Goal: Information Seeking & Learning: Learn about a topic

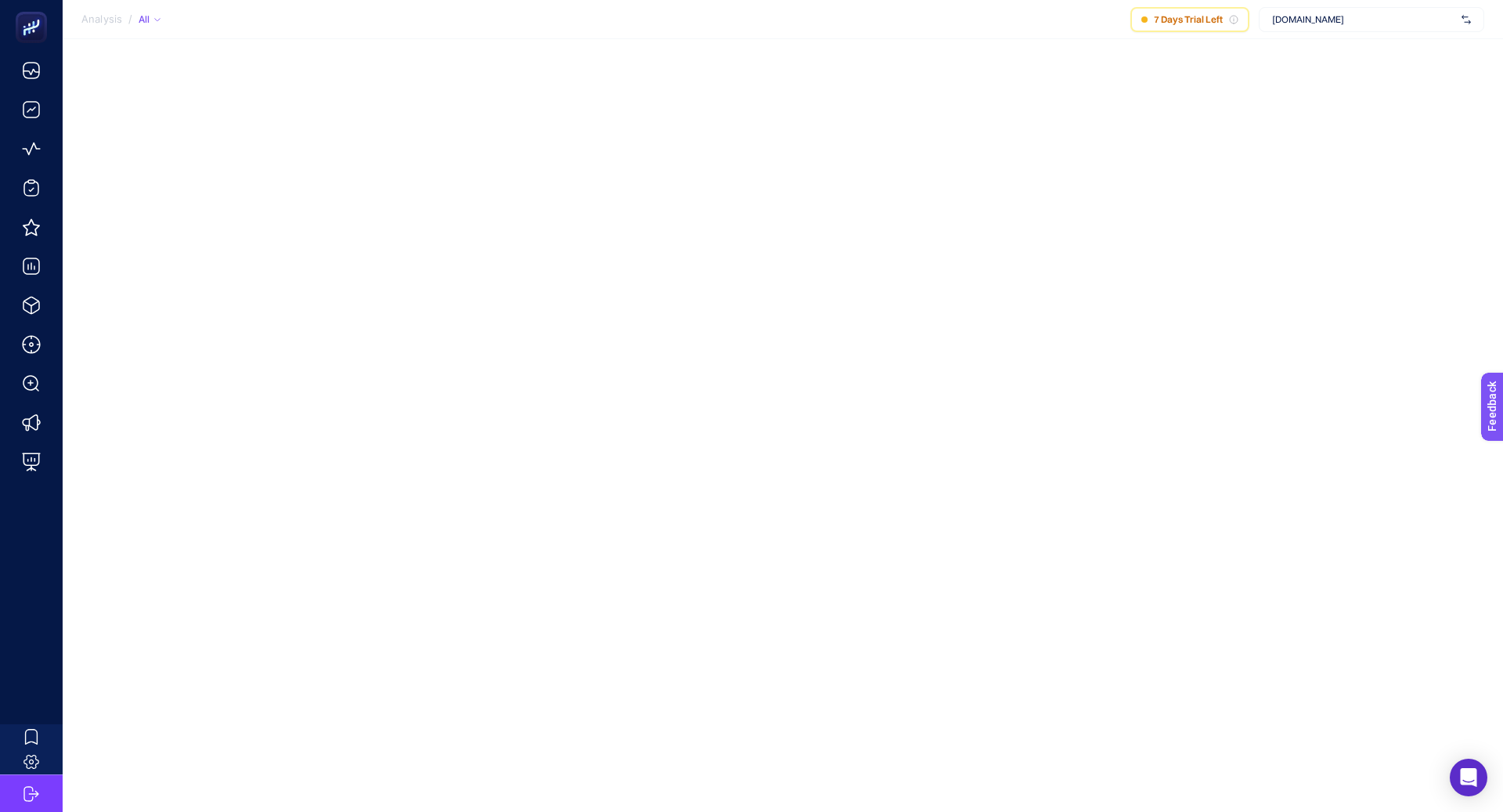
click at [1316, 25] on span "[DOMAIN_NAME]" at bounding box center [1363, 19] width 183 height 13
type input "kon"
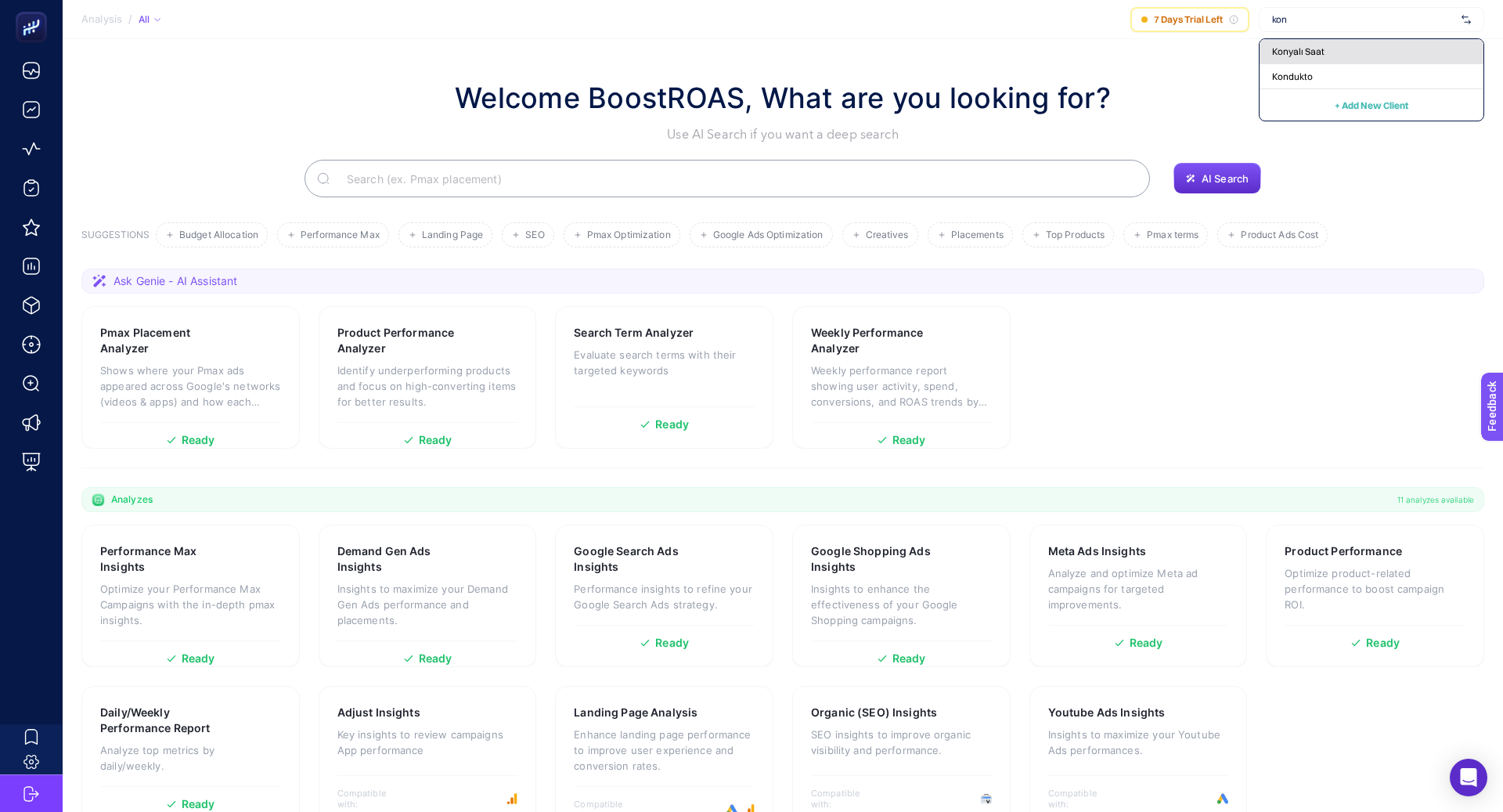
click at [1339, 54] on div "Konyalı Saat" at bounding box center [1372, 52] width 224 height 25
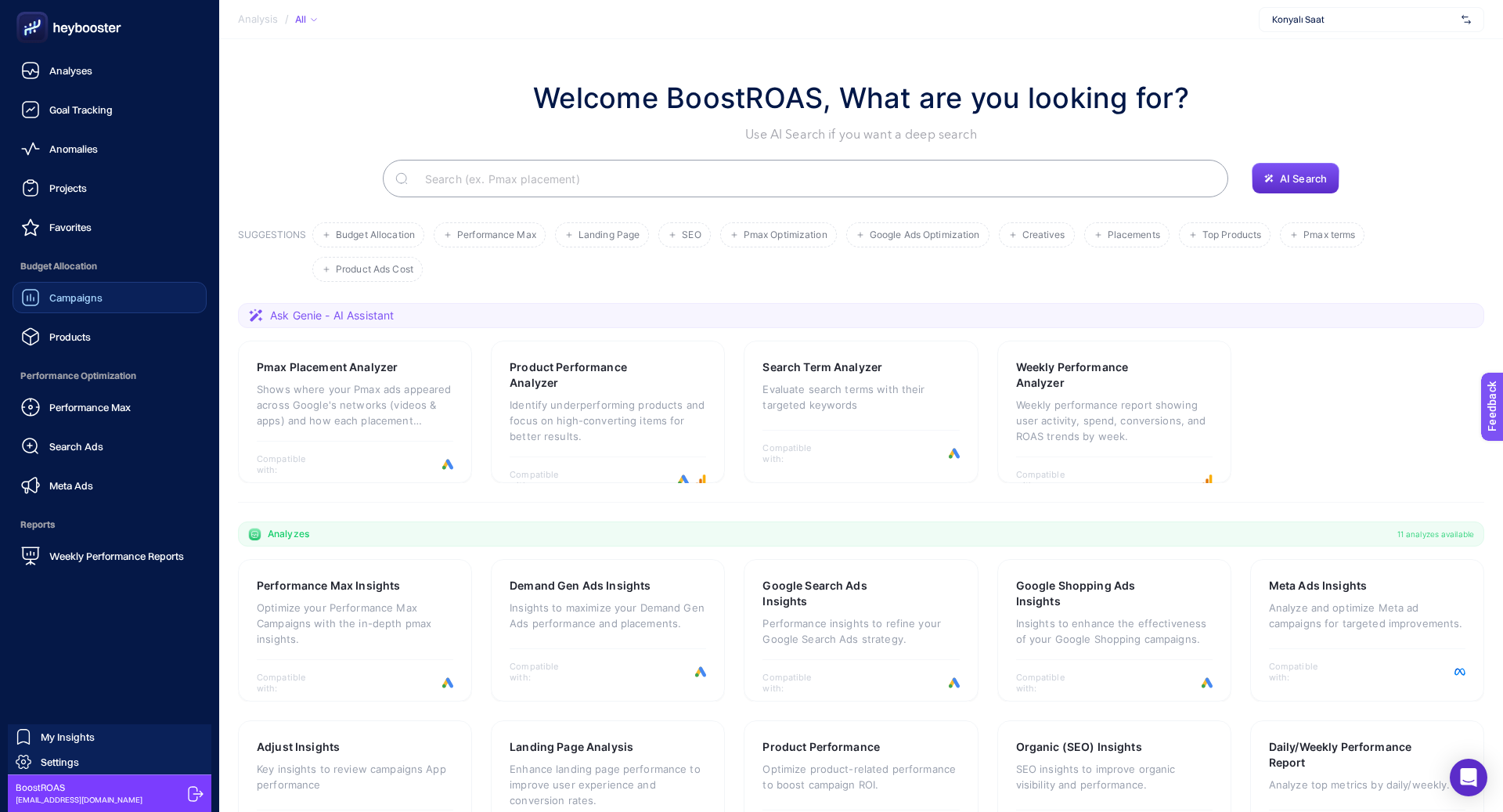
click at [92, 283] on link "Campaigns" at bounding box center [109, 297] width 194 height 31
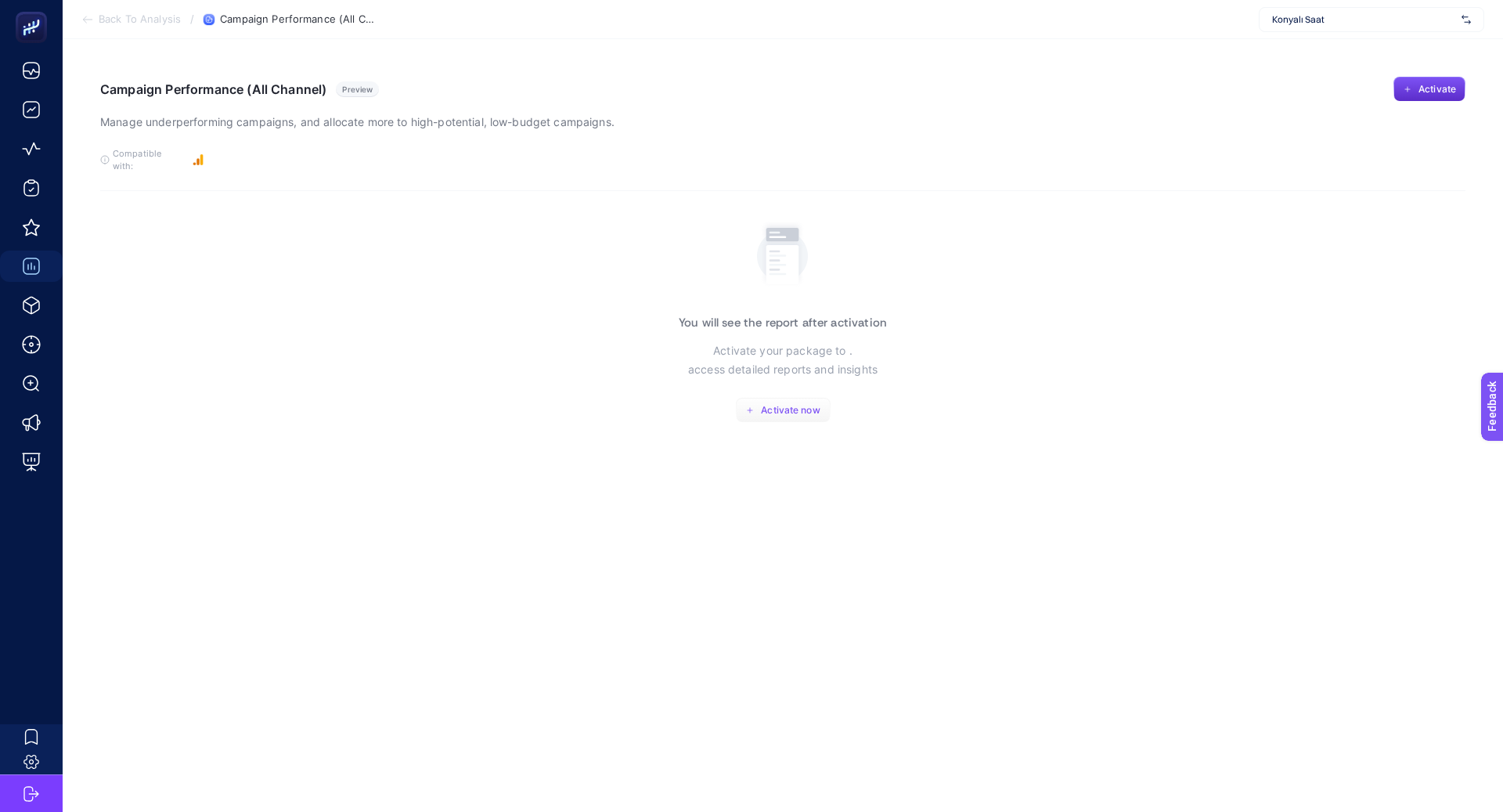
click at [806, 404] on span "Activate now" at bounding box center [790, 410] width 59 height 13
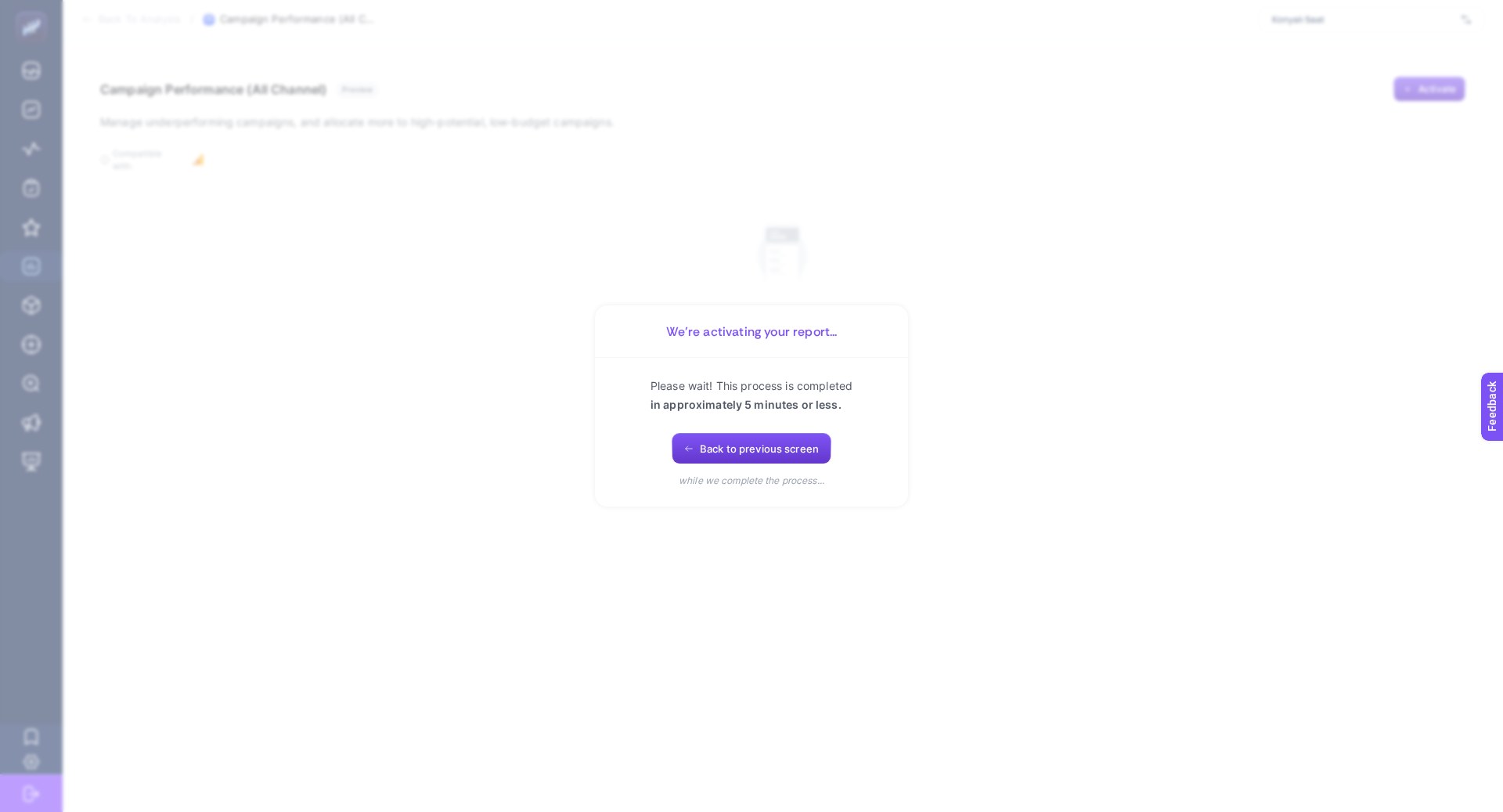
click at [725, 458] on button "Back to previous screen" at bounding box center [752, 448] width 160 height 31
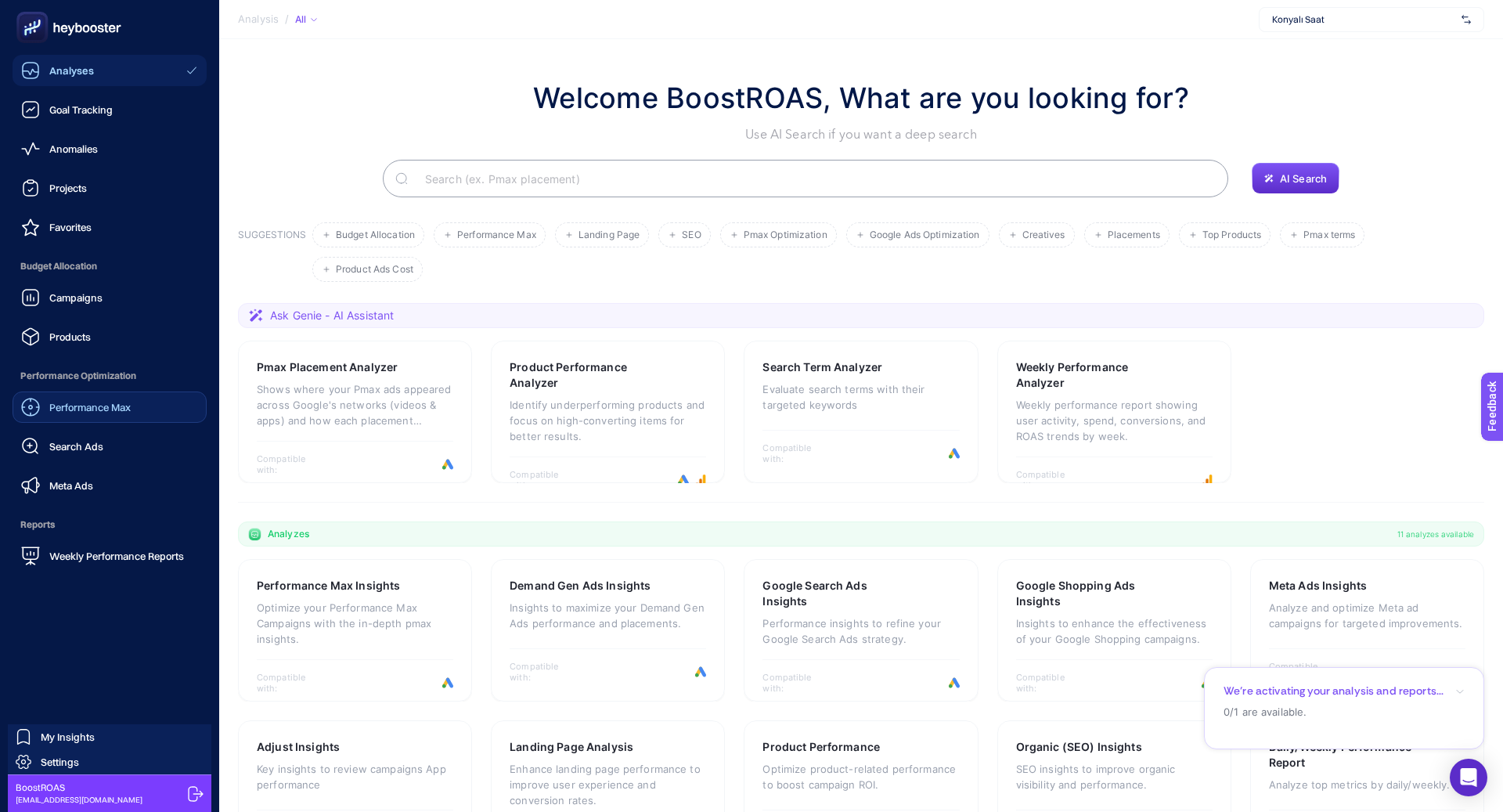
click at [87, 419] on link "Performance Max" at bounding box center [109, 407] width 194 height 31
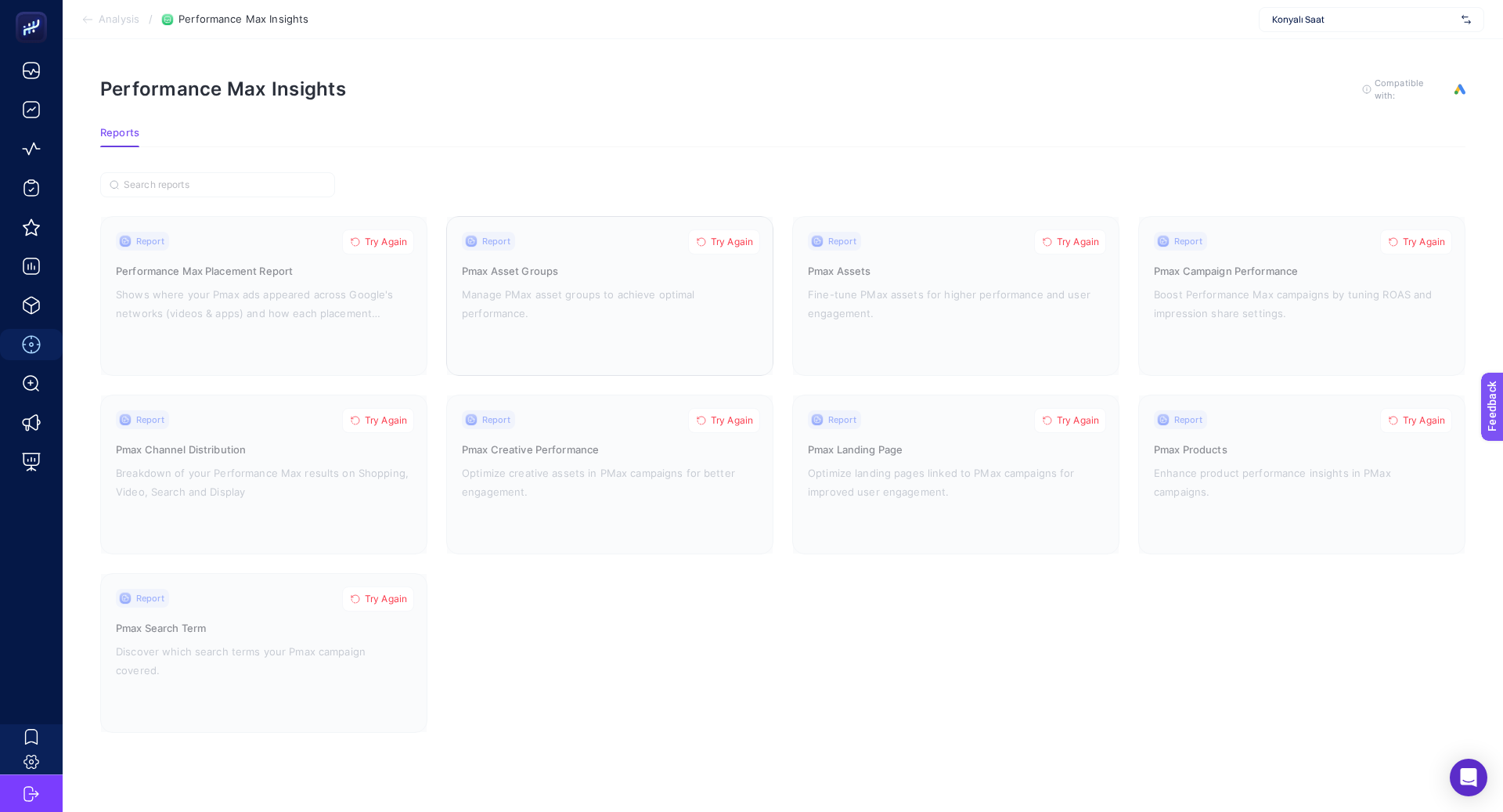
click at [709, 235] on button "Try Again" at bounding box center [725, 242] width 72 height 25
click at [725, 408] on button "Try Again" at bounding box center [725, 420] width 72 height 25
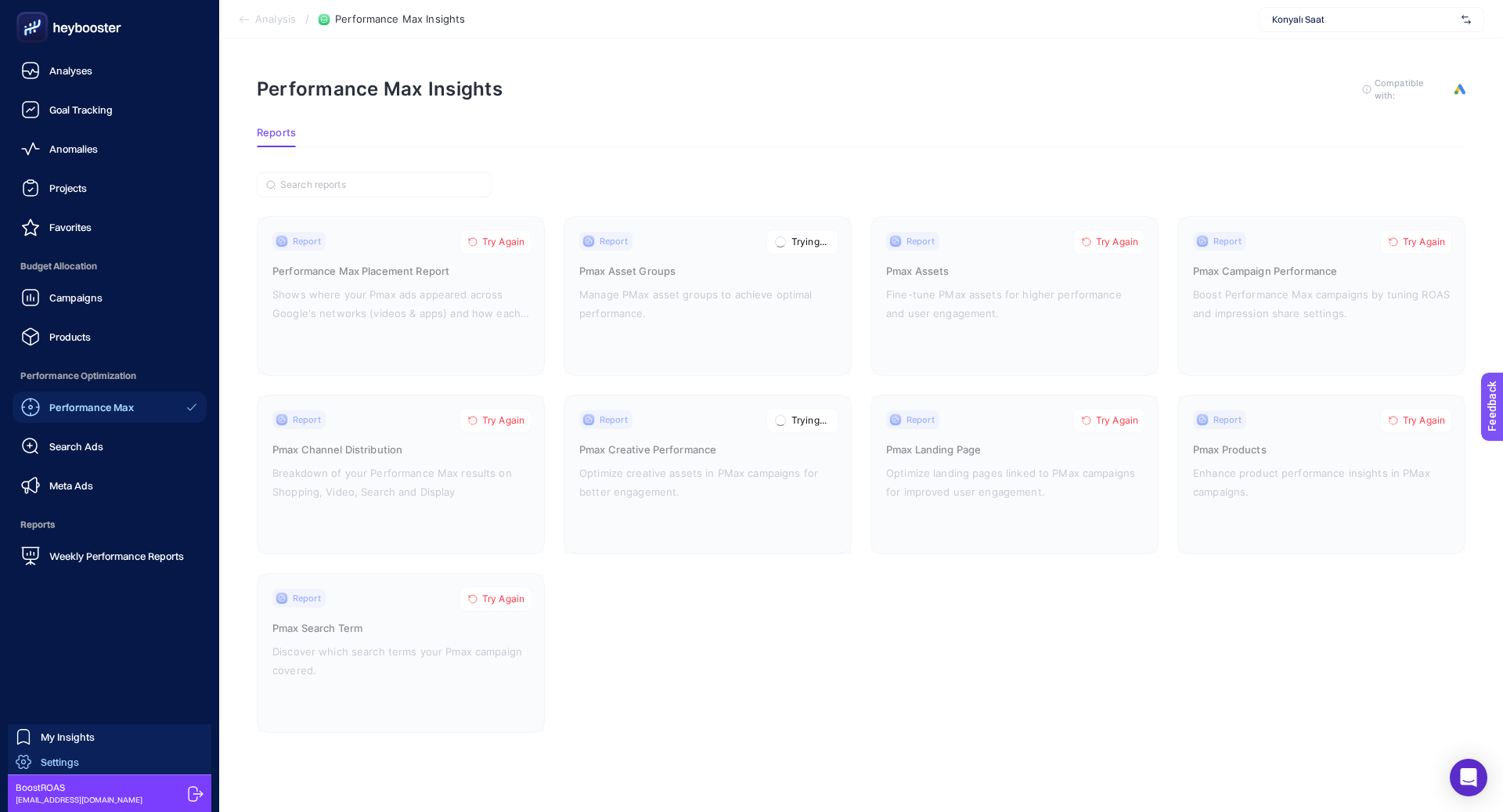
click at [64, 762] on span "Settings" at bounding box center [60, 762] width 39 height 13
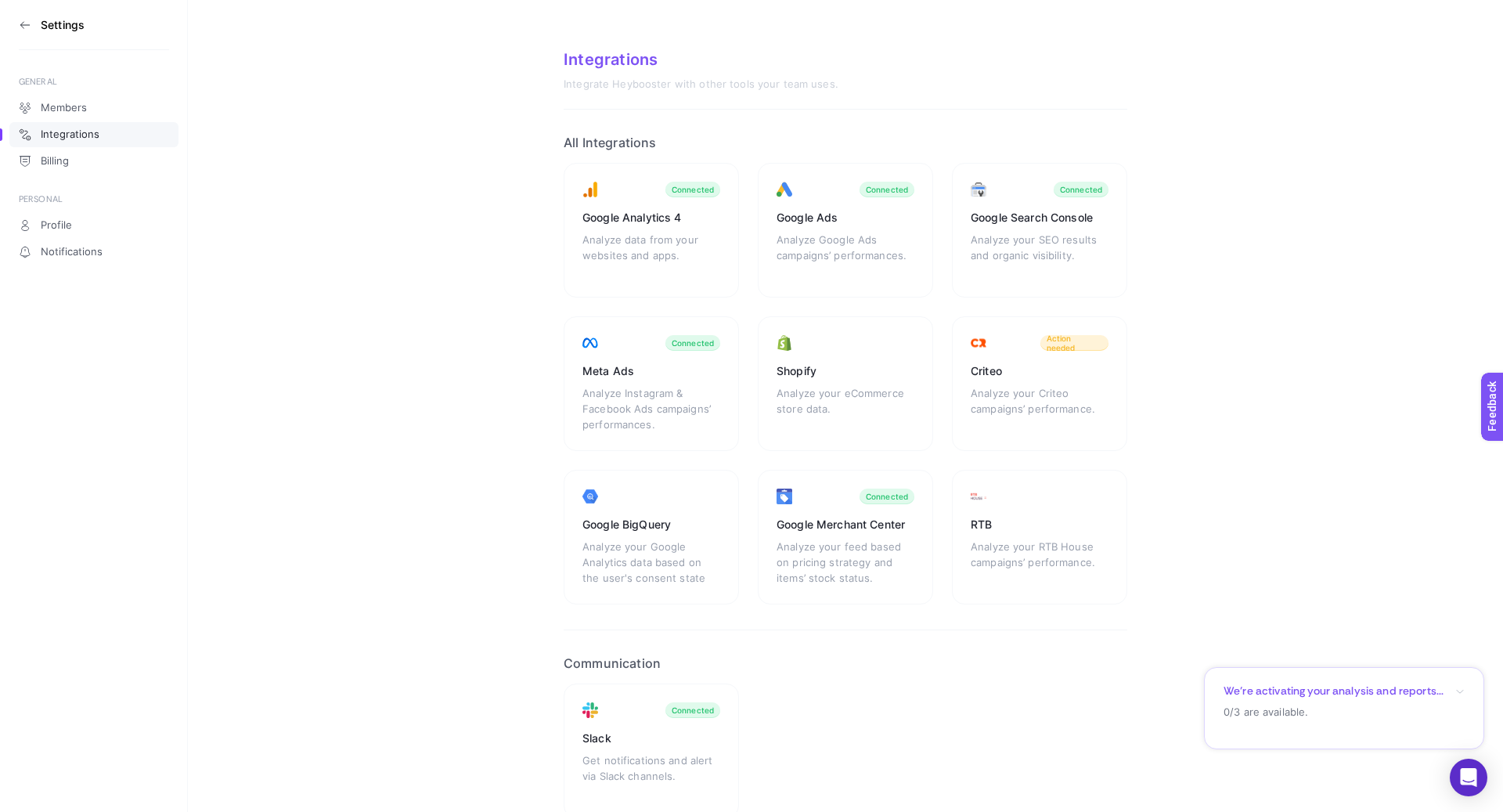
click at [59, 20] on h3 "Settings" at bounding box center [62, 24] width 44 height 13
click at [18, 24] on icon at bounding box center [24, 24] width 13 height 13
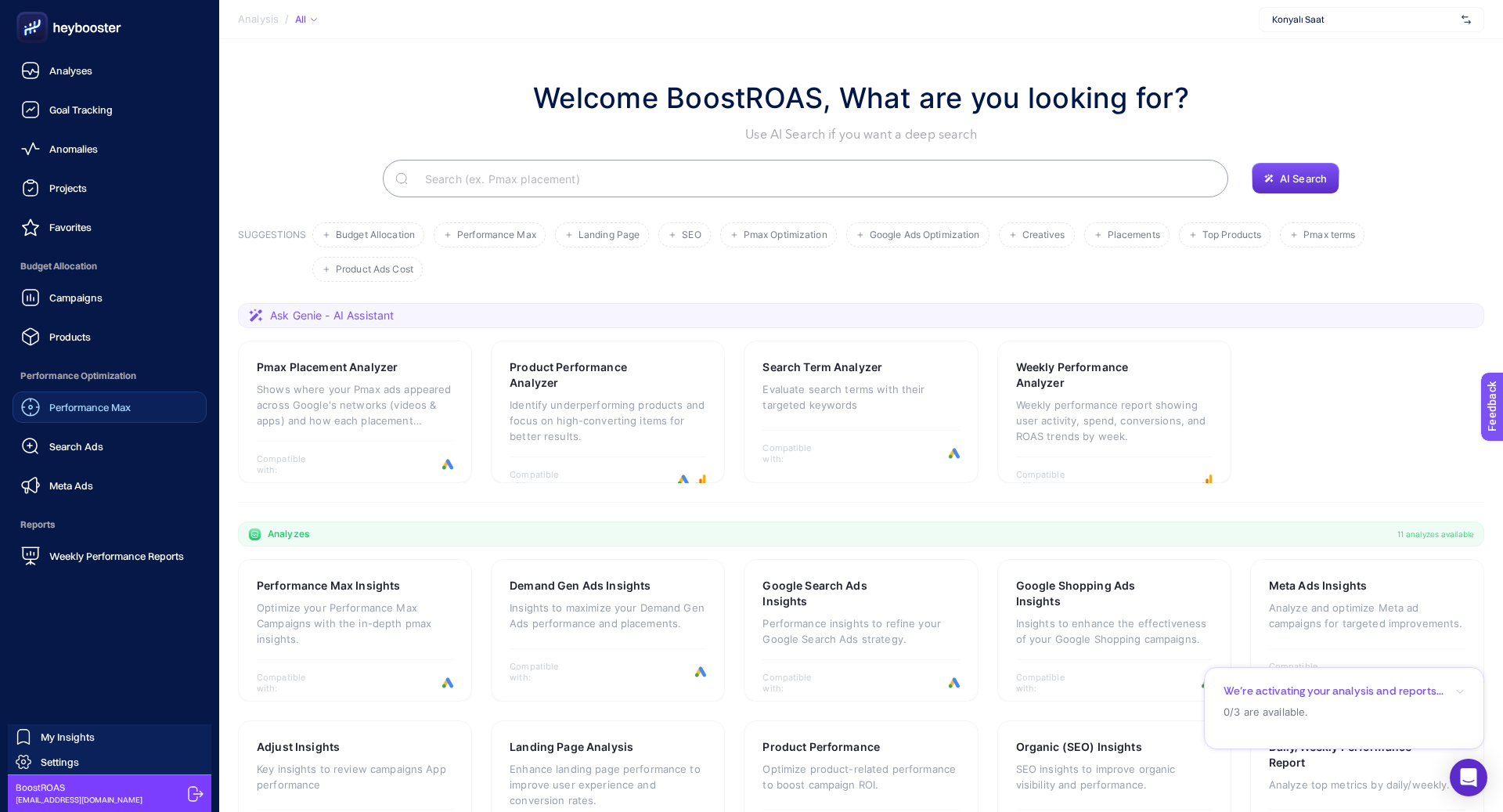
click at [116, 399] on div "Performance Max" at bounding box center [76, 407] width 109 height 18
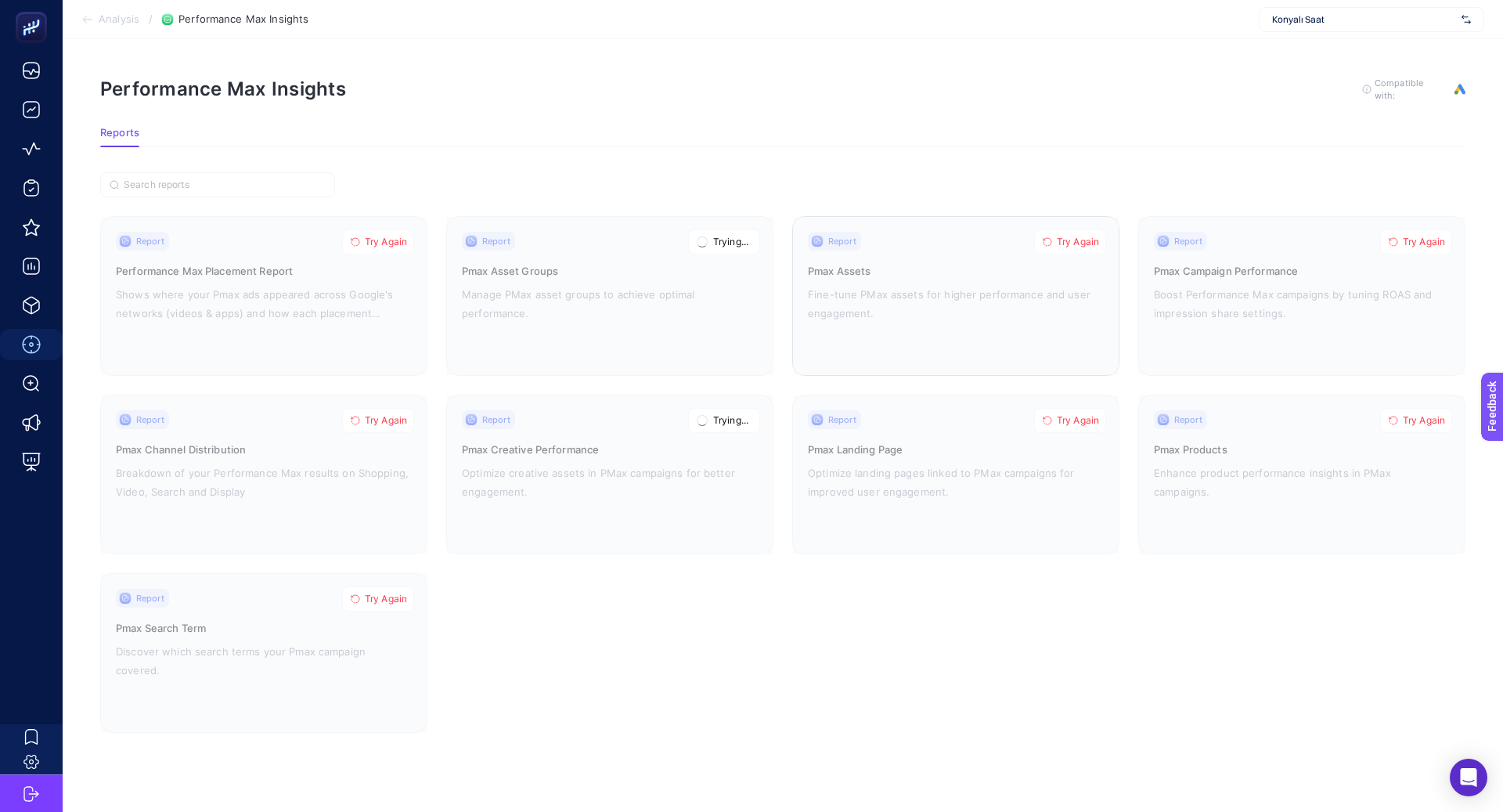
click at [1078, 251] on button "Try Again" at bounding box center [1070, 242] width 72 height 25
click at [1075, 408] on button "Try Again" at bounding box center [1070, 420] width 72 height 25
click at [1419, 408] on button "Try Again" at bounding box center [1416, 420] width 72 height 25
click at [1421, 245] on button "Try Again" at bounding box center [1416, 242] width 72 height 25
click at [405, 235] on span "Try Again" at bounding box center [386, 241] width 42 height 13
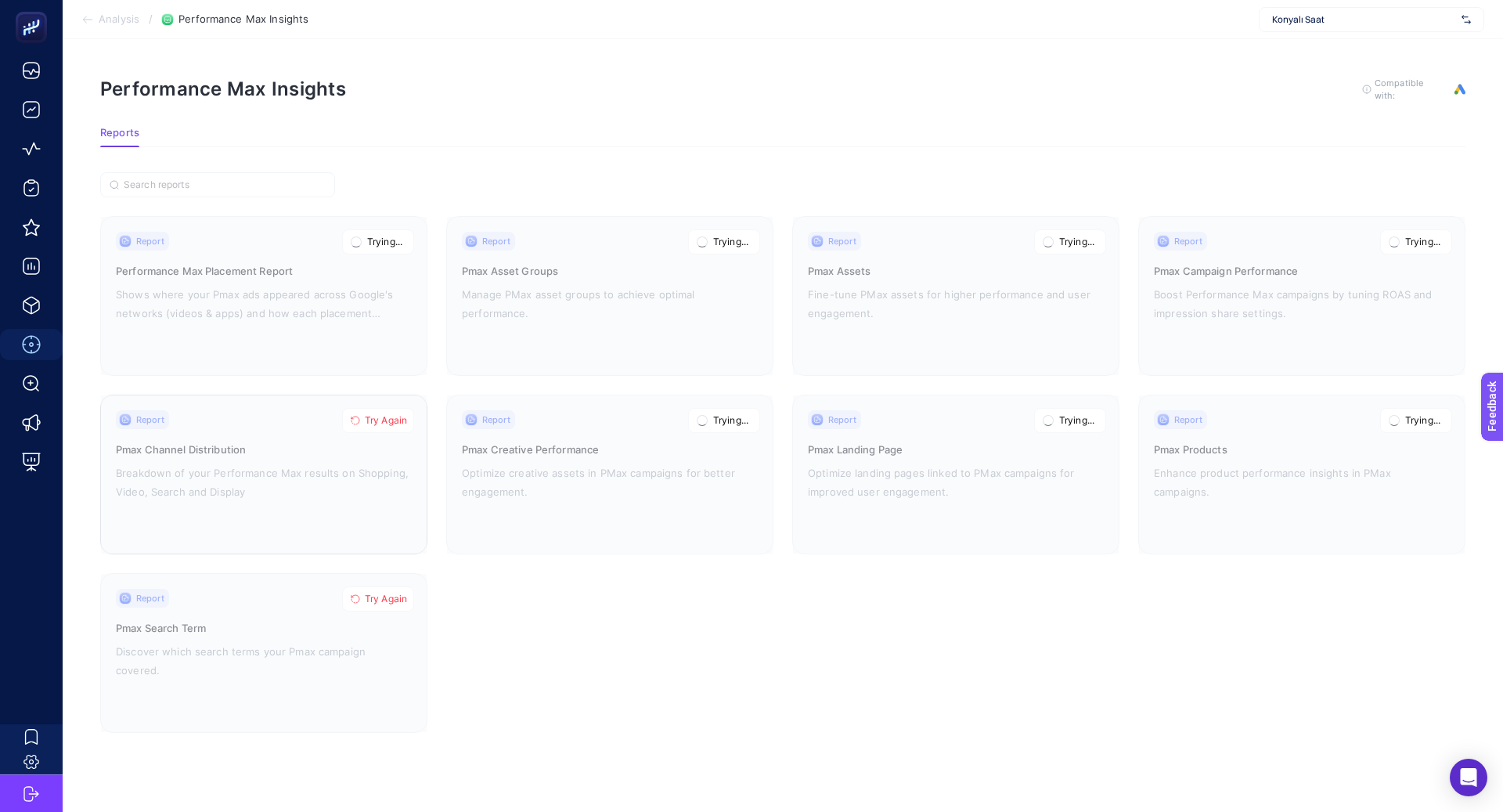
click at [390, 425] on button "Try Again" at bounding box center [378, 420] width 72 height 25
click at [390, 596] on span "Try Again" at bounding box center [386, 598] width 42 height 13
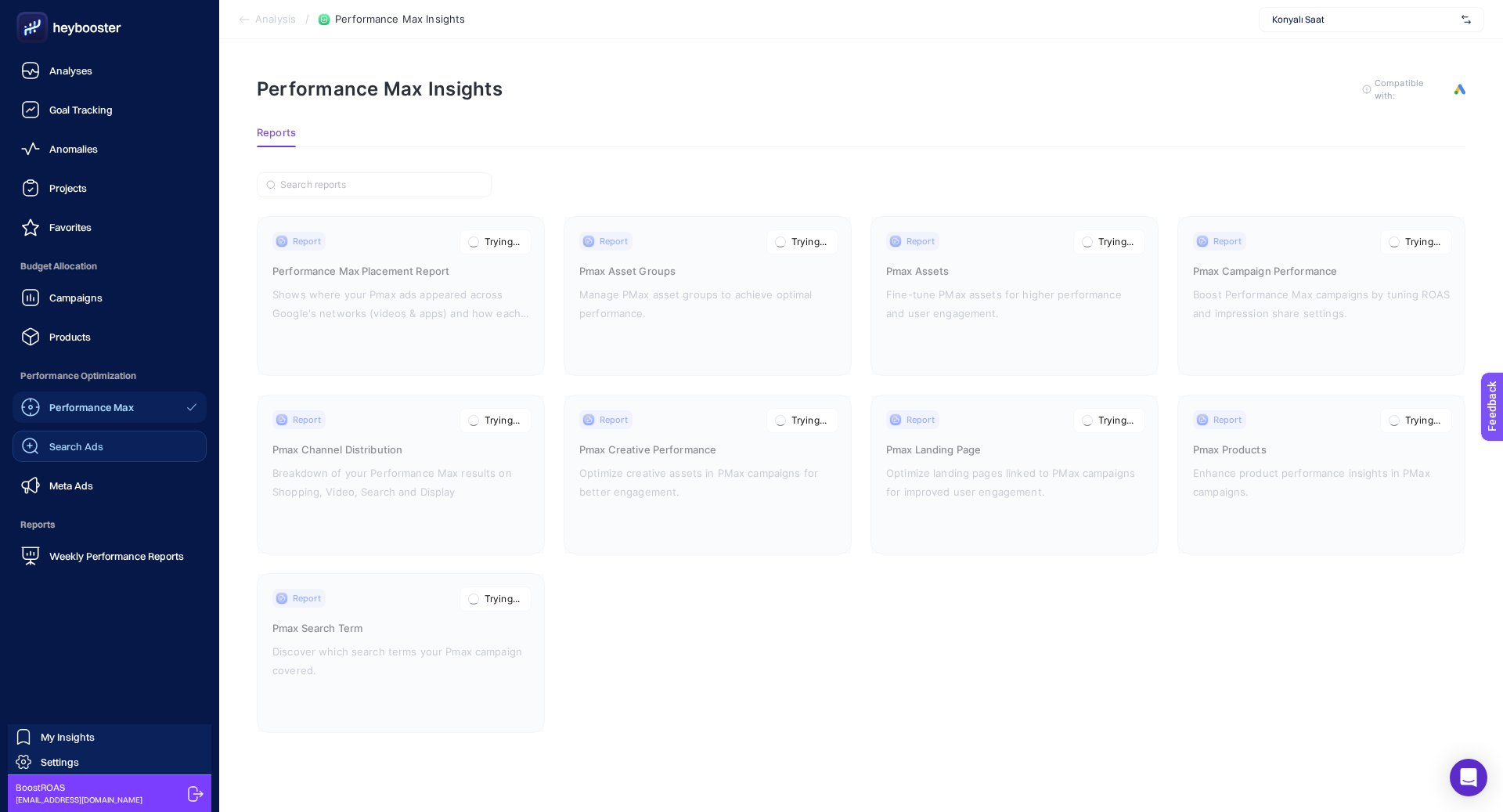
click at [97, 452] on div "Search Ads" at bounding box center [62, 446] width 82 height 18
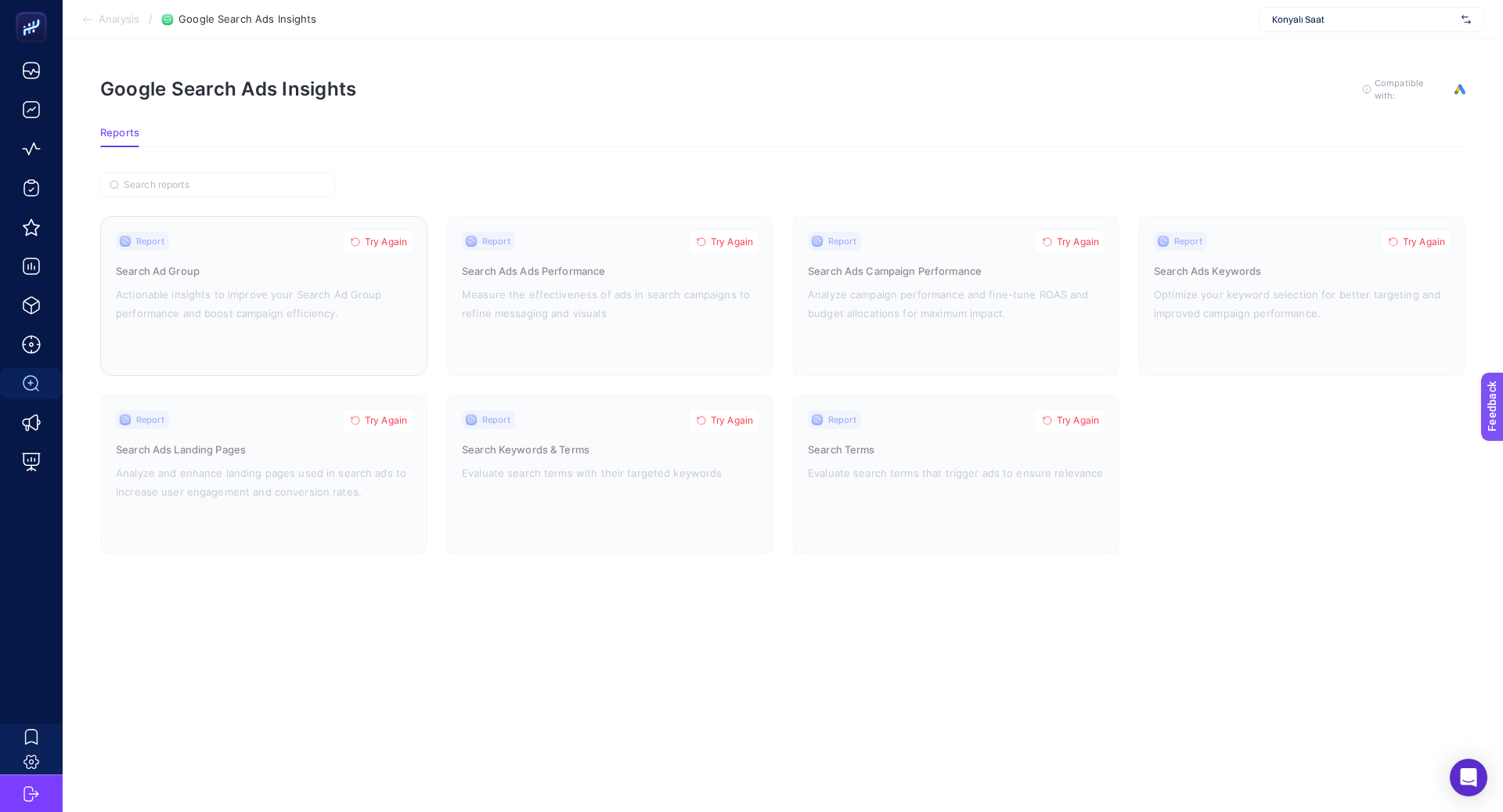
click at [372, 249] on button "Try Again" at bounding box center [378, 242] width 72 height 25
click at [386, 425] on button "Try Again" at bounding box center [378, 420] width 72 height 25
click at [713, 414] on span "Try Again" at bounding box center [732, 420] width 42 height 13
click at [701, 243] on icon "button" at bounding box center [701, 241] width 9 height 9
click at [1049, 237] on icon "button" at bounding box center [1047, 241] width 9 height 9
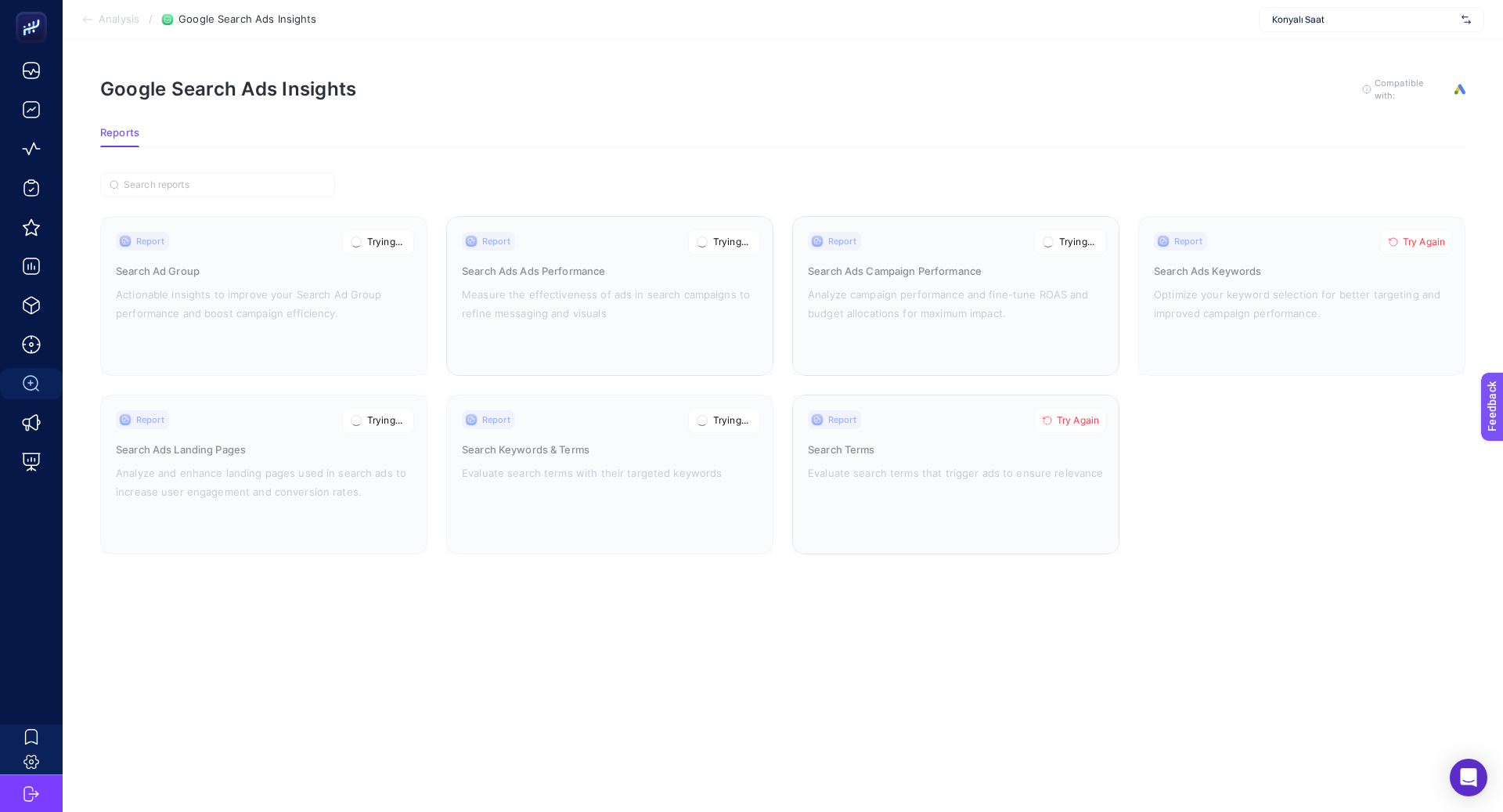
click at [1056, 430] on div at bounding box center [955, 474] width 325 height 158
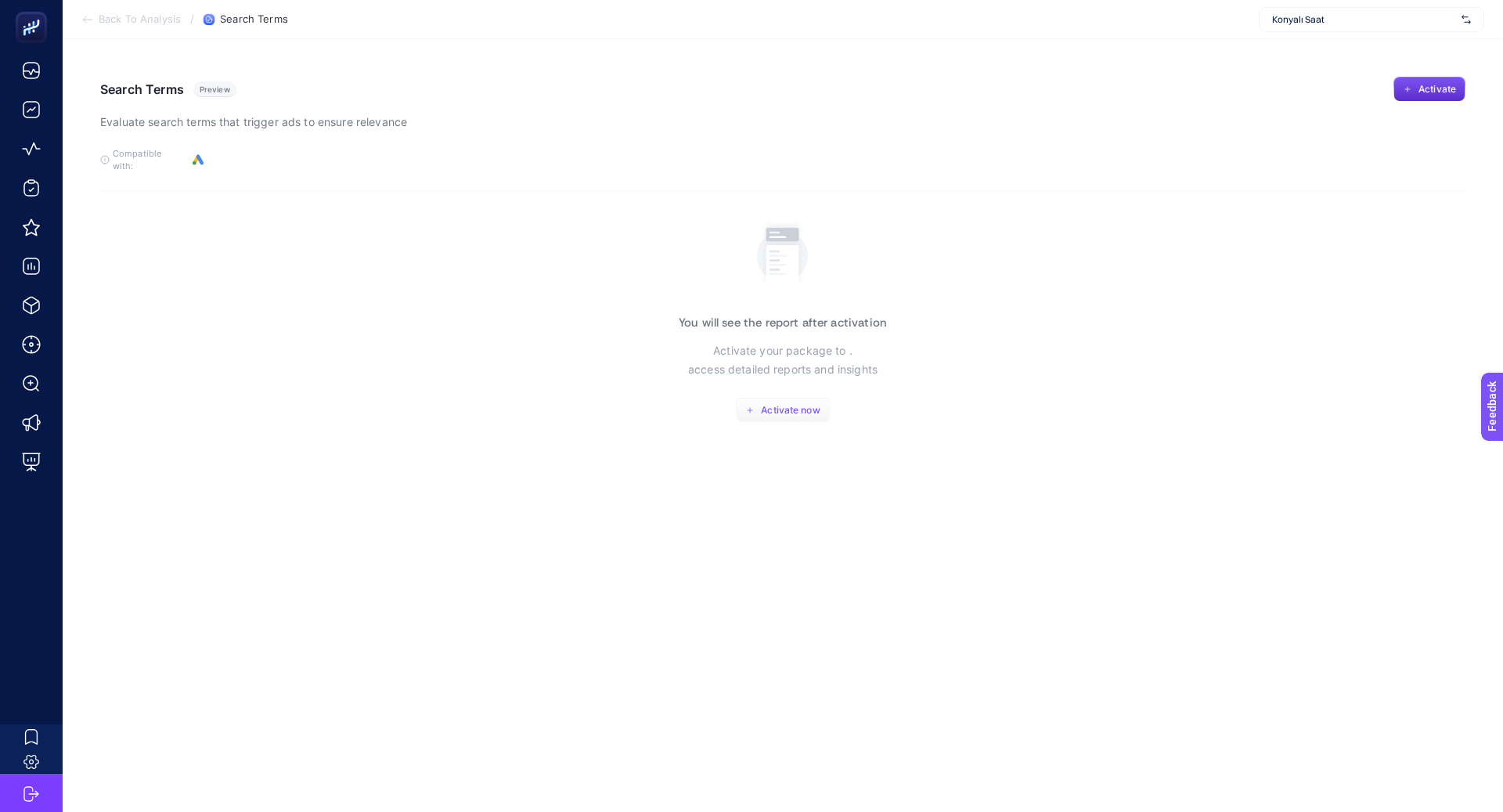
click at [800, 404] on span "Activate now" at bounding box center [790, 410] width 59 height 13
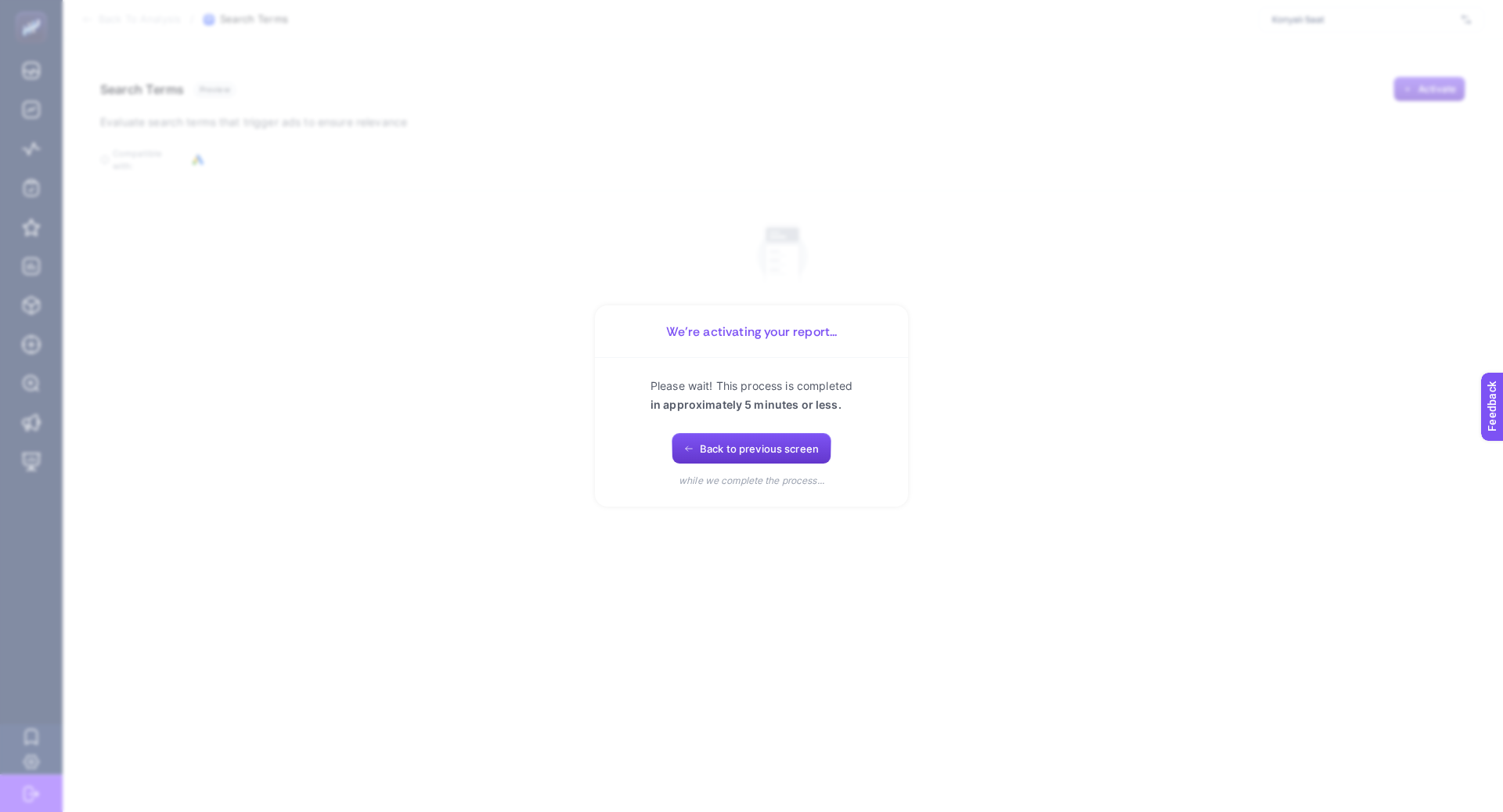
click at [754, 446] on span "Back to previous screen" at bounding box center [760, 448] width 119 height 13
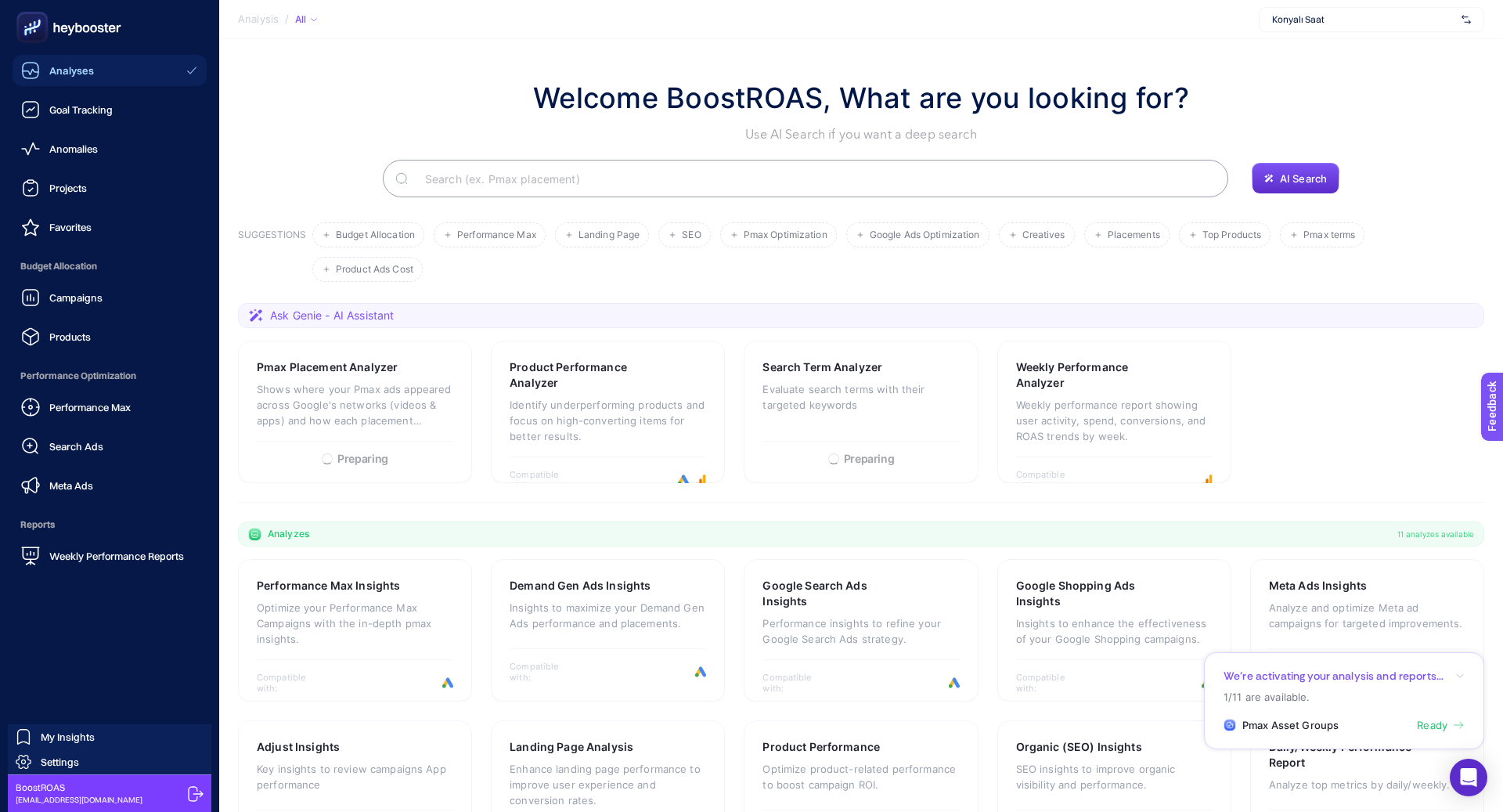
click at [92, 468] on div "Performance Max Search Ads Meta Ads" at bounding box center [109, 446] width 194 height 109
click at [92, 487] on link "Meta Ads" at bounding box center [109, 485] width 194 height 31
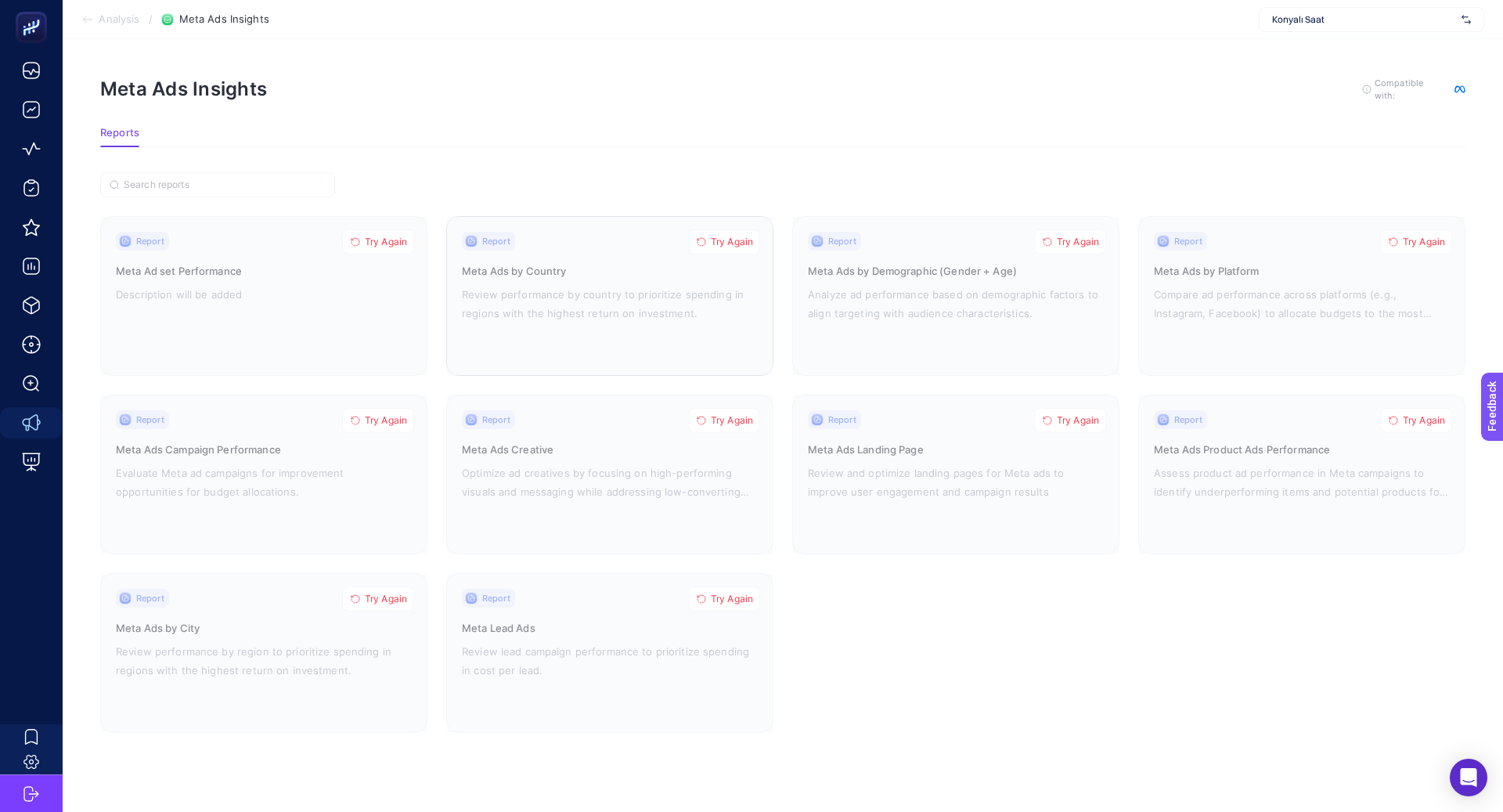
click at [721, 242] on span "Try Again" at bounding box center [732, 241] width 42 height 13
click at [741, 414] on span "Try Again" at bounding box center [732, 420] width 42 height 13
click at [1089, 416] on span "Try Again" at bounding box center [1078, 420] width 42 height 13
click at [1078, 239] on span "Try Again" at bounding box center [1078, 241] width 42 height 13
click at [1442, 242] on span "Try Again" at bounding box center [1424, 241] width 42 height 13
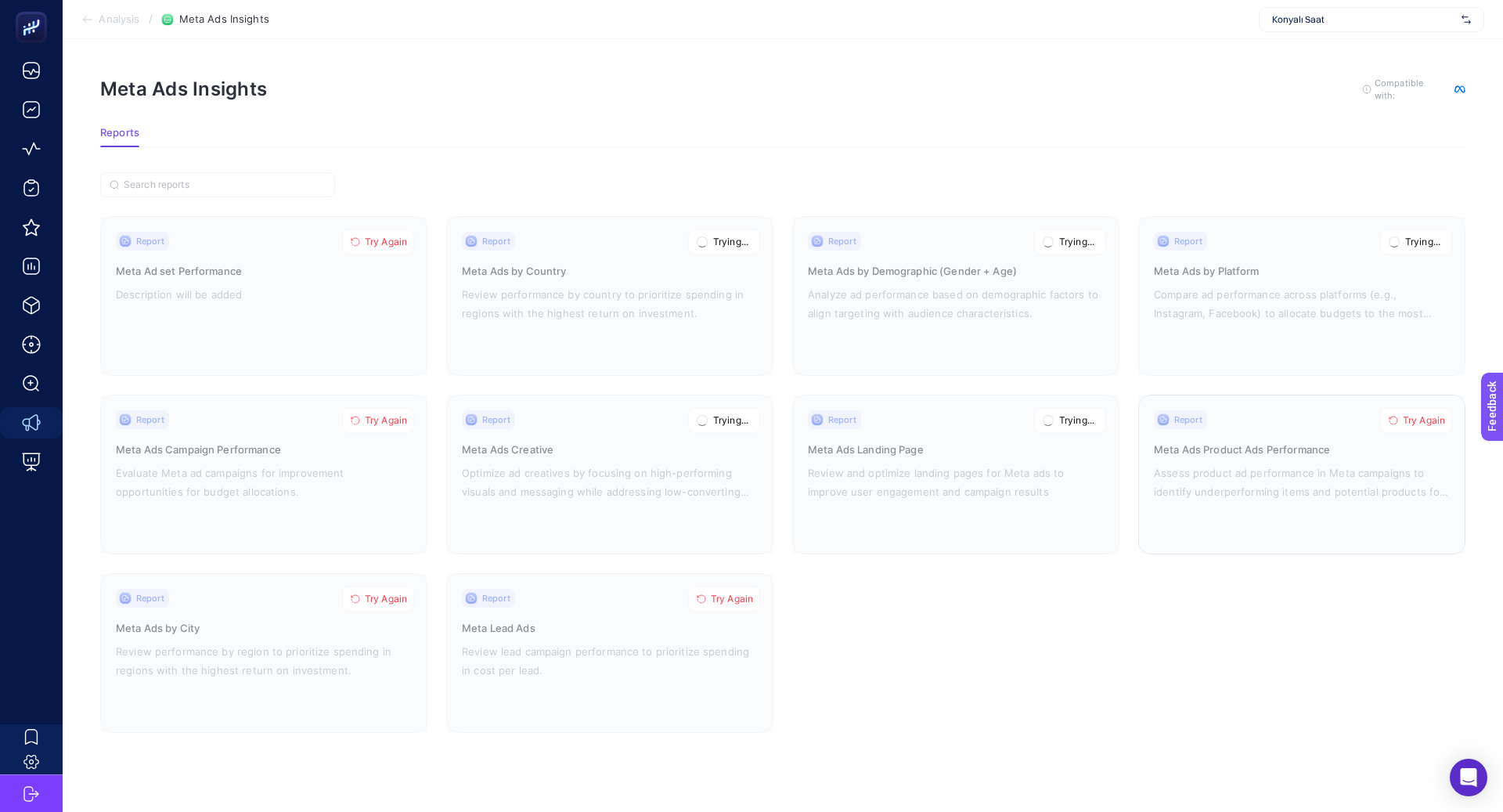
click at [1421, 430] on div at bounding box center [1301, 474] width 325 height 158
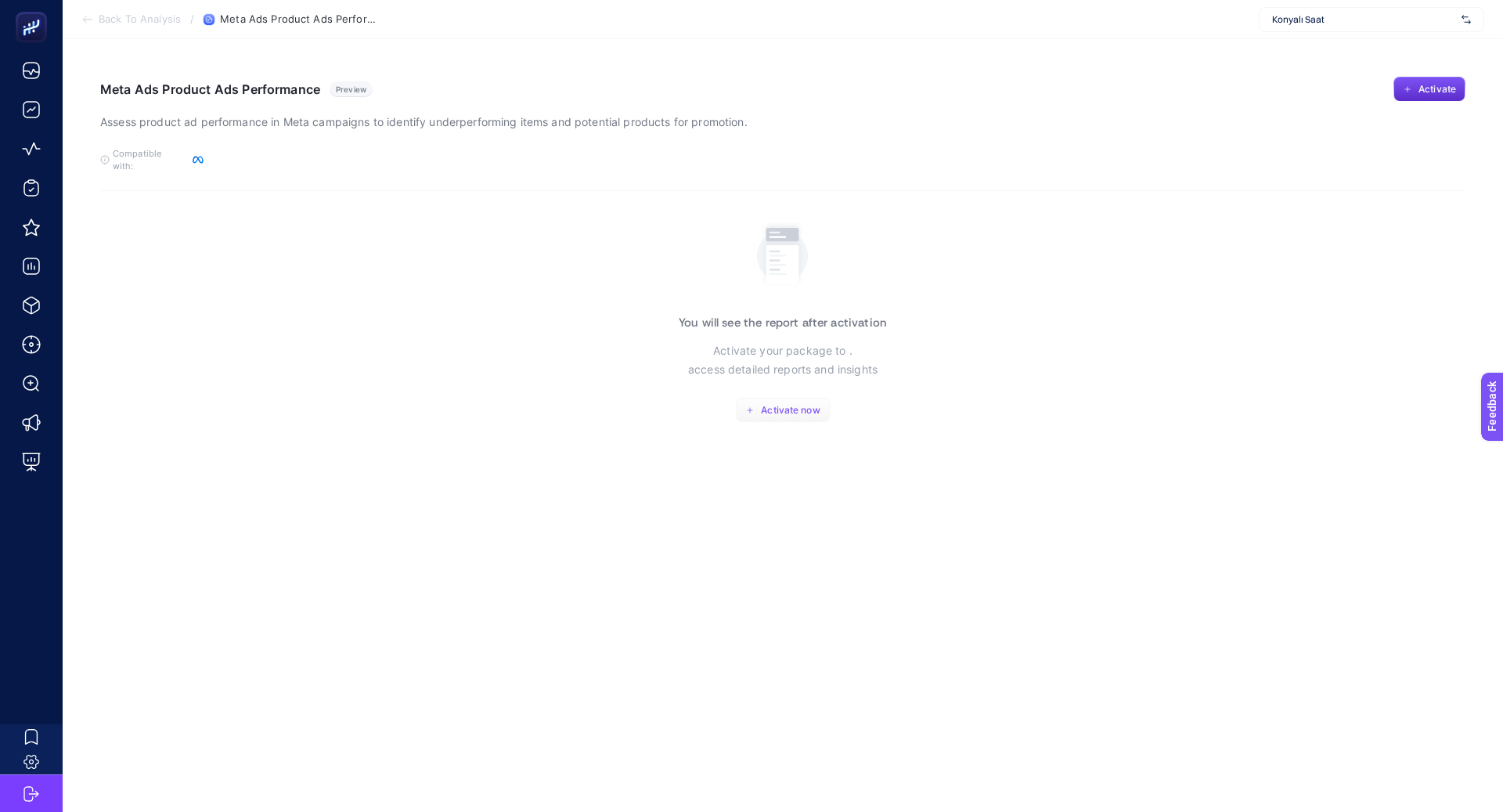
click at [787, 404] on span "Activate now" at bounding box center [790, 410] width 59 height 13
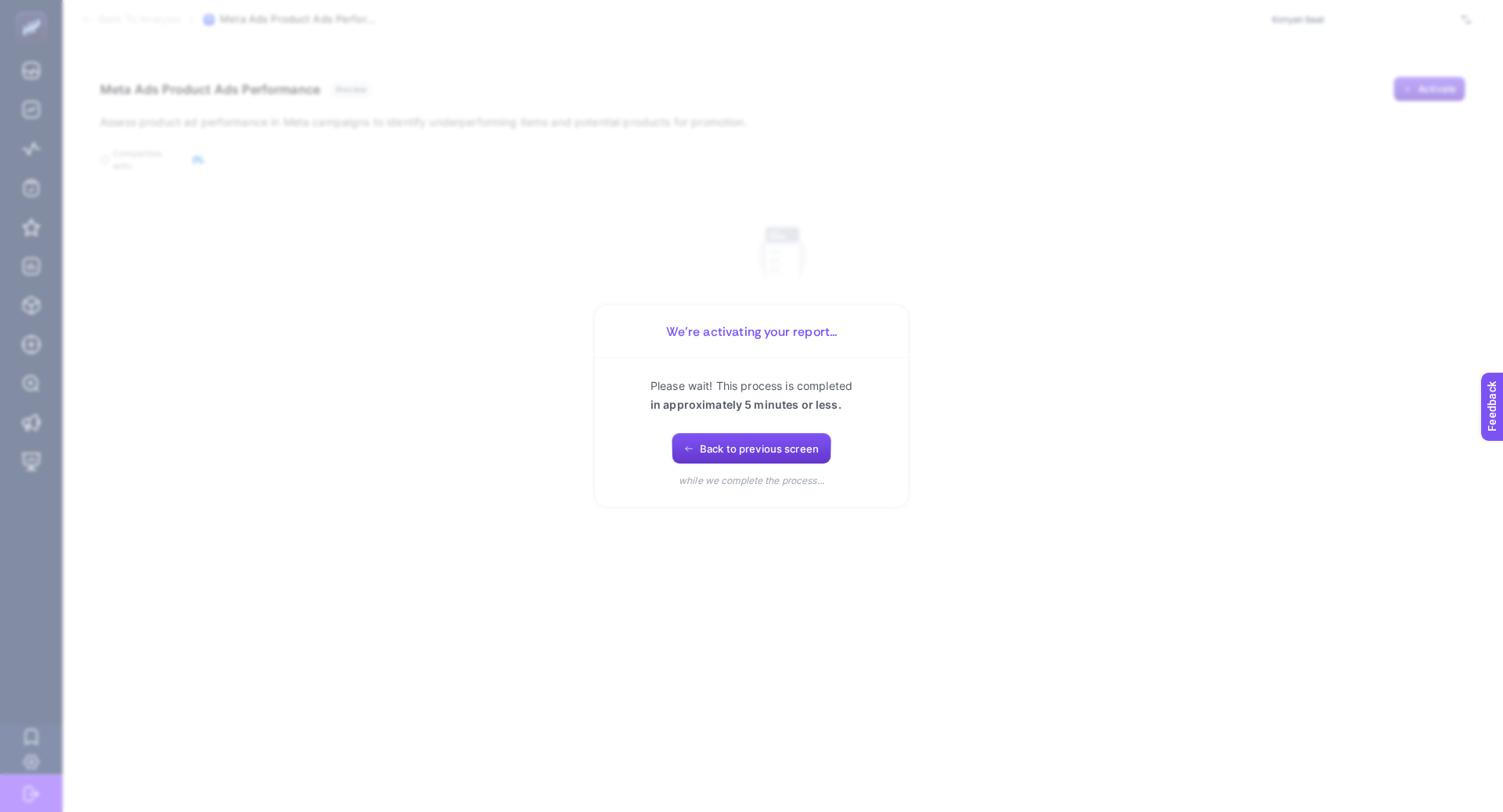
click at [775, 448] on span "Back to previous screen" at bounding box center [760, 448] width 119 height 13
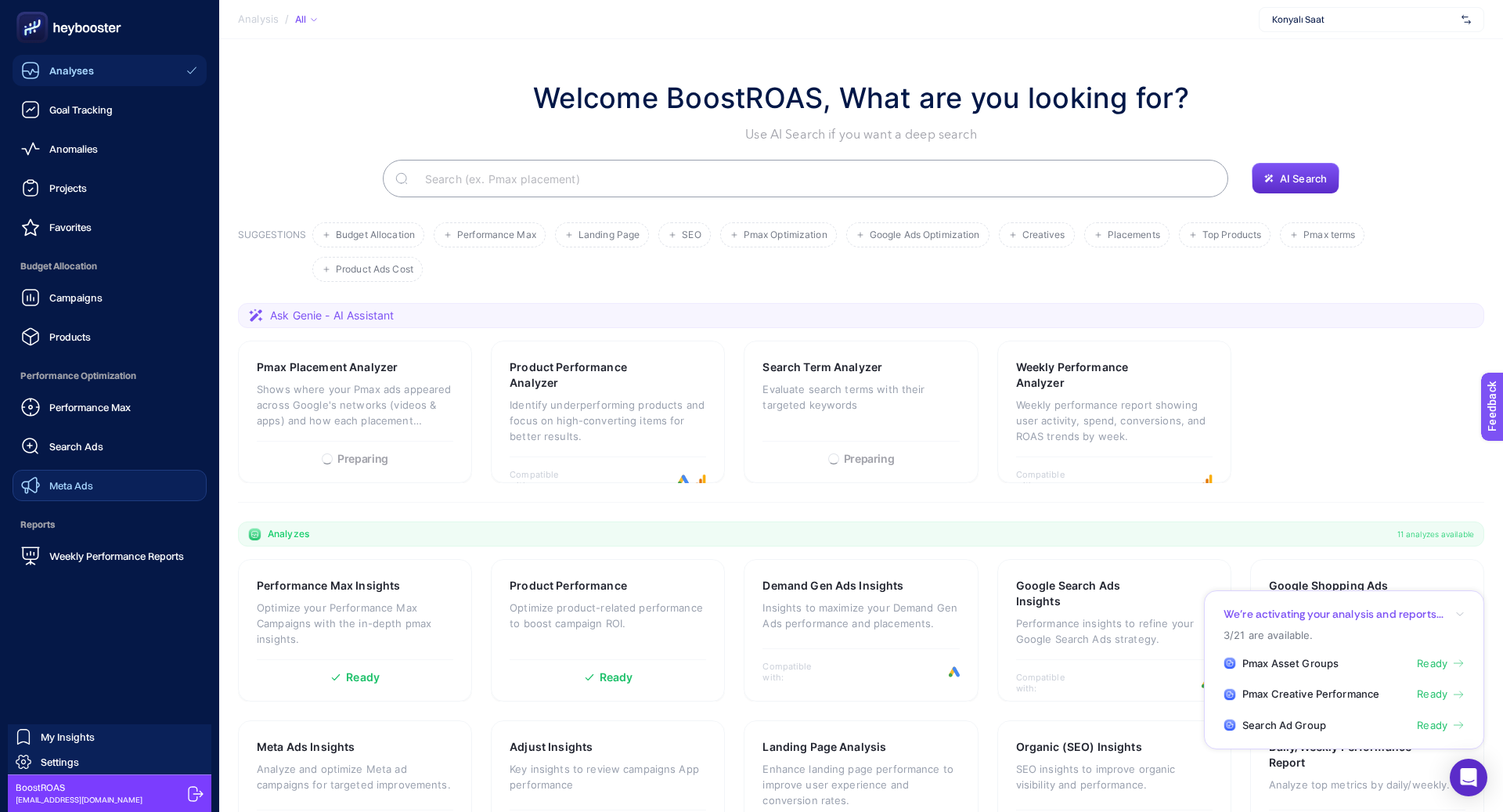
click at [91, 478] on div "Meta Ads" at bounding box center [57, 485] width 72 height 18
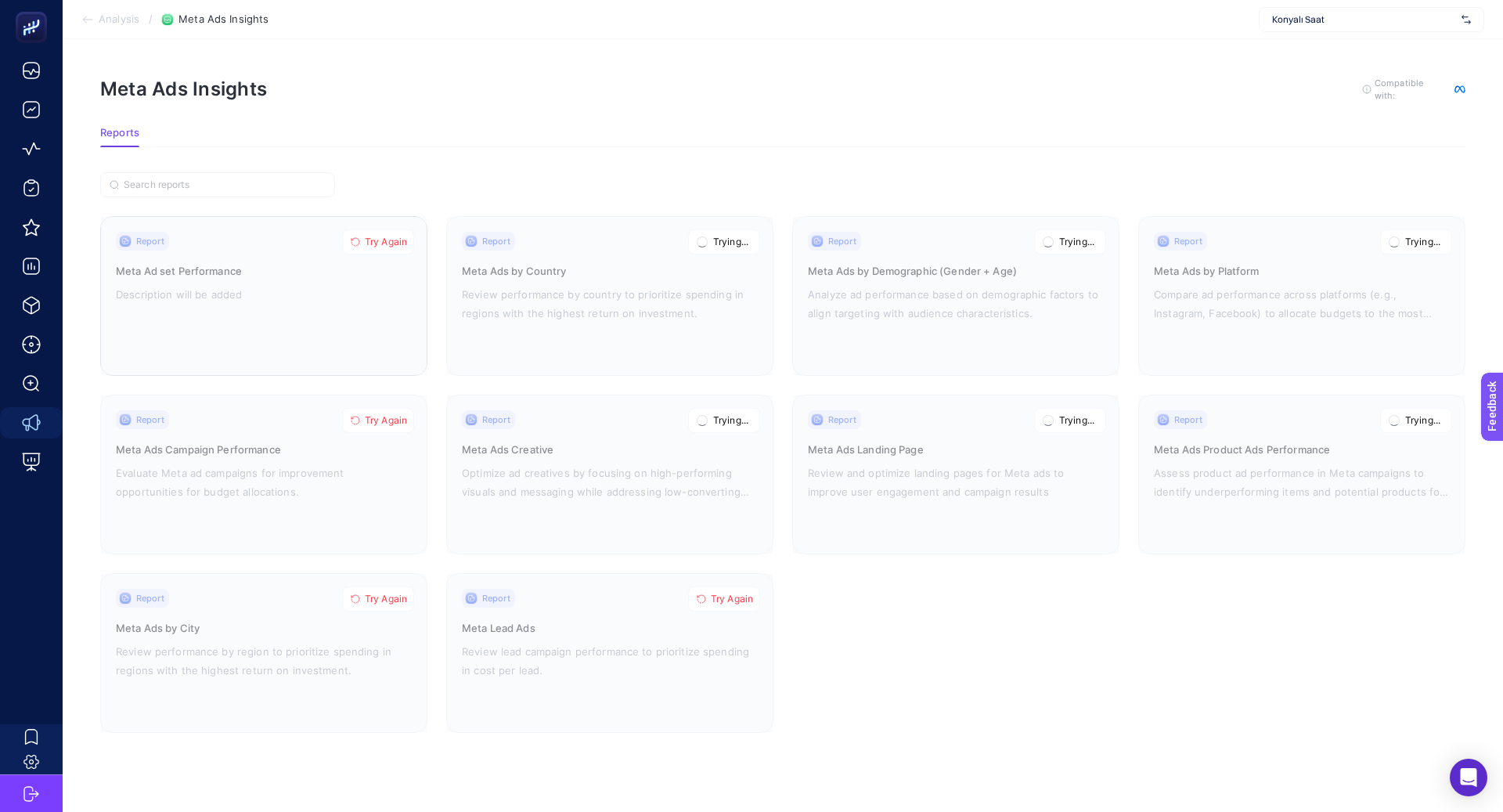
click at [363, 240] on button "Try Again" at bounding box center [378, 242] width 72 height 25
click at [381, 421] on span "Try Again" at bounding box center [386, 420] width 42 height 13
click at [394, 597] on span "Try Again" at bounding box center [386, 598] width 42 height 13
click at [727, 602] on span "Try Again" at bounding box center [732, 598] width 42 height 13
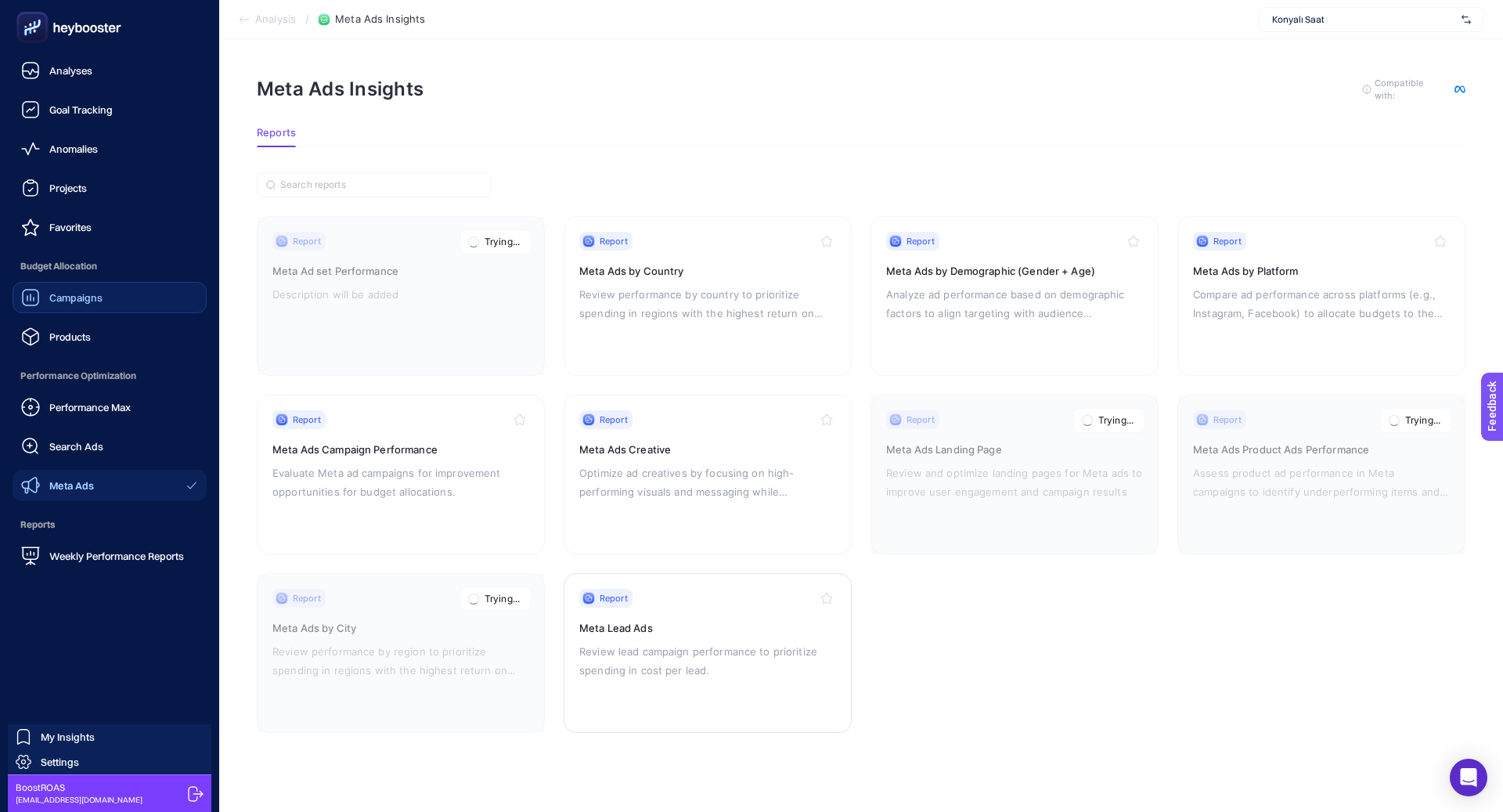
click at [114, 289] on link "Campaigns" at bounding box center [109, 297] width 194 height 31
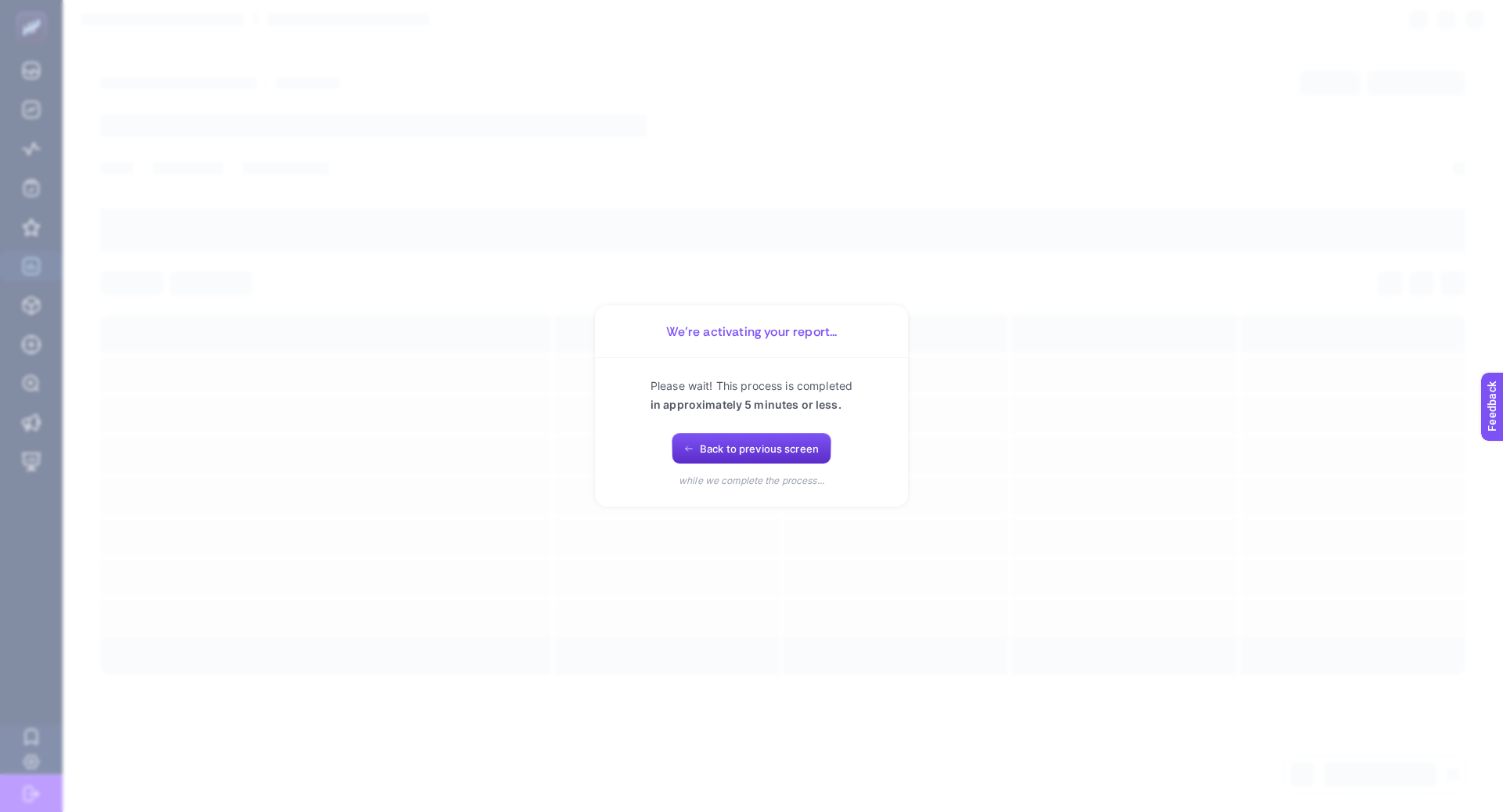
click at [746, 470] on div "Please wait! This process is completed in approximately 5 minutes or less. Back…" at bounding box center [752, 432] width 276 height 111
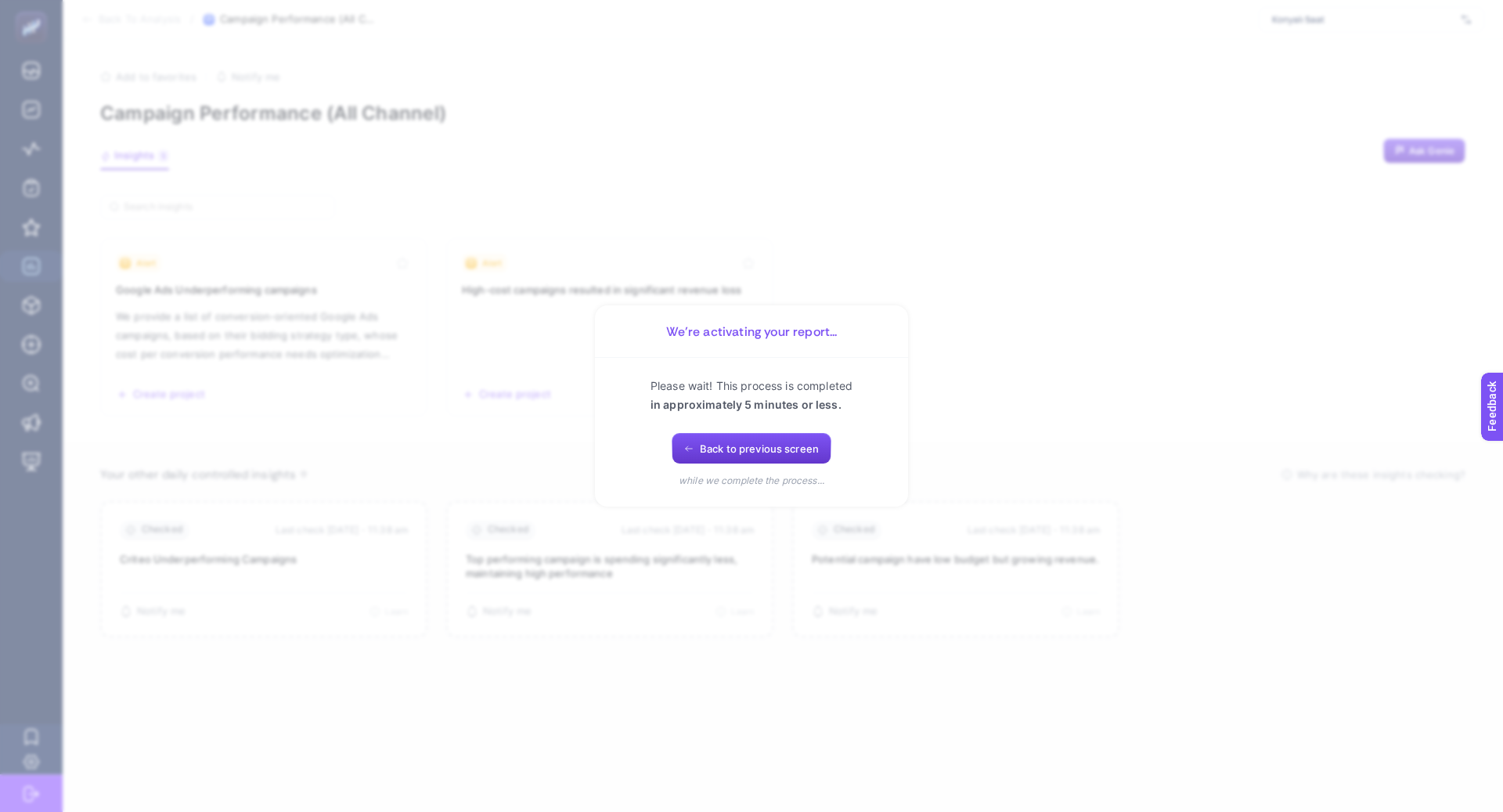
click at [746, 453] on span "Back to previous screen" at bounding box center [760, 448] width 119 height 13
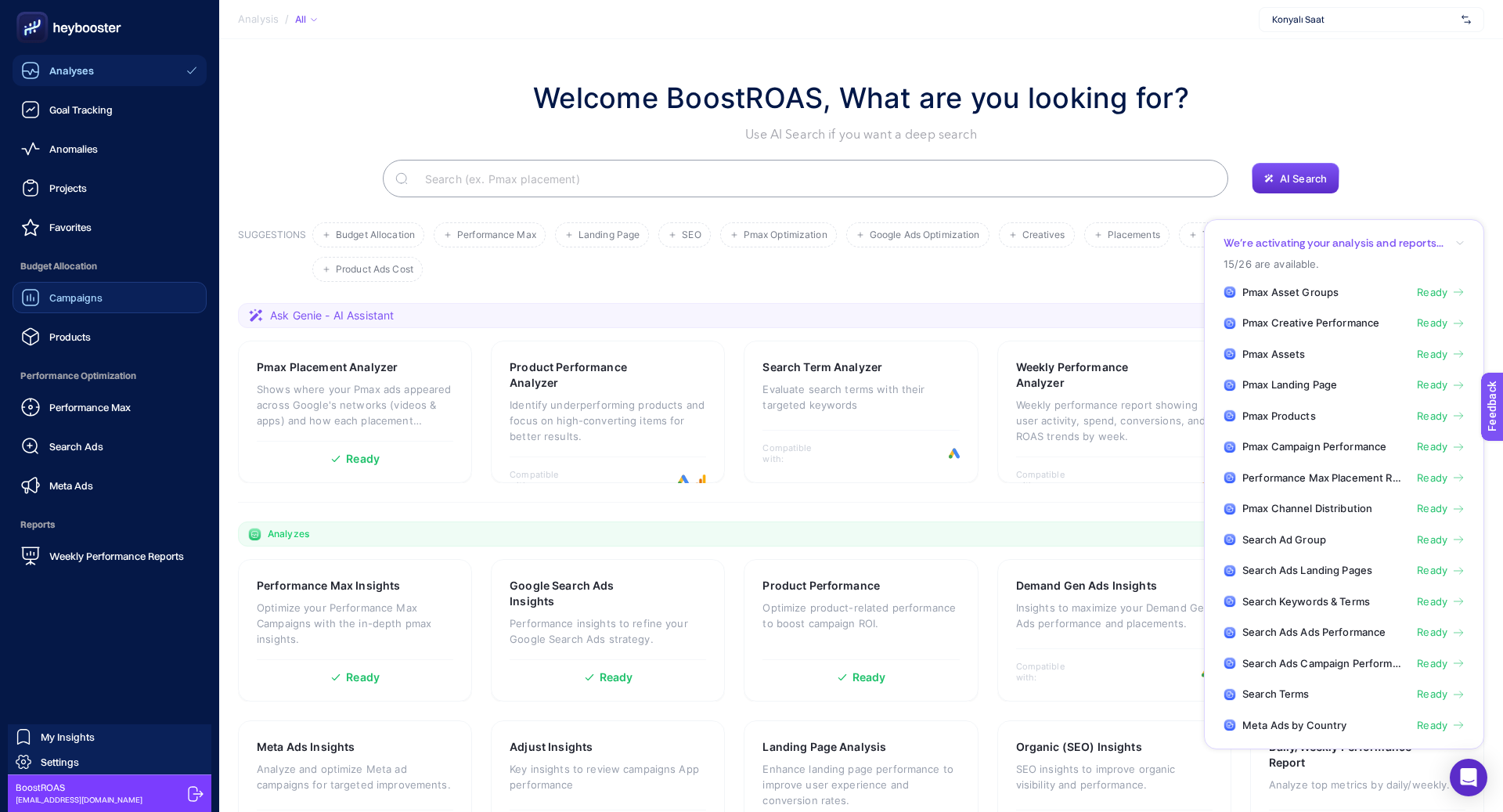
click at [73, 303] on span "Campaigns" at bounding box center [76, 297] width 53 height 13
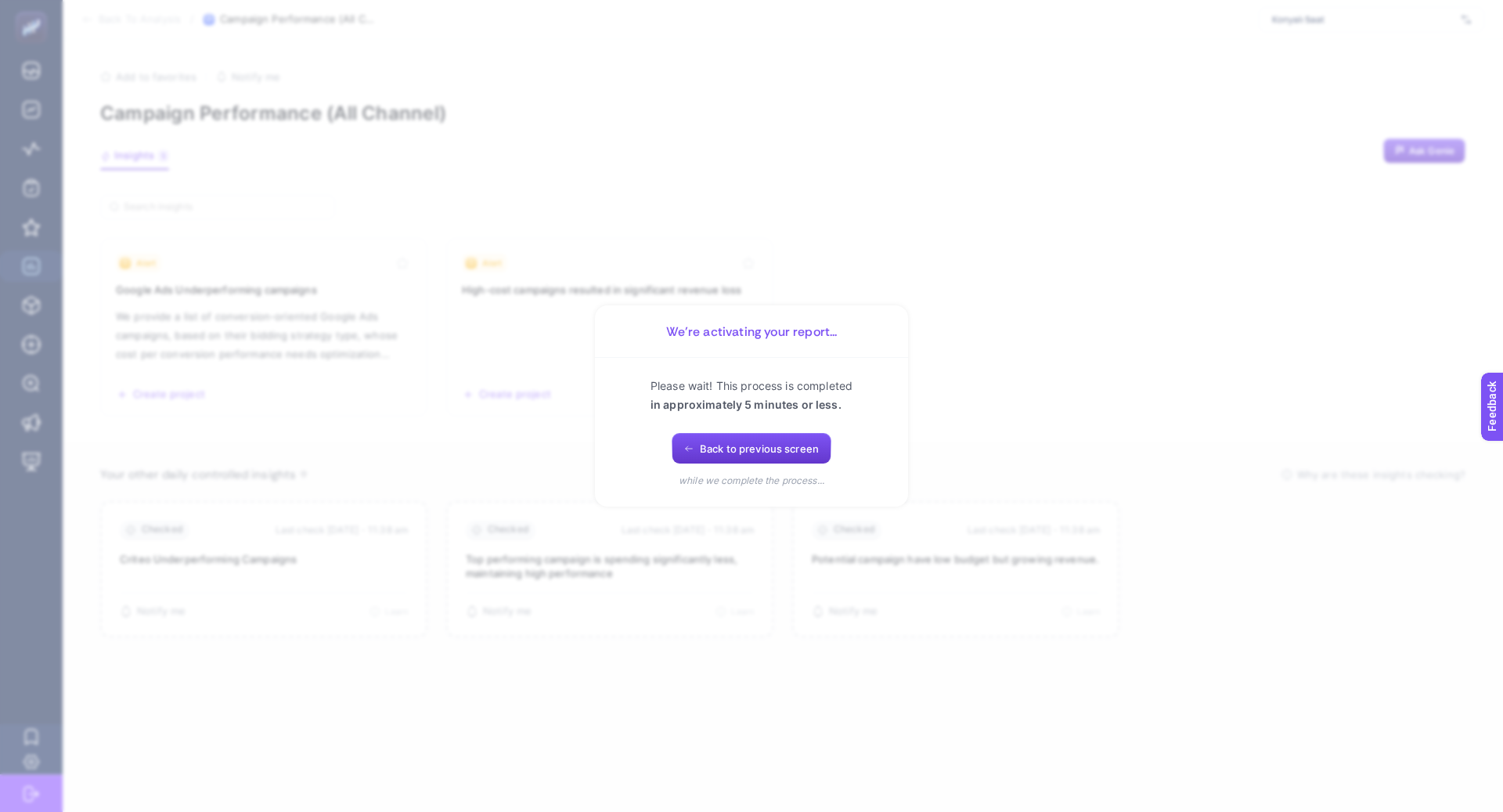
click at [707, 445] on span "Back to previous screen" at bounding box center [760, 448] width 119 height 13
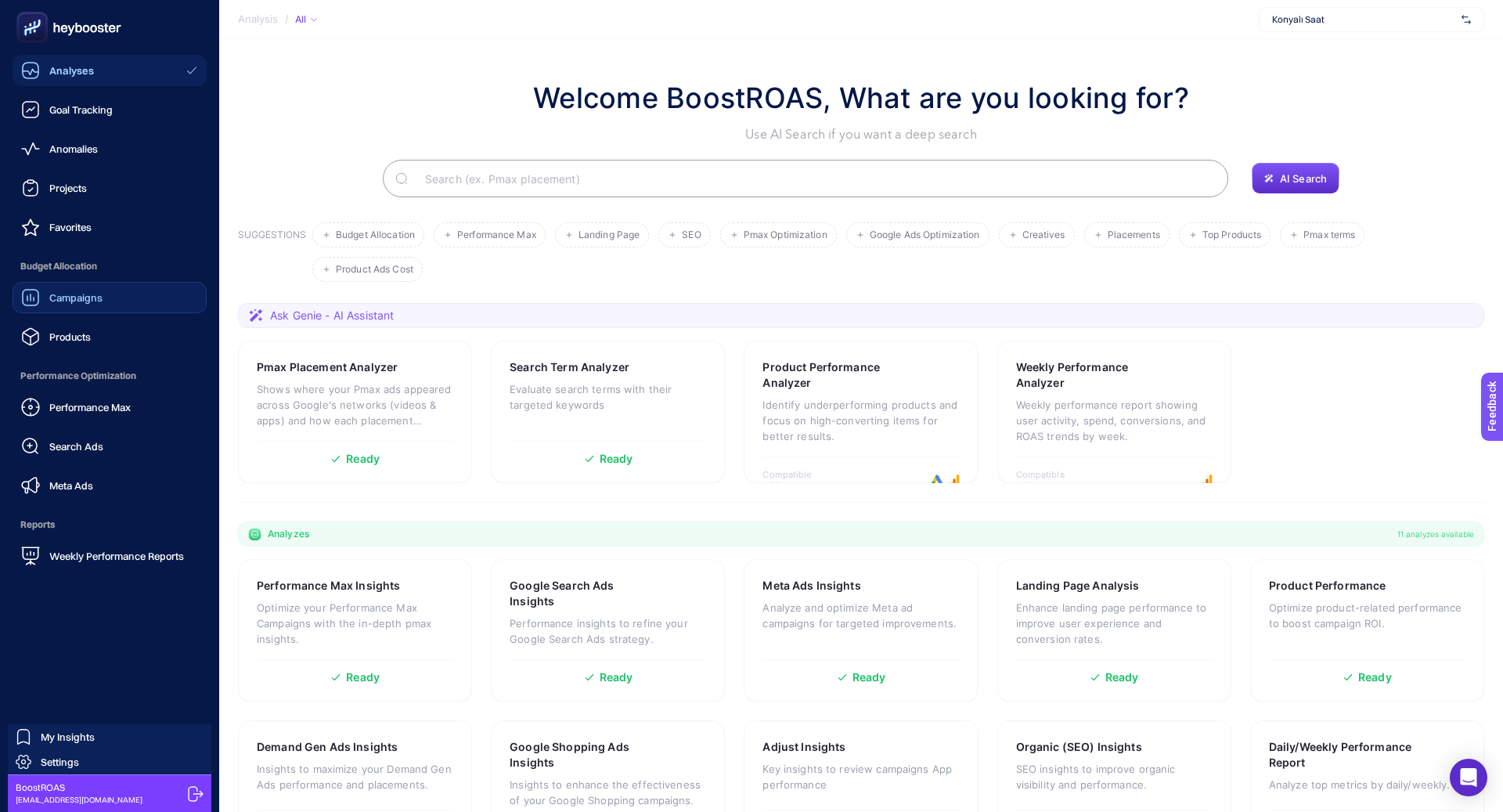
click at [96, 308] on link "Campaigns" at bounding box center [109, 297] width 194 height 31
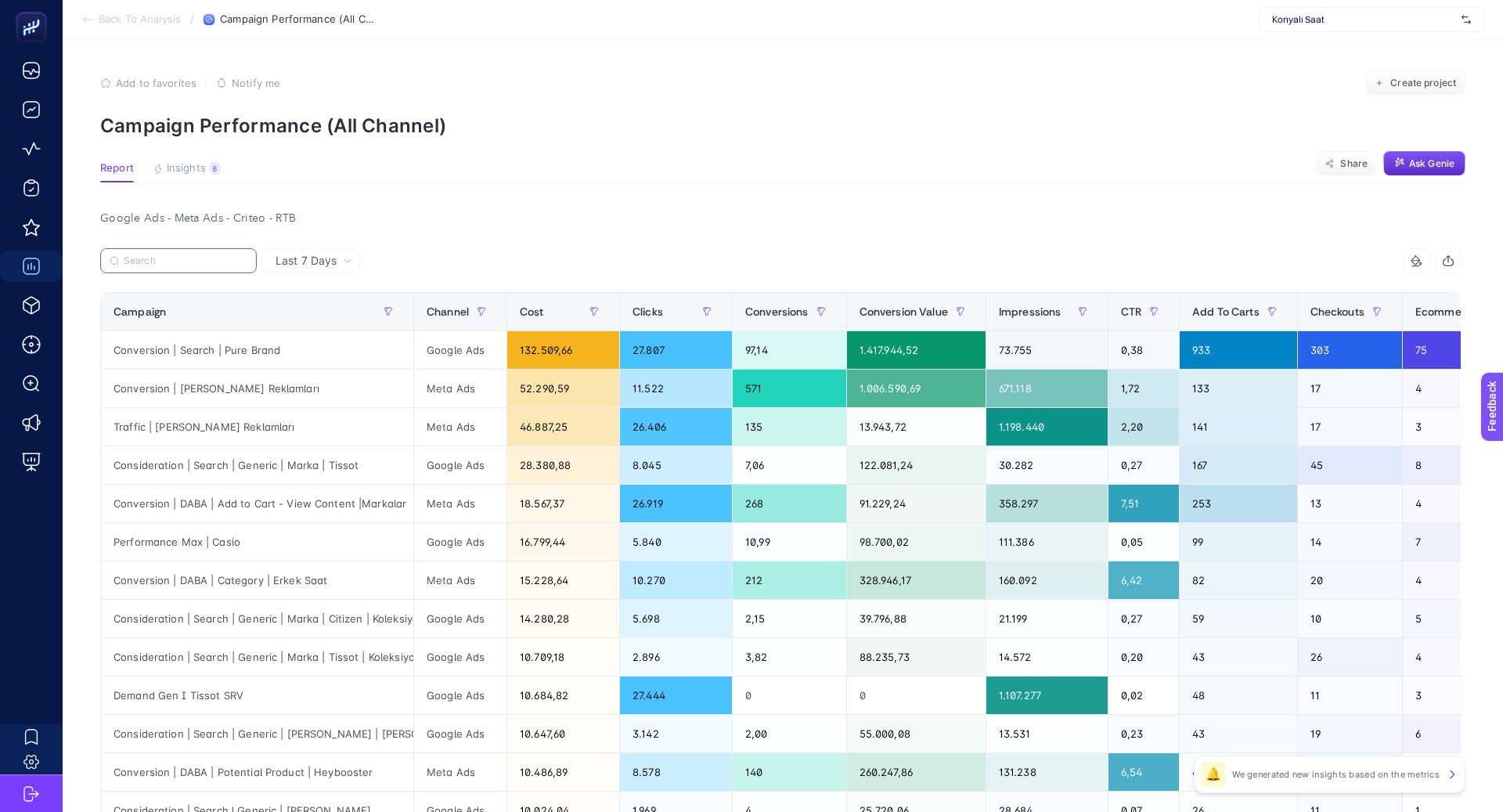
click at [224, 261] on input "Search" at bounding box center [185, 261] width 124 height 12
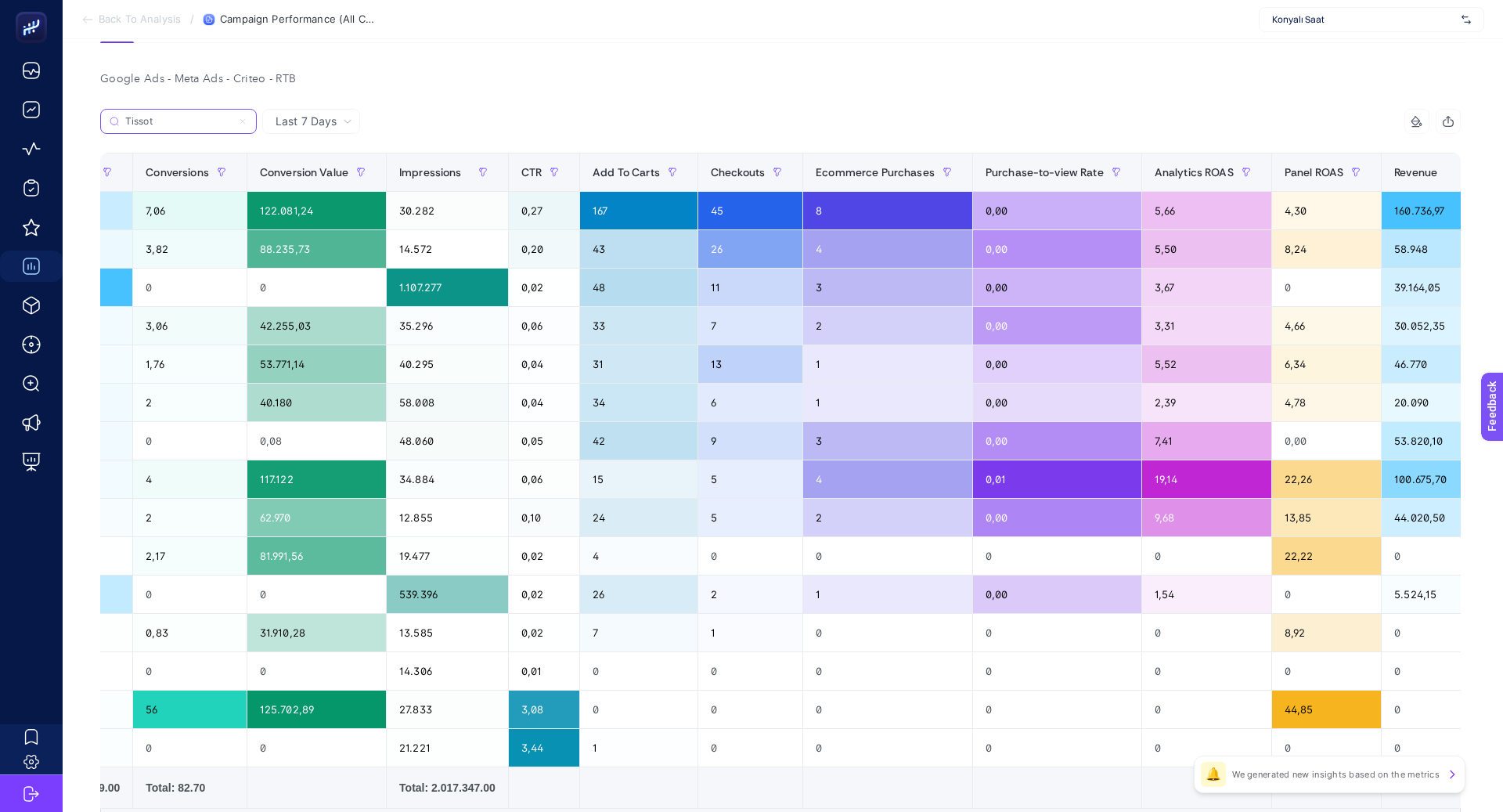
scroll to position [0, 766]
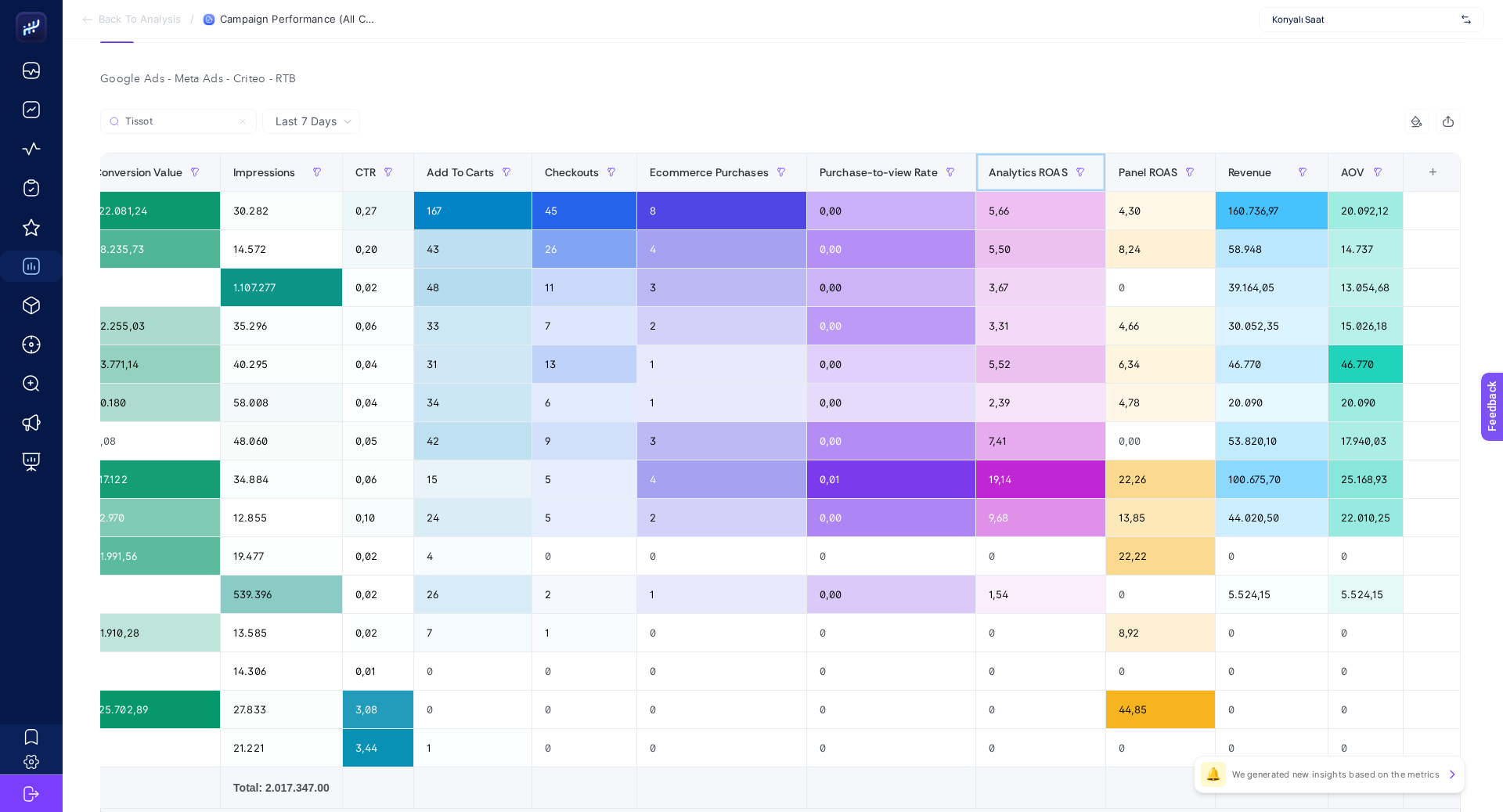
click at [1010, 182] on div "Analytics ROAS" at bounding box center [1041, 172] width 104 height 25
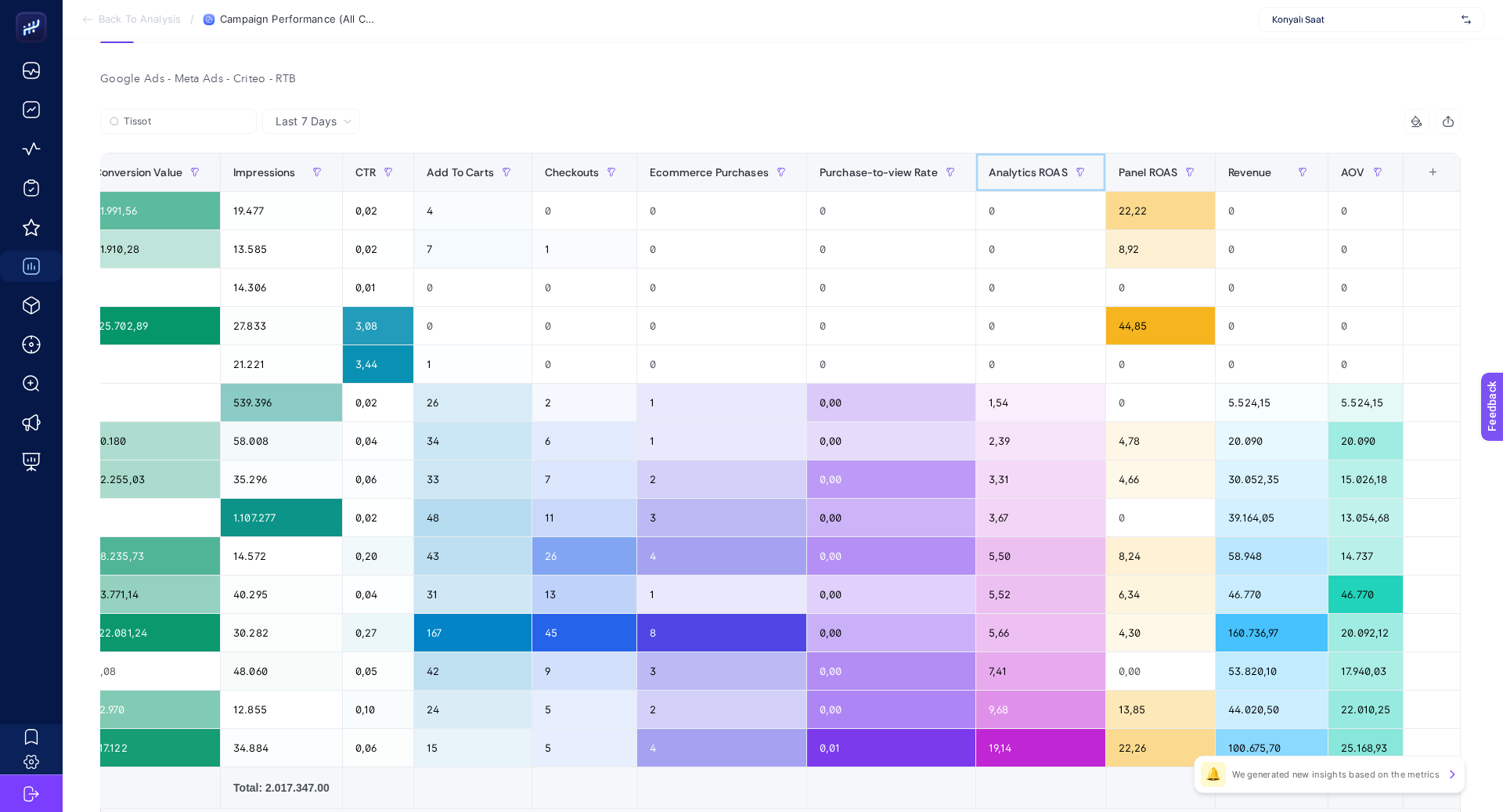
click at [1015, 179] on div "Analytics ROAS" at bounding box center [1041, 172] width 104 height 25
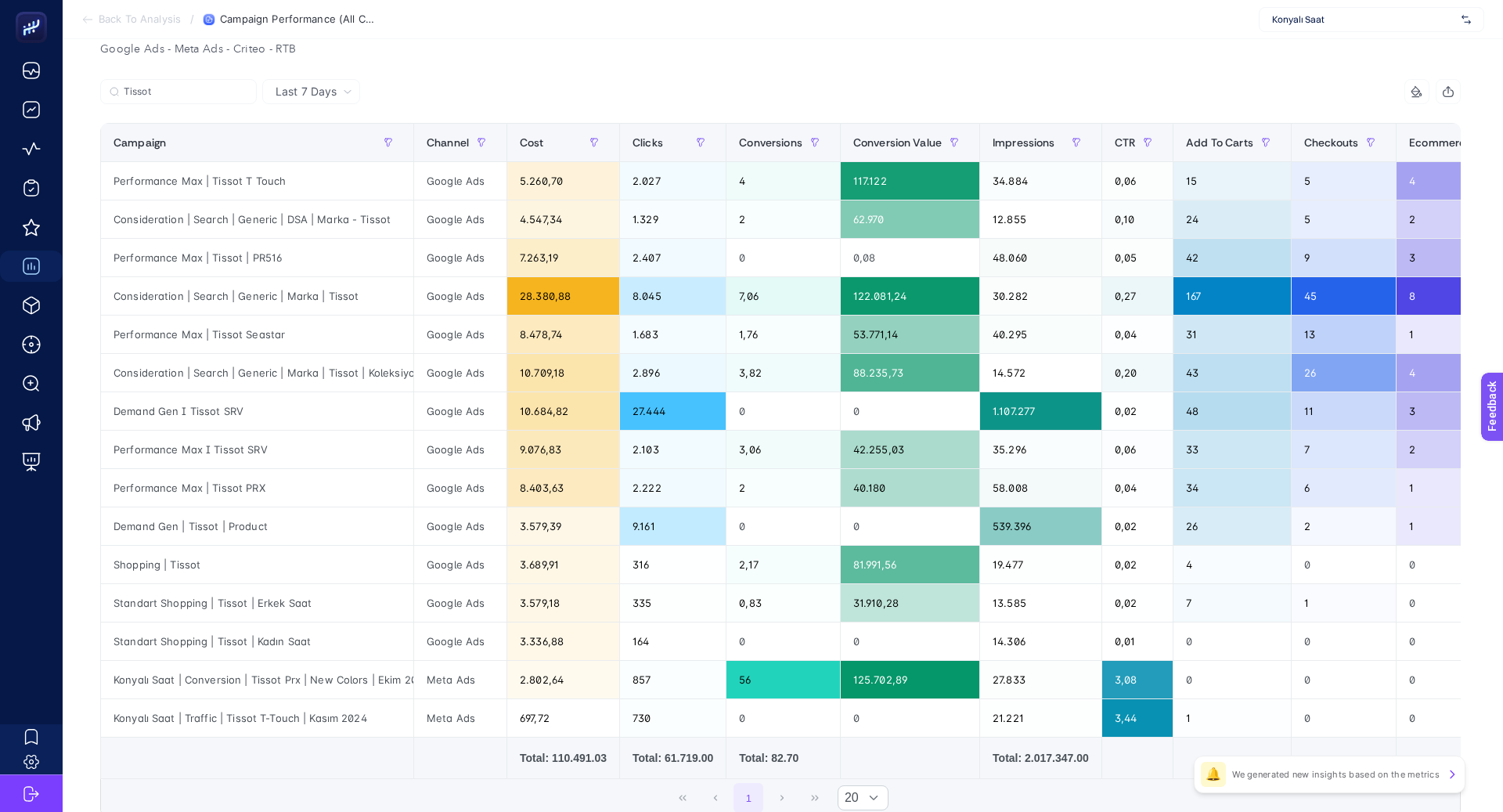
scroll to position [172, 0]
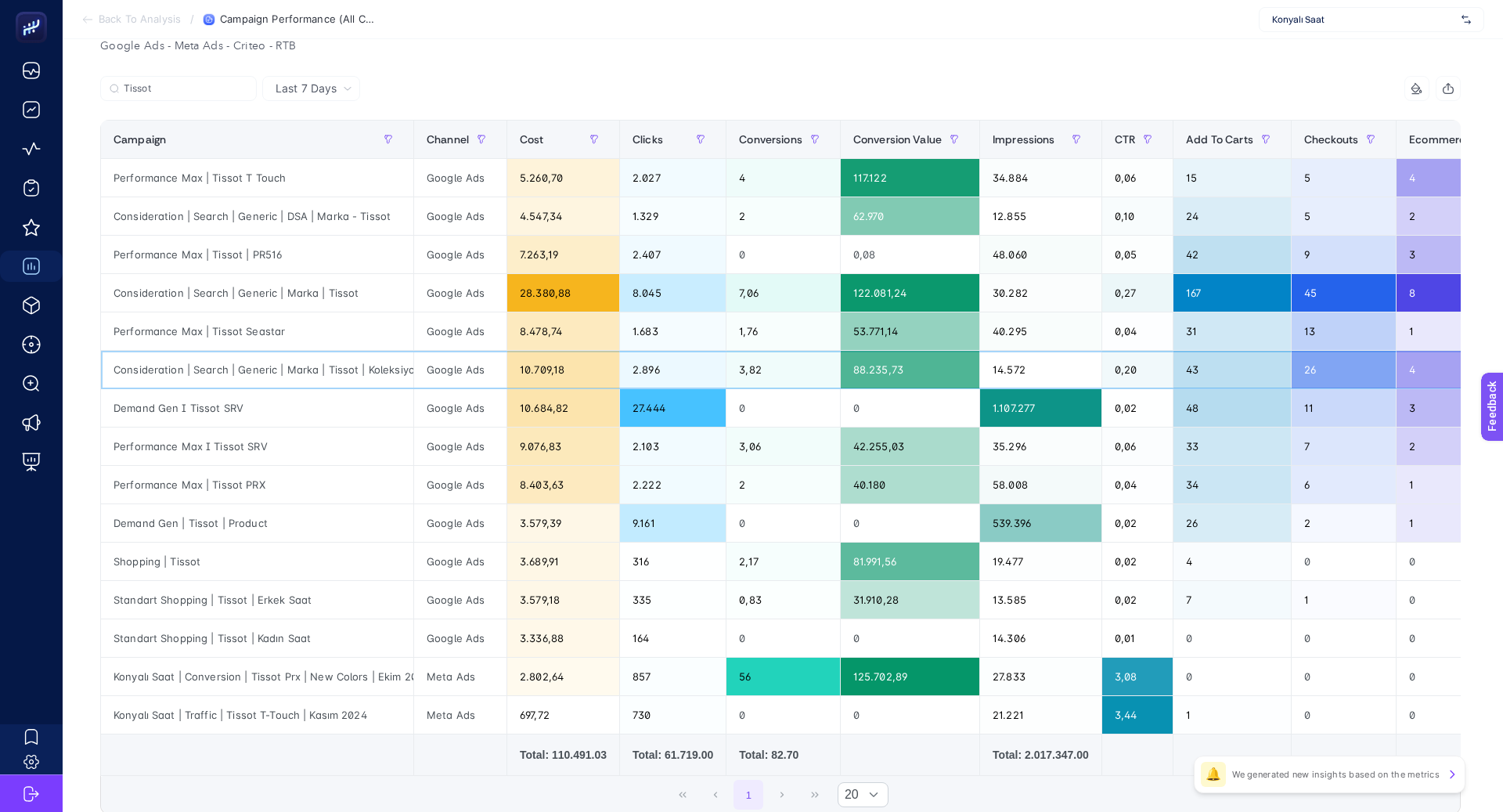
click at [396, 370] on div "Consideration | Search | Generic | Marka | Tissot | Koleksiyon" at bounding box center [257, 369] width 313 height 38
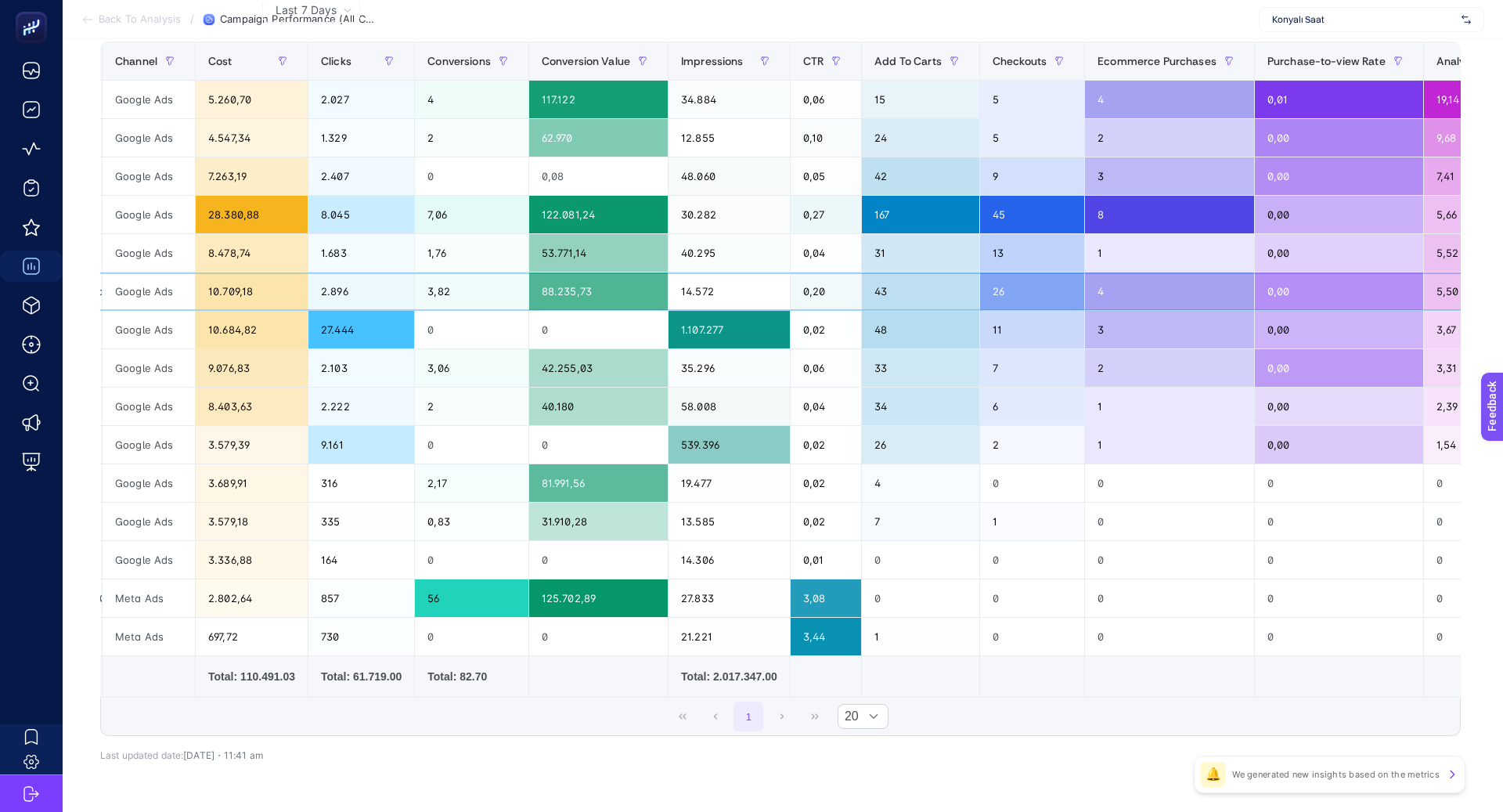
scroll to position [0, 0]
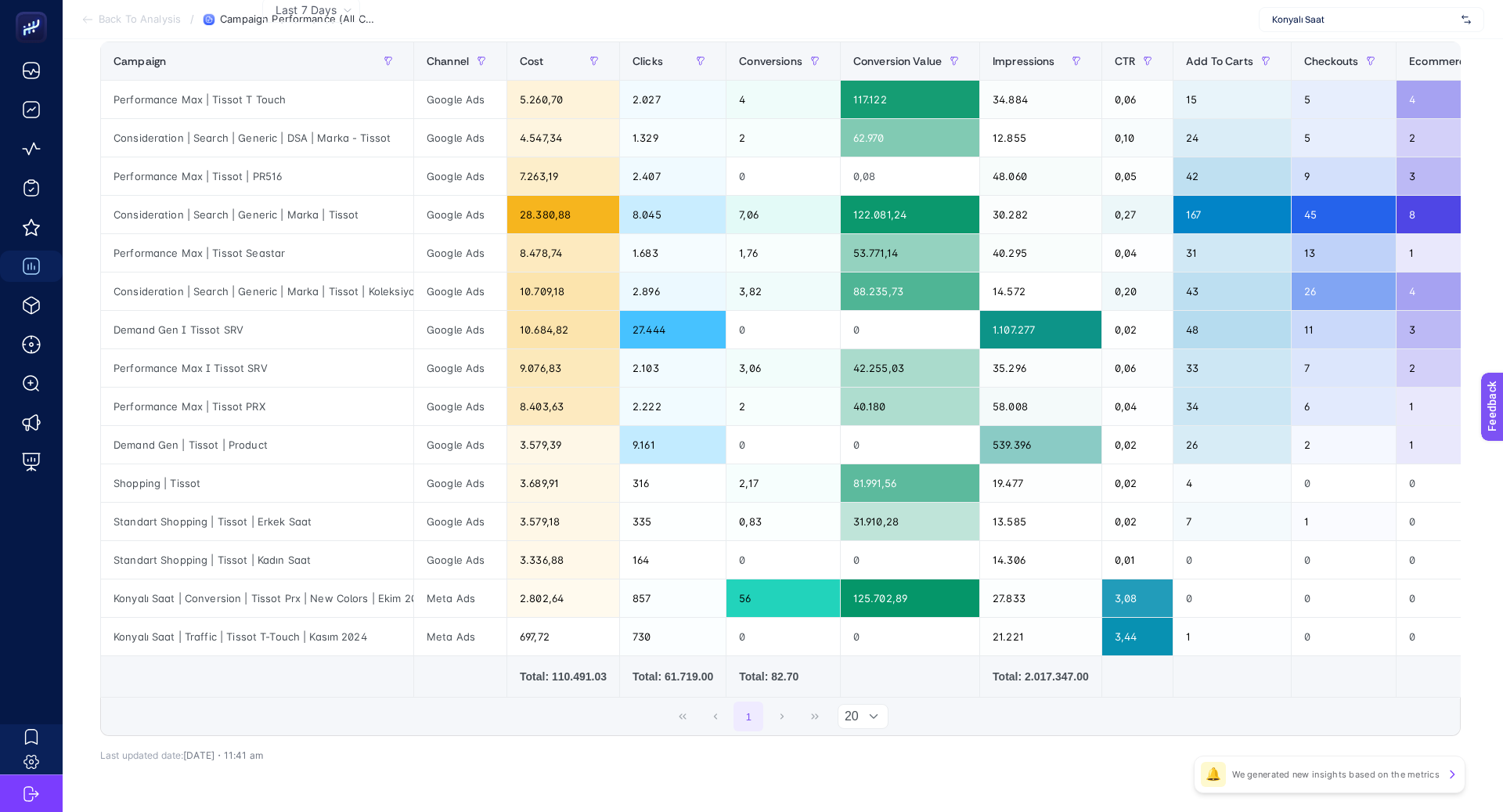
click at [878, 718] on div at bounding box center [873, 716] width 29 height 24
click at [862, 781] on li "50" at bounding box center [863, 777] width 51 height 31
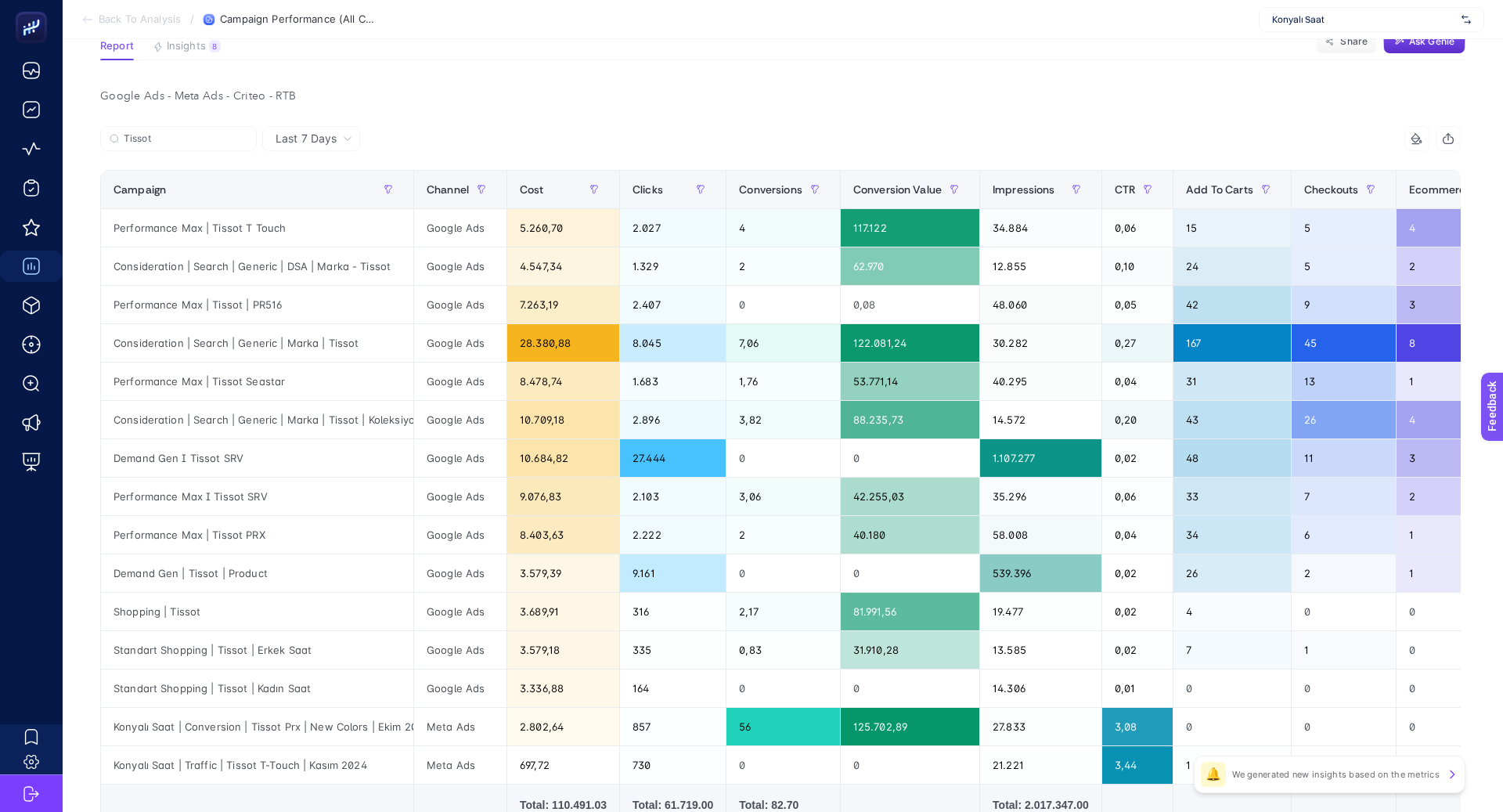
scroll to position [105, 0]
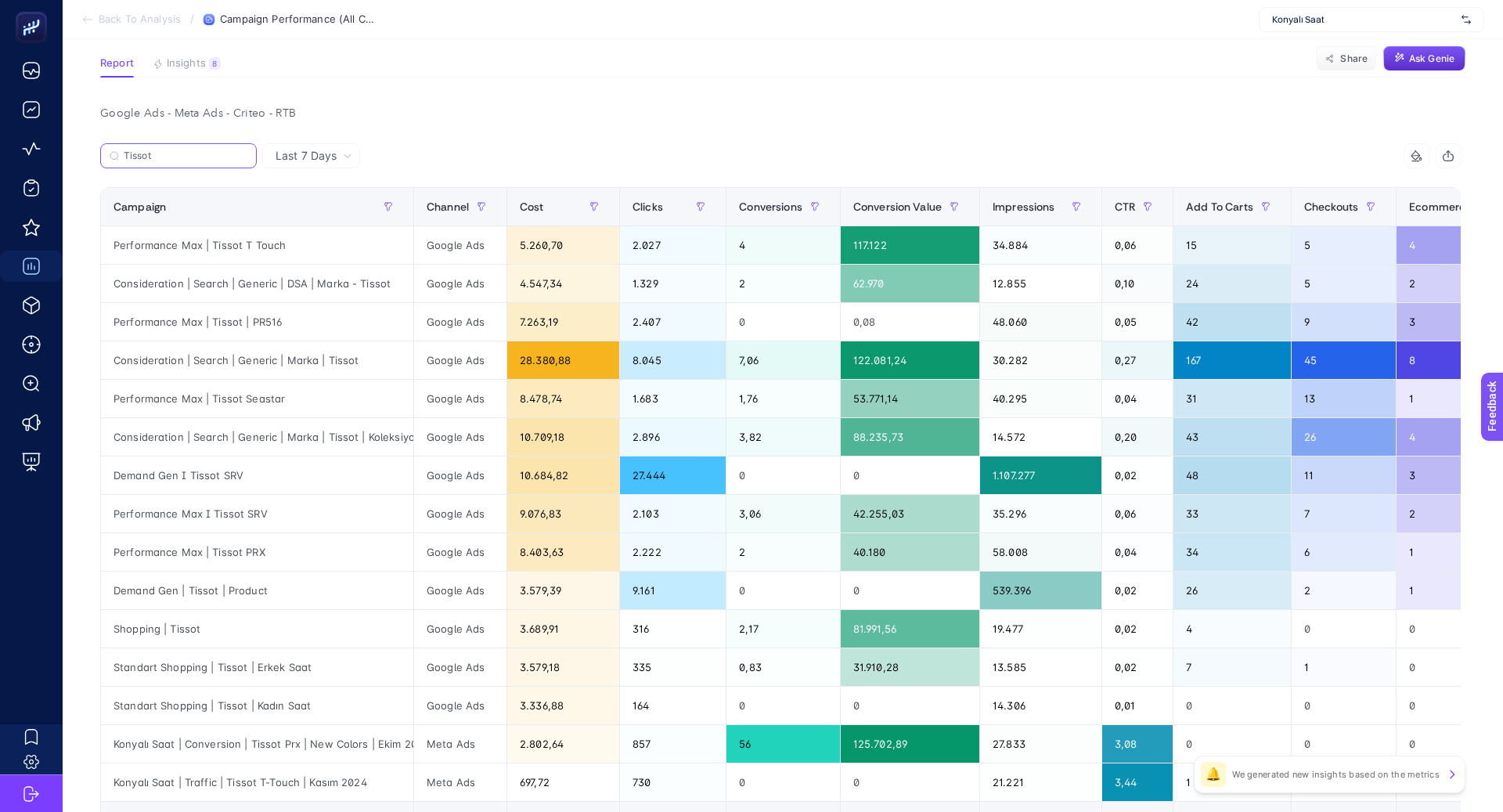
click at [228, 154] on input "Tissot" at bounding box center [185, 156] width 124 height 12
click at [228, 154] on input "Tissot" at bounding box center [178, 156] width 107 height 12
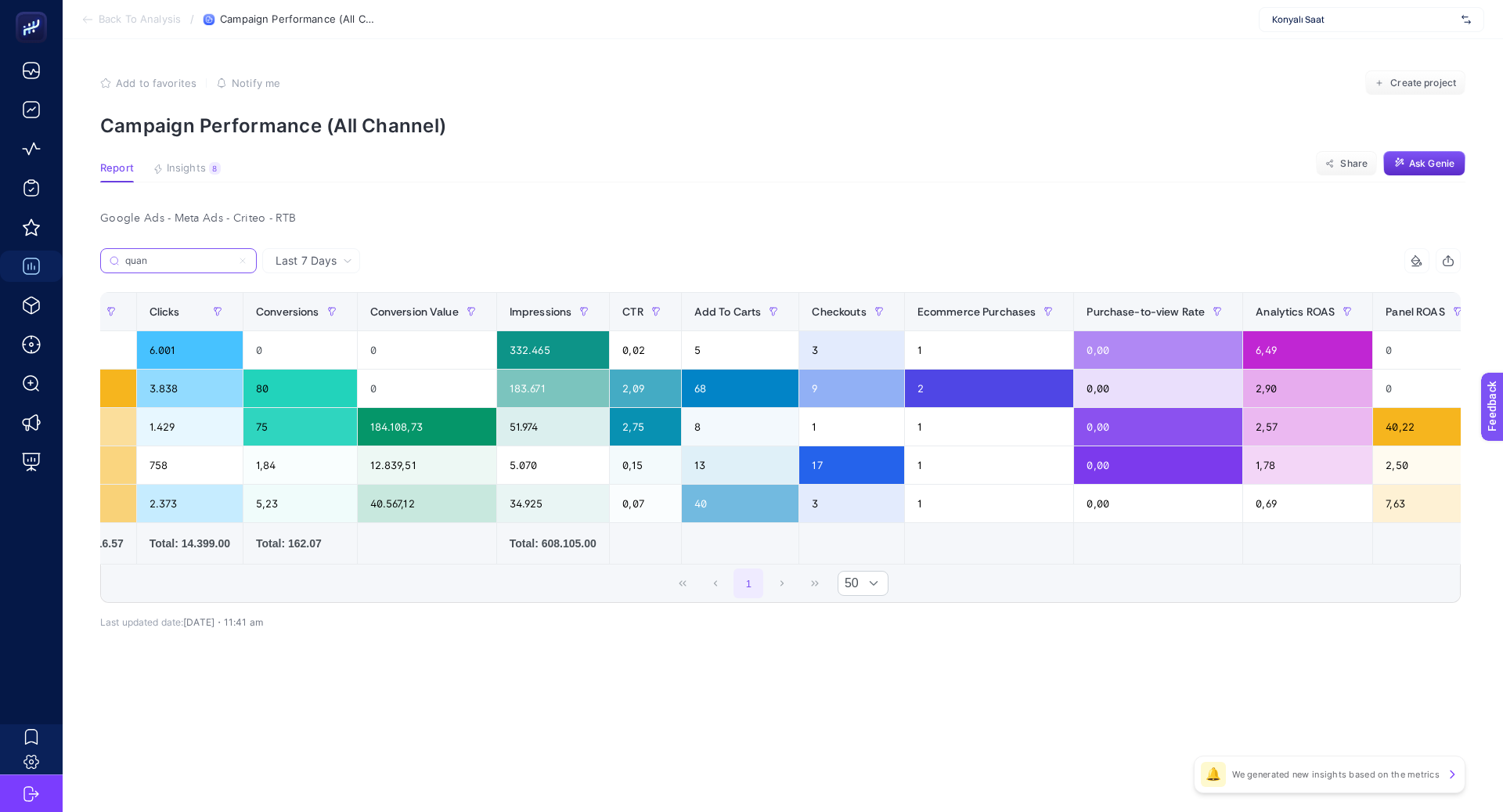
scroll to position [0, 0]
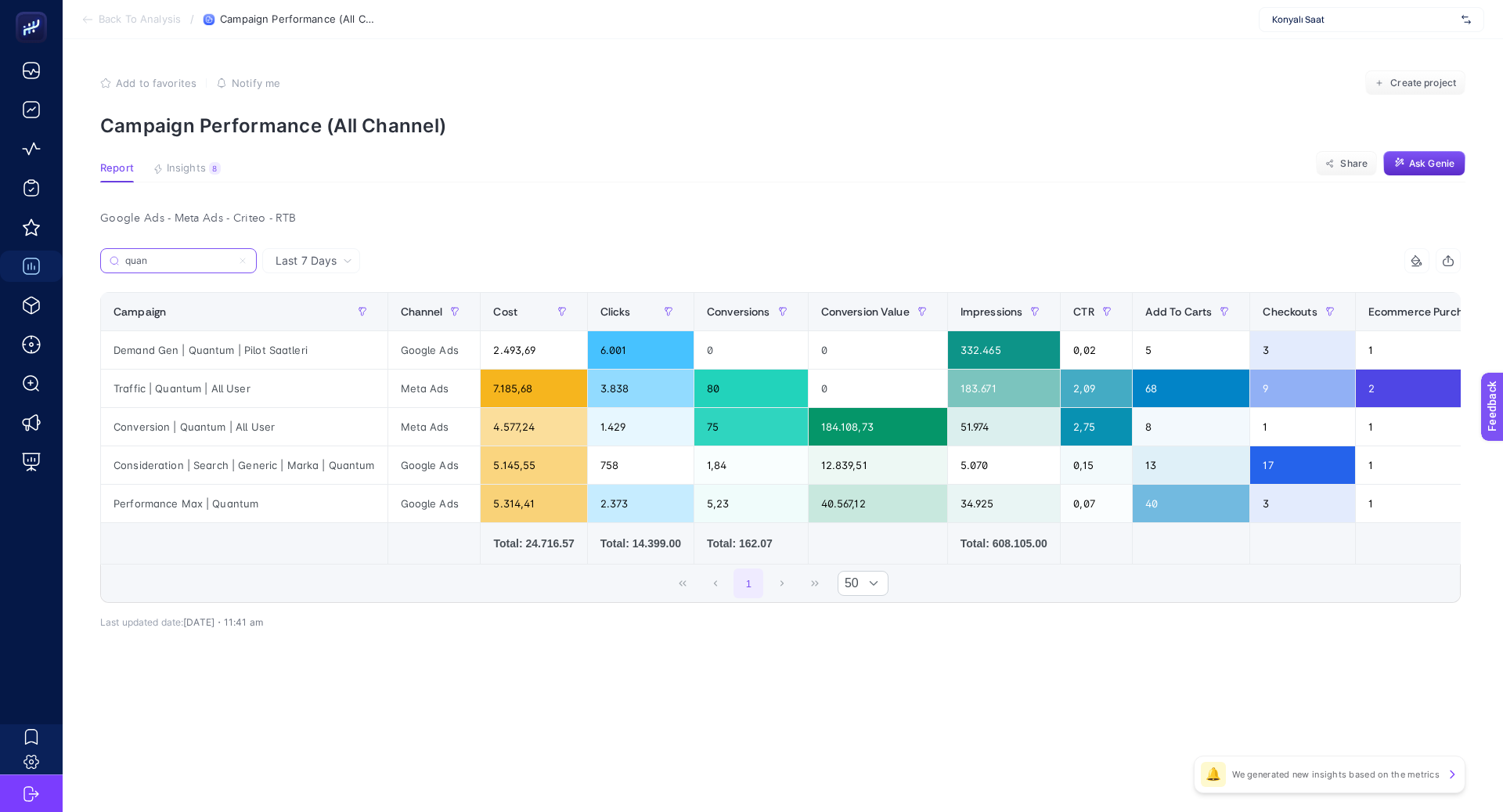
type input "quan"
click at [193, 498] on div "Performance Max | Quantum" at bounding box center [244, 504] width 287 height 38
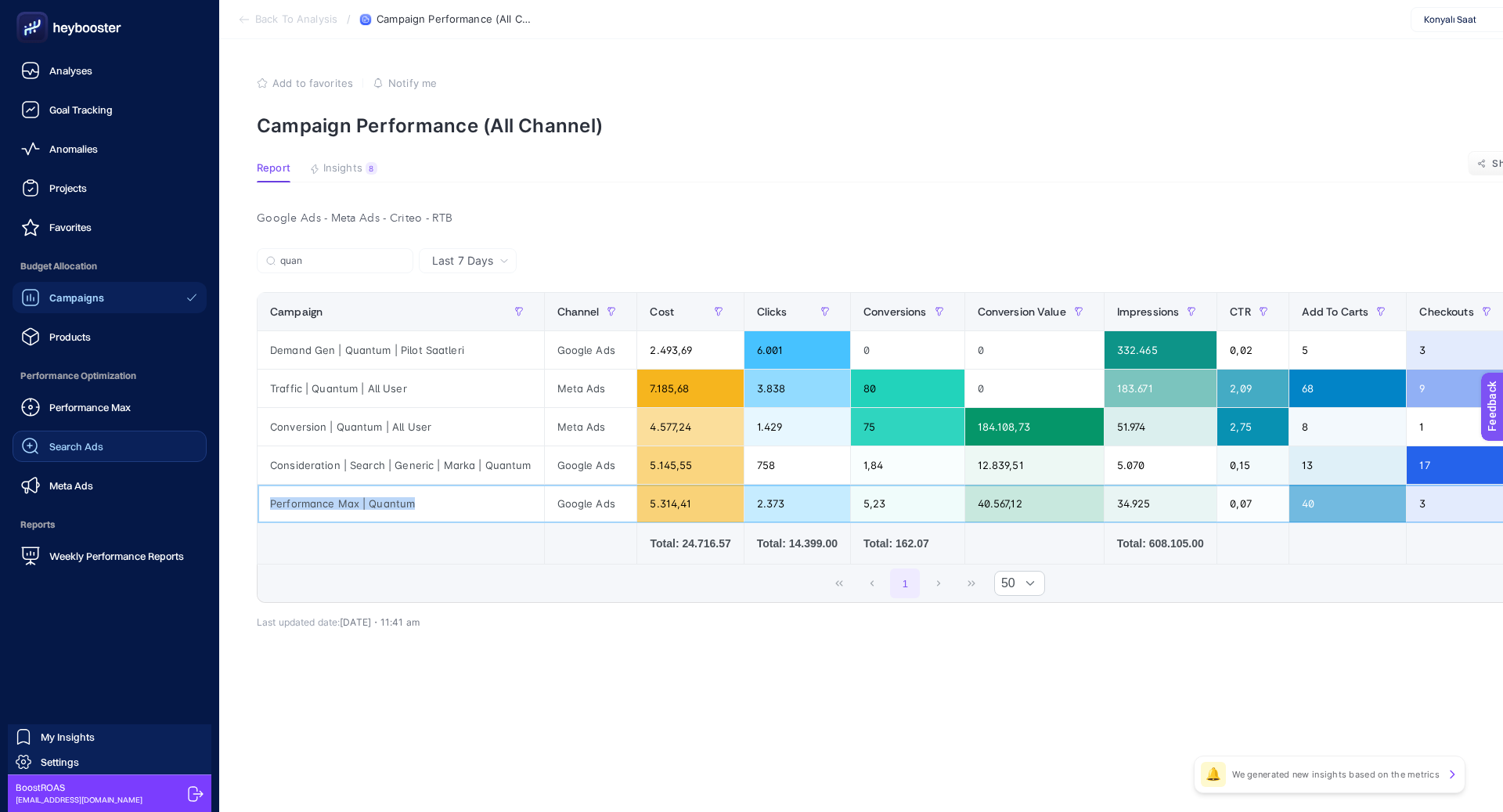
copy tr "Performance Max | Quantum"
click at [88, 334] on span "Products" at bounding box center [70, 336] width 41 height 13
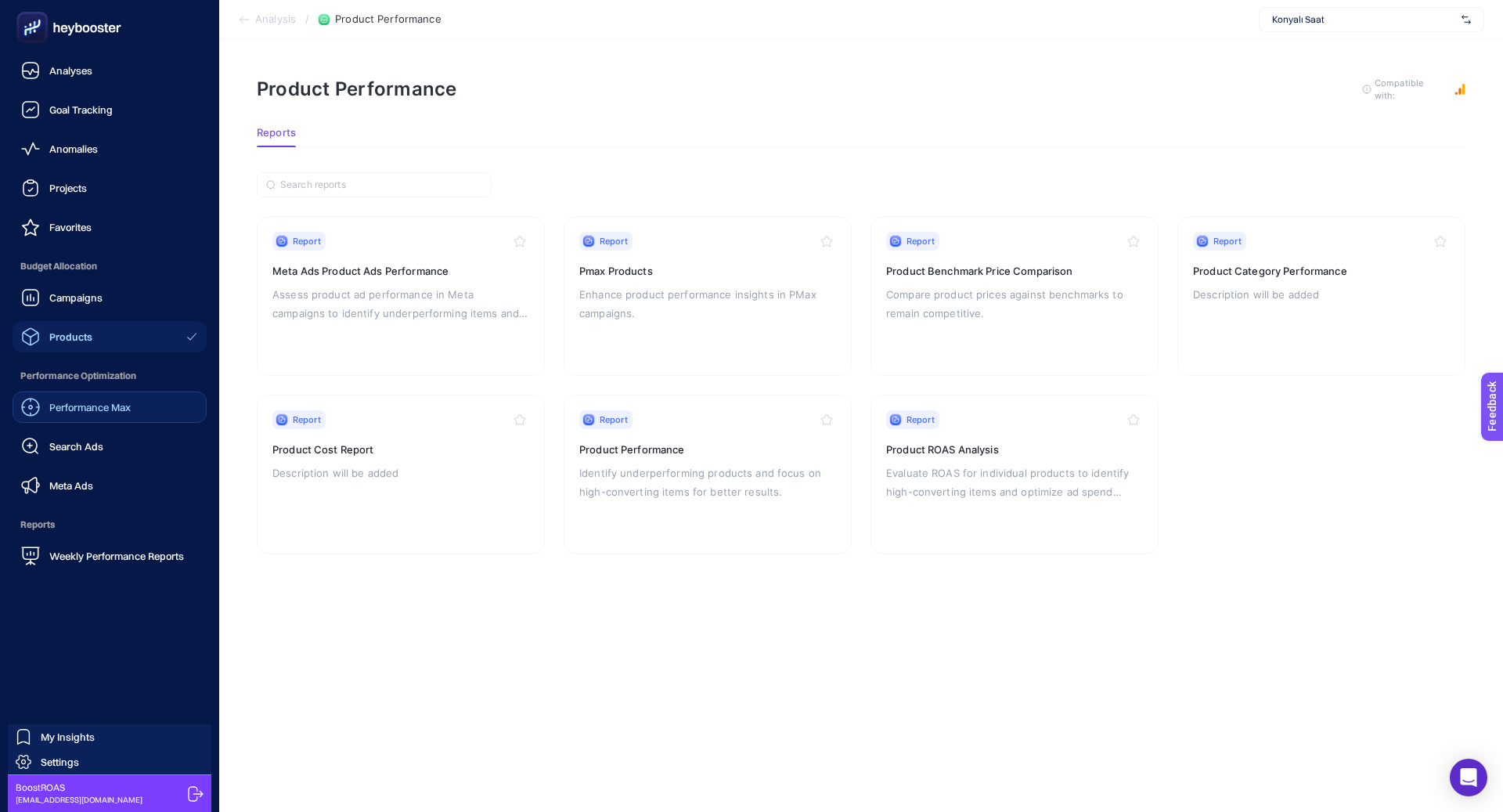
click at [103, 403] on span "Performance Max" at bounding box center [90, 407] width 82 height 13
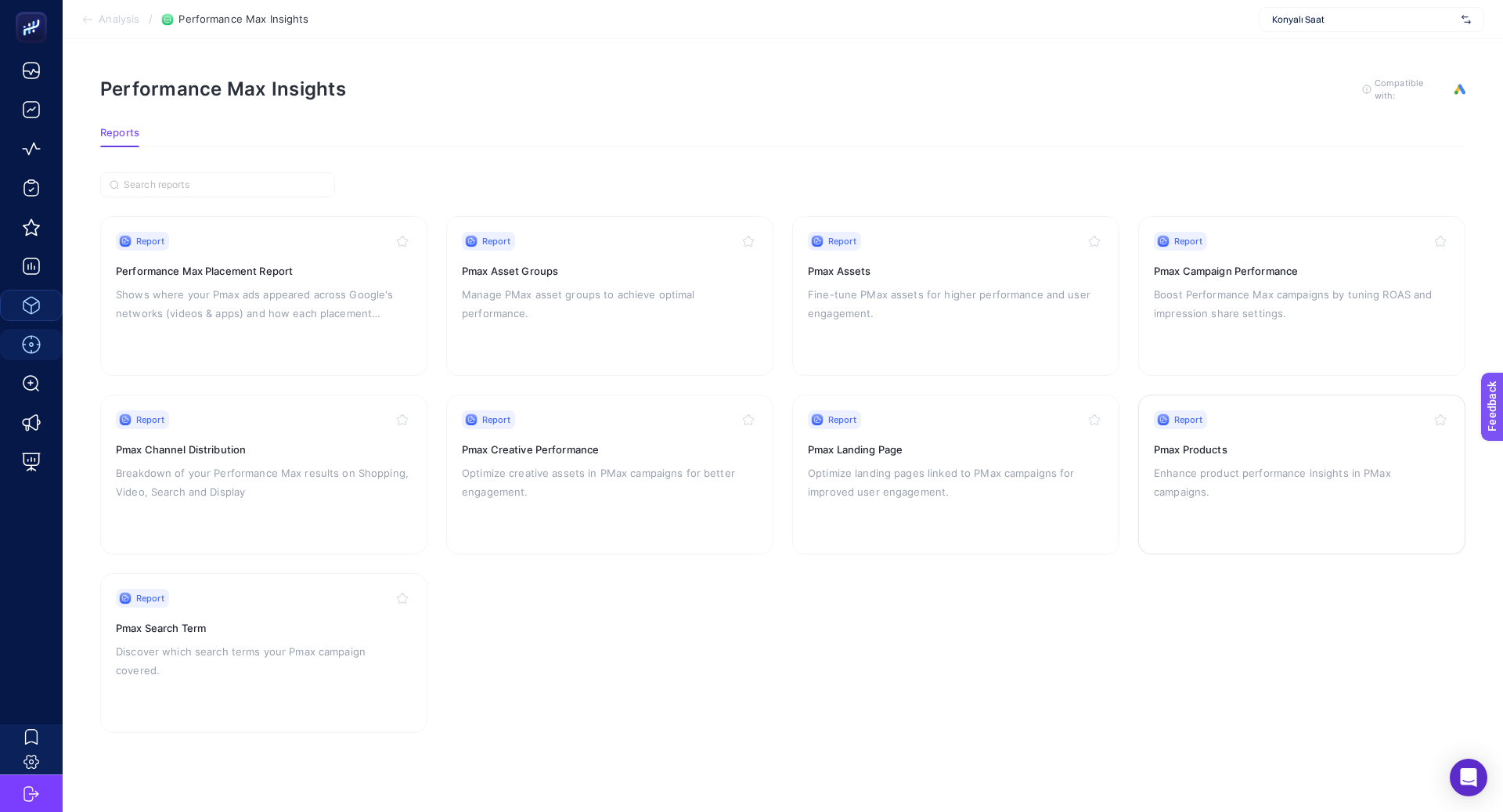
click at [1173, 459] on div "Report Pmax Products Enhance product performance insights in PMax campaigns." at bounding box center [1302, 474] width 296 height 129
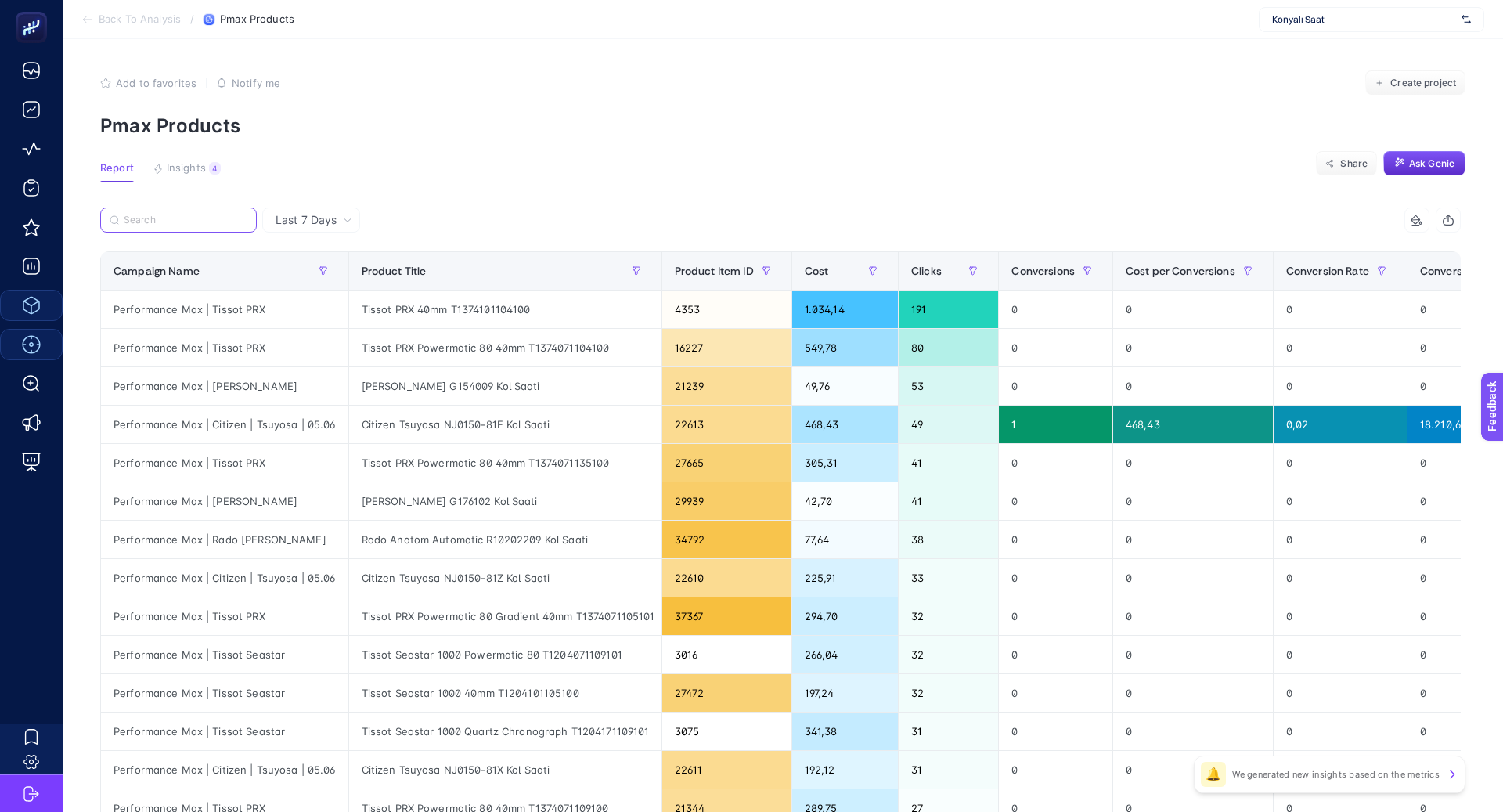
click at [170, 224] on input "Search" at bounding box center [185, 220] width 124 height 12
paste input "Performance Max | Quantum"
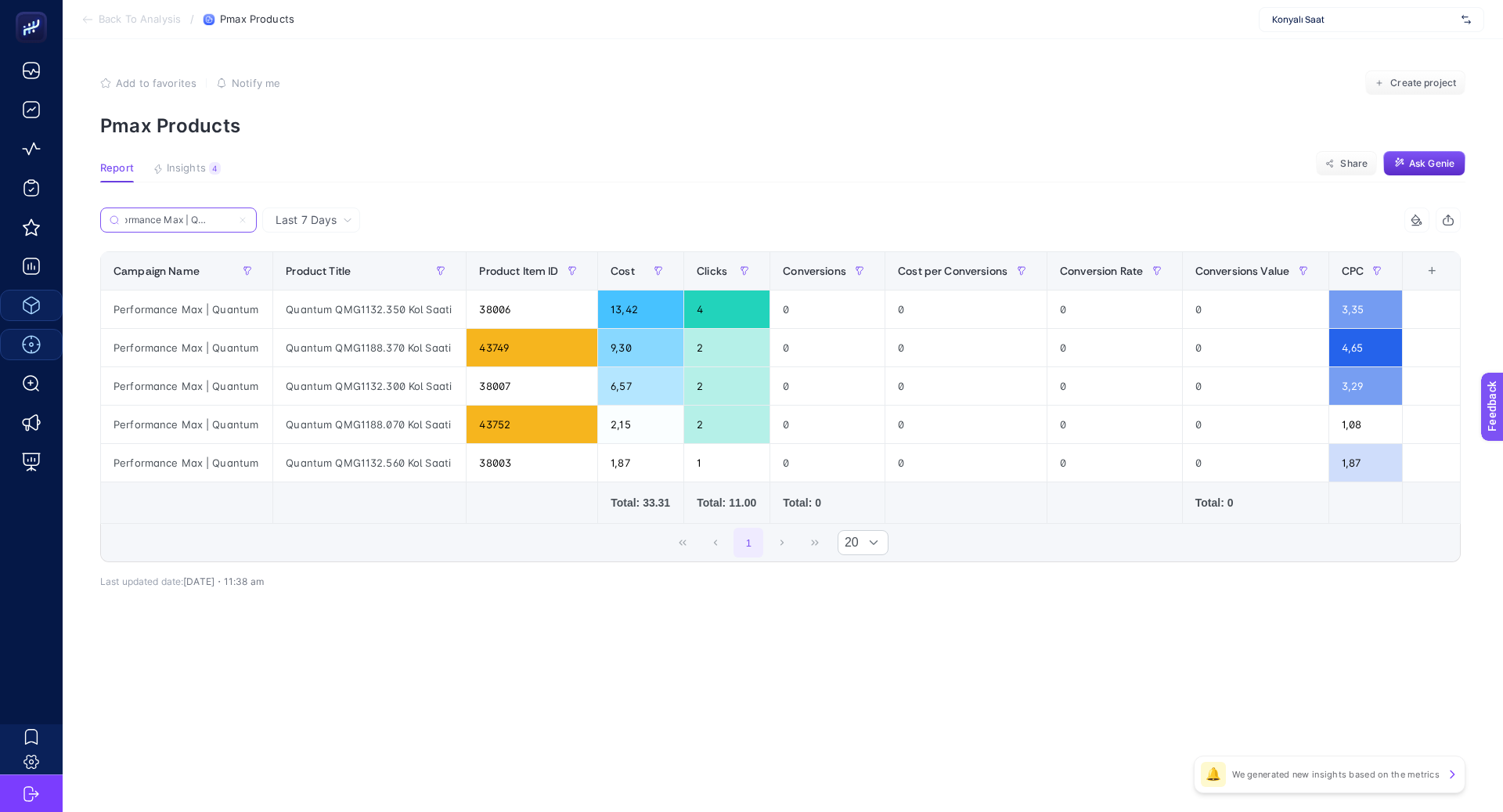
type input "Performance Max | Quantum"
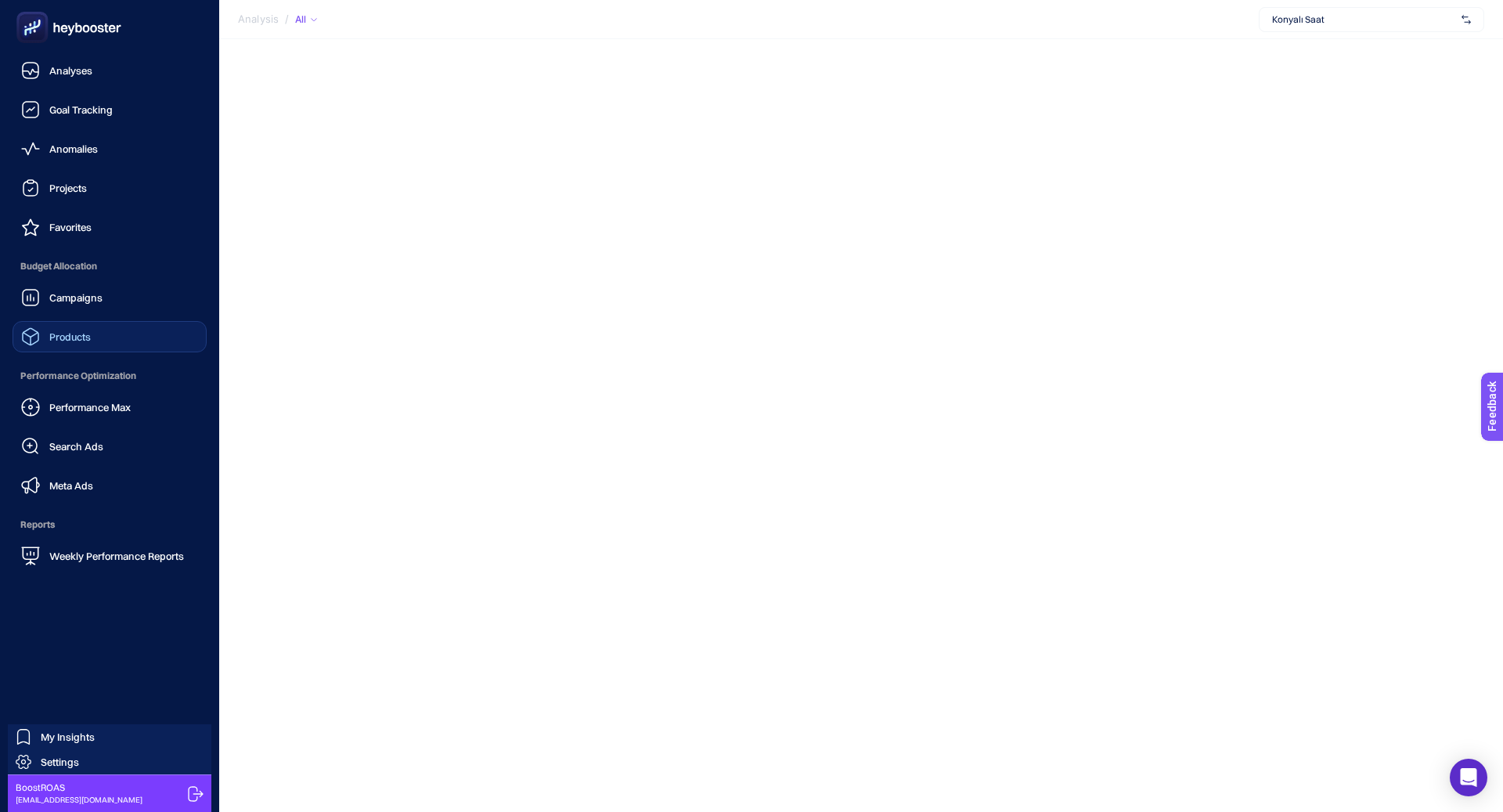
click at [121, 345] on link "Products" at bounding box center [109, 336] width 194 height 31
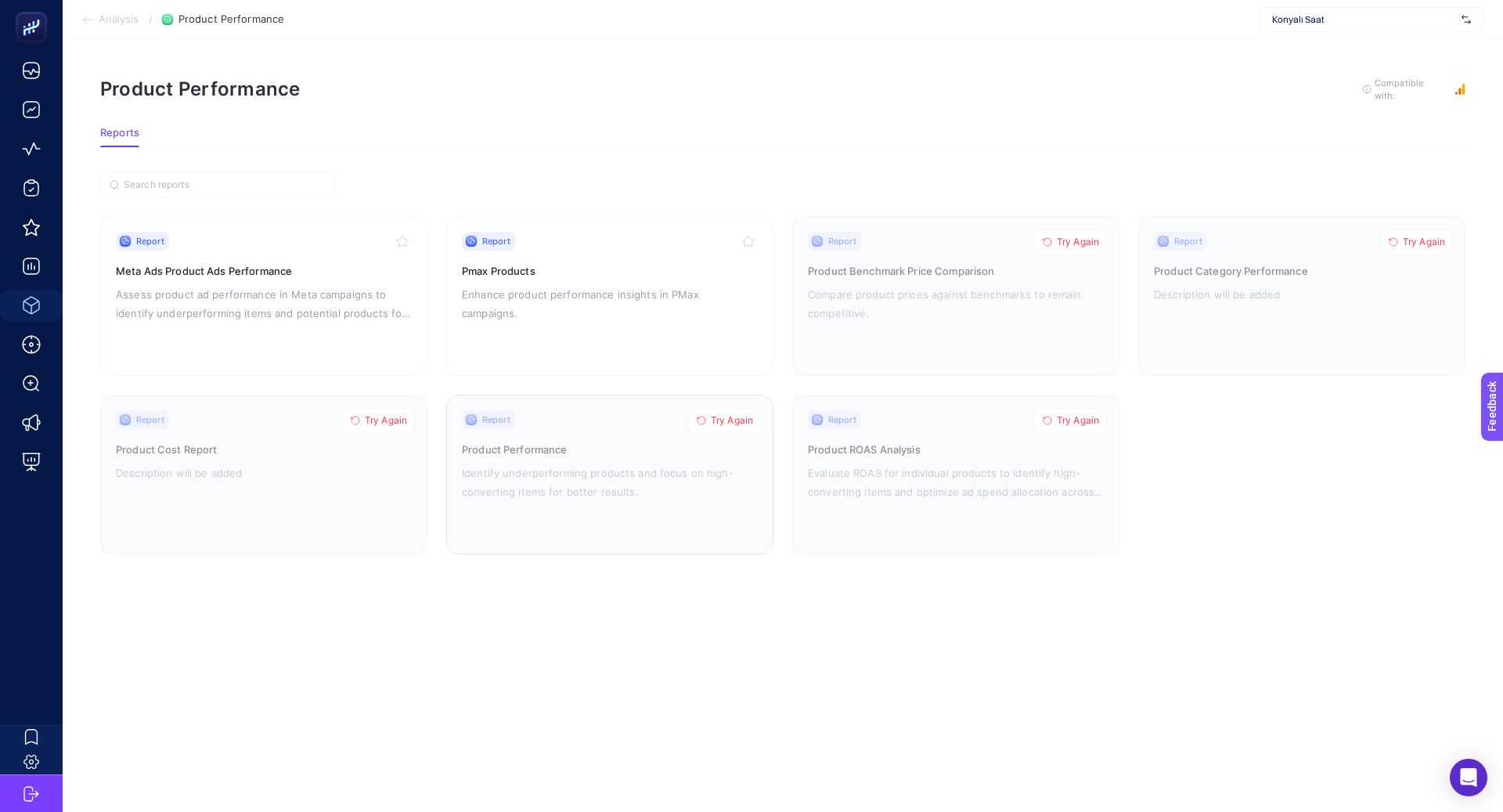
click at [713, 427] on button "Try Again" at bounding box center [725, 420] width 72 height 25
click at [378, 419] on span "Try Again" at bounding box center [386, 420] width 42 height 13
click at [1042, 410] on button "Try Again" at bounding box center [1070, 420] width 72 height 25
click at [1059, 226] on div at bounding box center [955, 296] width 325 height 158
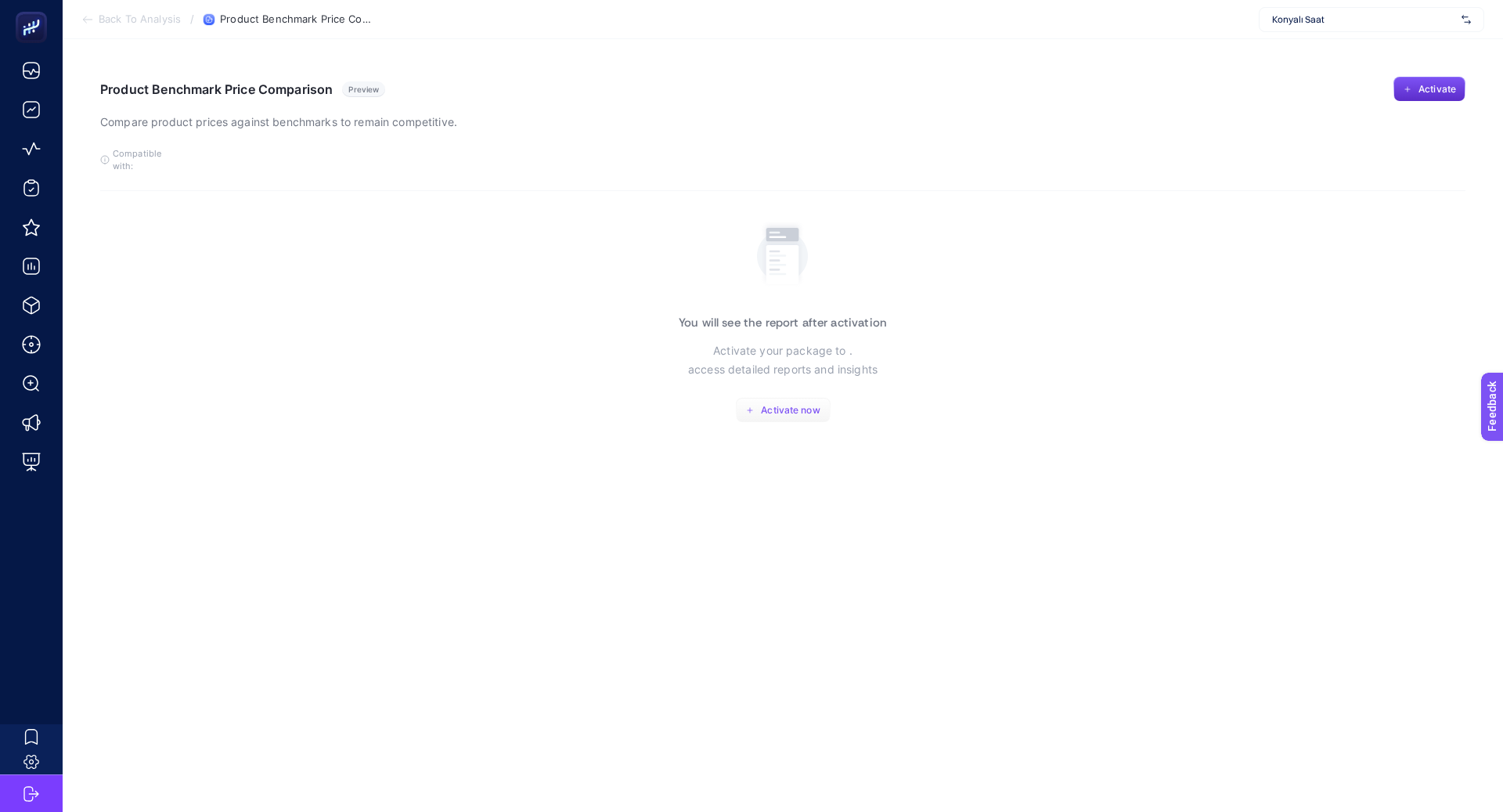
click at [751, 398] on button "Activate now" at bounding box center [783, 410] width 95 height 25
click at [92, 19] on icon at bounding box center [87, 19] width 13 height 13
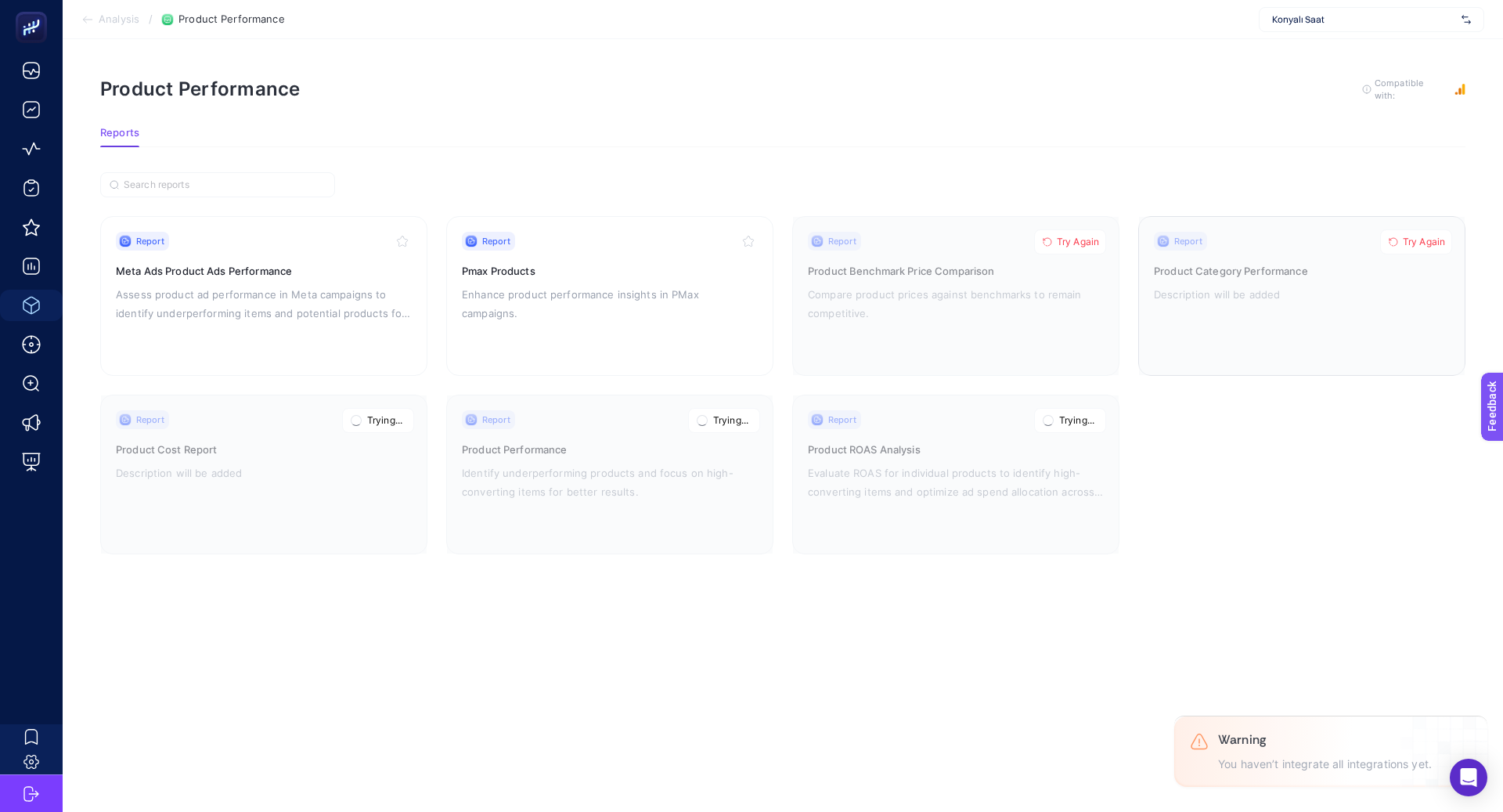
click at [1413, 237] on span "Try Again" at bounding box center [1424, 241] width 42 height 13
click at [1092, 240] on span "Try Again" at bounding box center [1078, 241] width 42 height 13
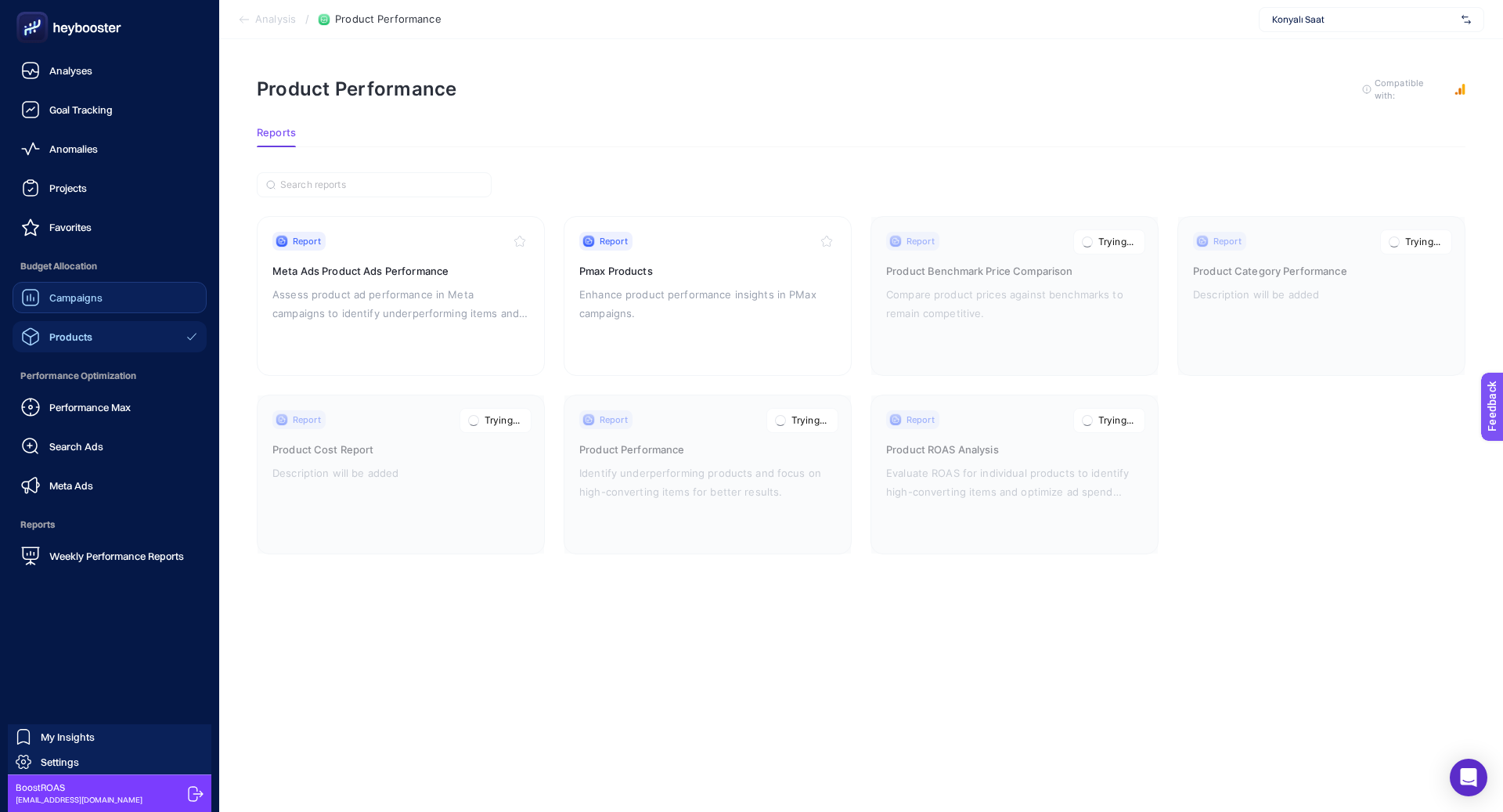
click at [98, 297] on span "Campaigns" at bounding box center [76, 297] width 53 height 13
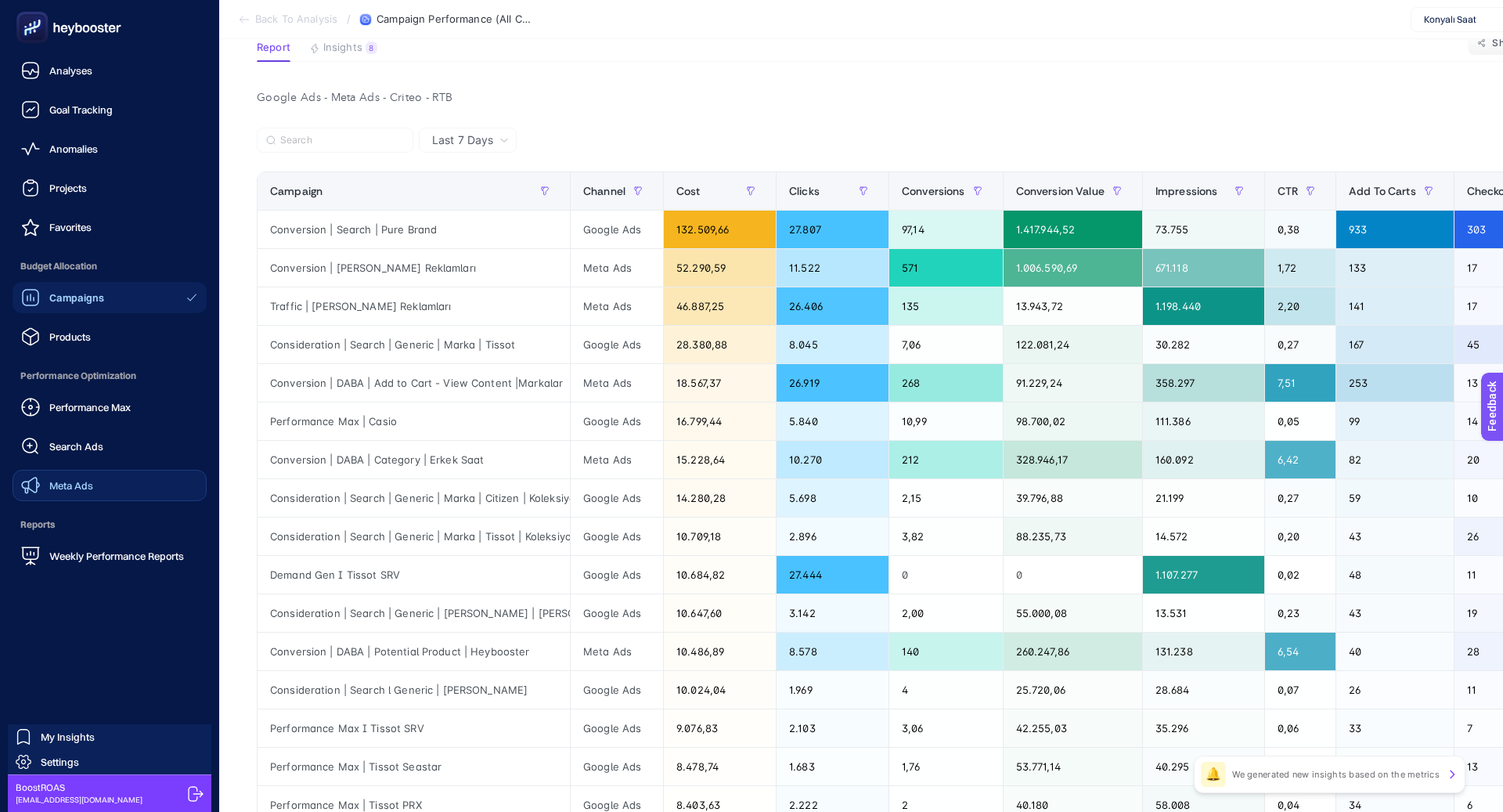
click at [84, 481] on span "Meta Ads" at bounding box center [71, 485] width 44 height 13
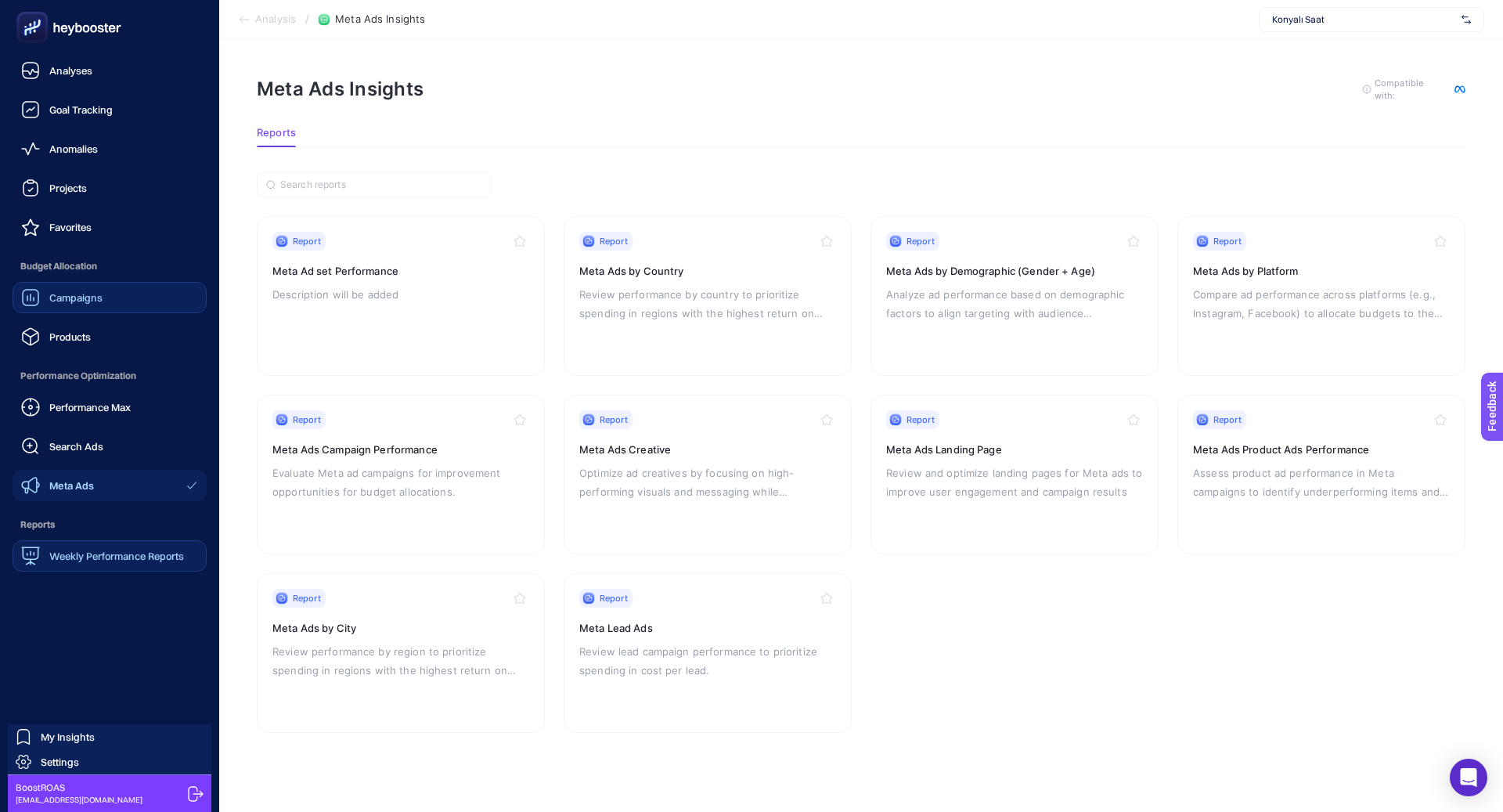
click at [66, 543] on link "Weekly Performance Reports" at bounding box center [109, 556] width 194 height 31
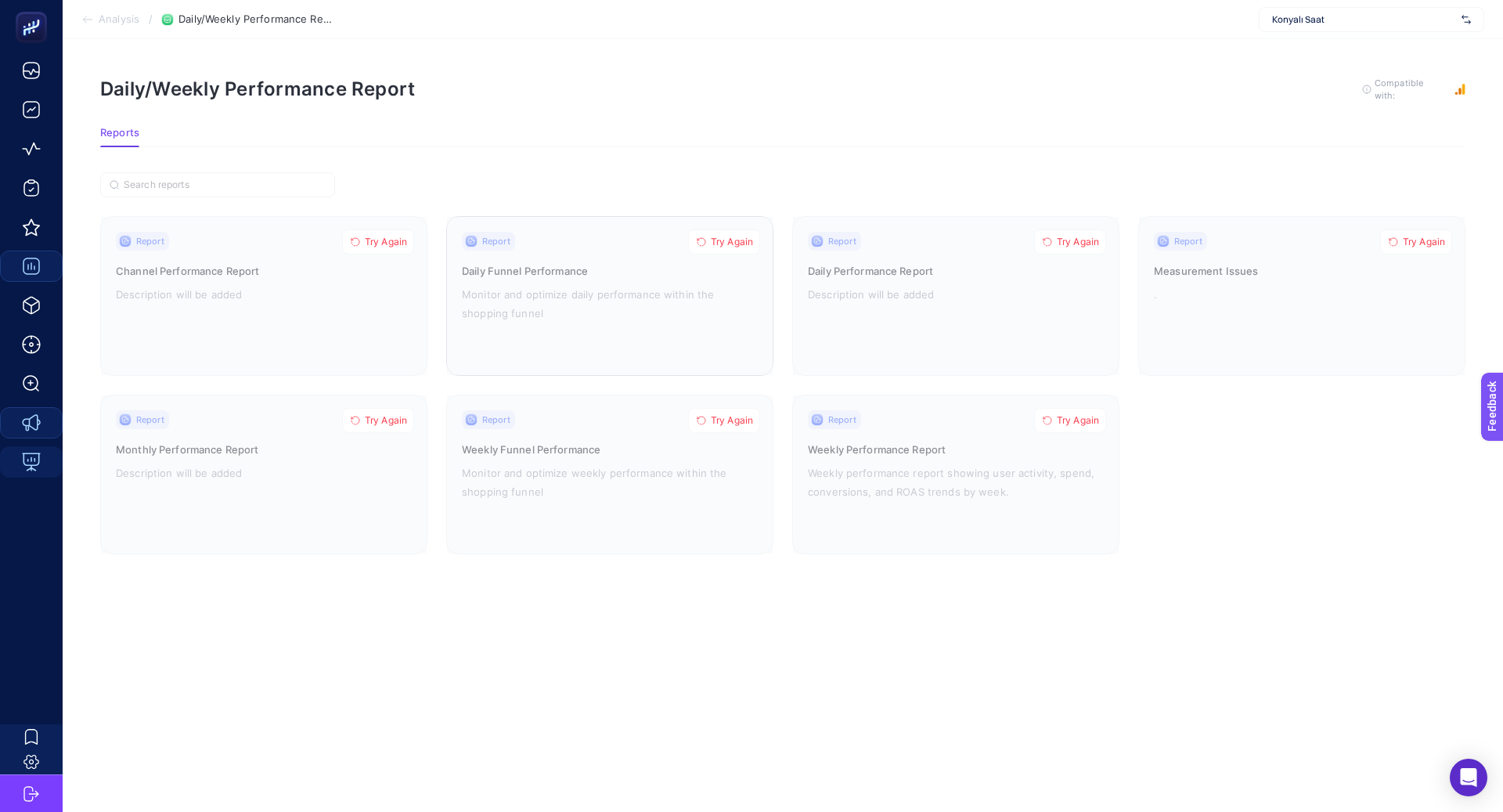
click at [720, 235] on span "Try Again" at bounding box center [732, 241] width 42 height 13
click at [725, 418] on span "Try Again" at bounding box center [732, 420] width 42 height 13
click at [400, 416] on span "Try Again" at bounding box center [386, 420] width 42 height 13
click at [395, 240] on span "Try Again" at bounding box center [386, 241] width 42 height 13
click at [1052, 244] on button "Try Again" at bounding box center [1070, 242] width 72 height 25
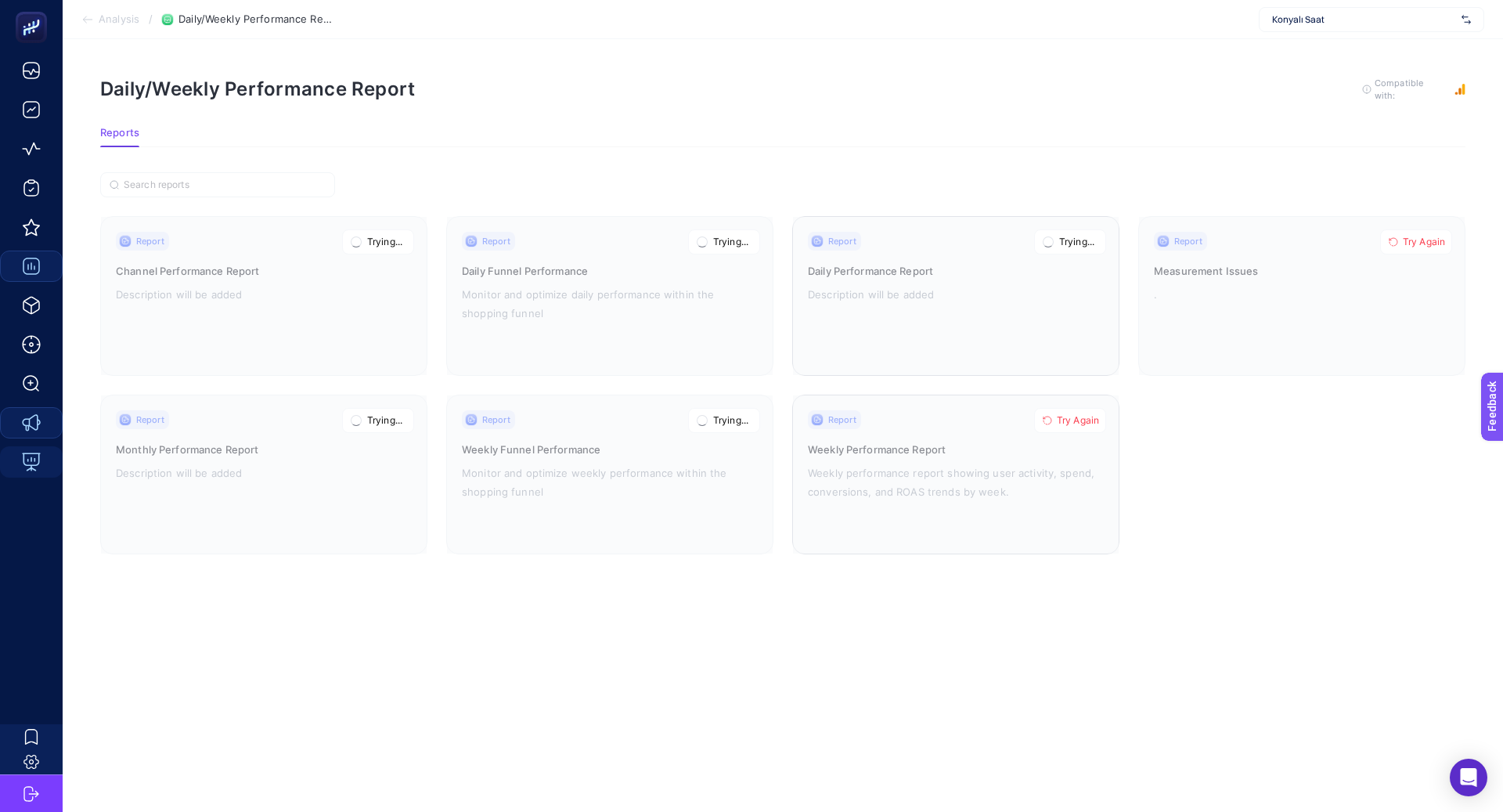
click at [1069, 415] on span "Try Again" at bounding box center [1078, 420] width 42 height 13
click at [1411, 235] on span "Try Again" at bounding box center [1424, 241] width 42 height 13
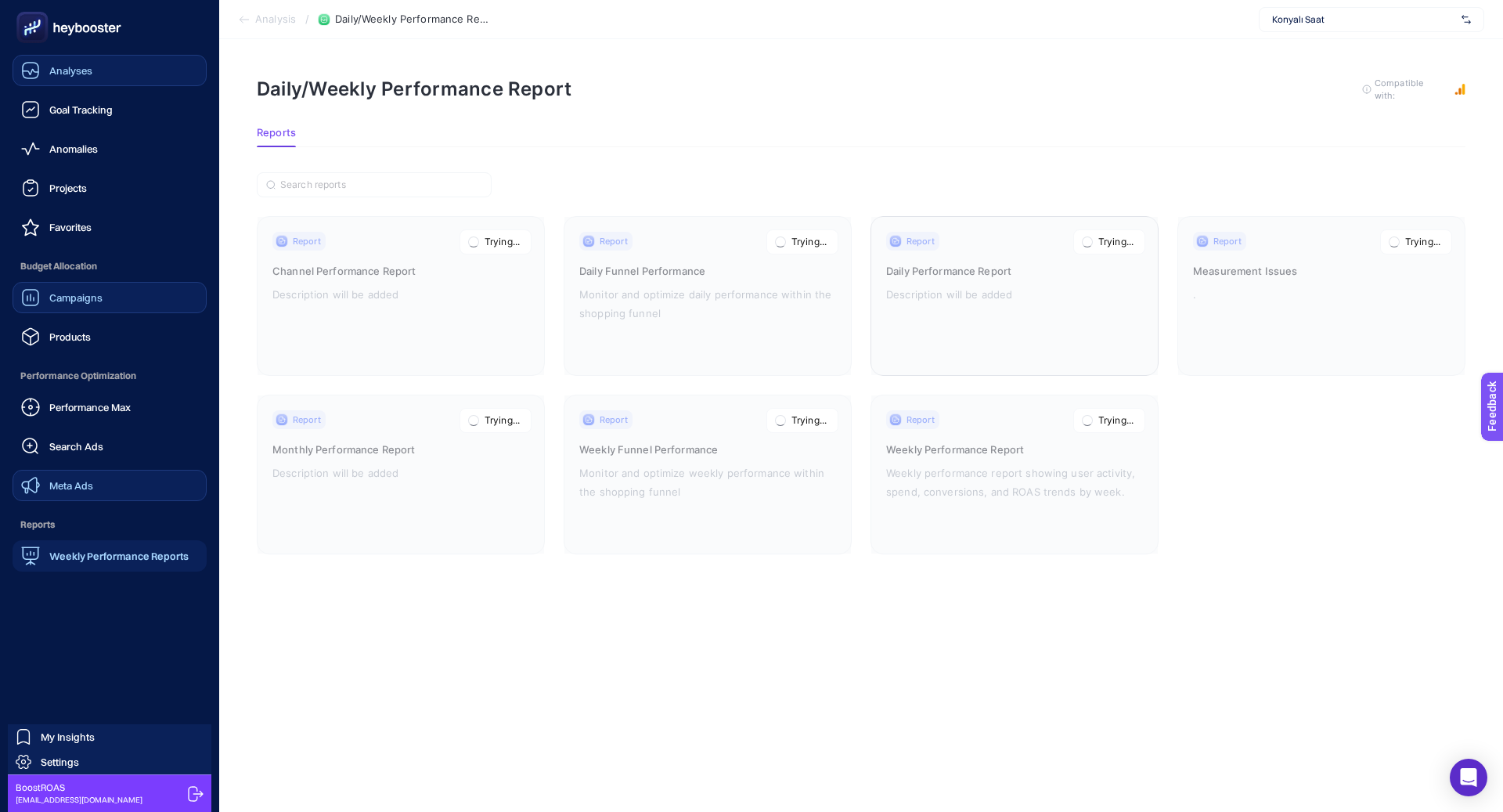
click at [109, 73] on link "Analyses" at bounding box center [109, 70] width 194 height 31
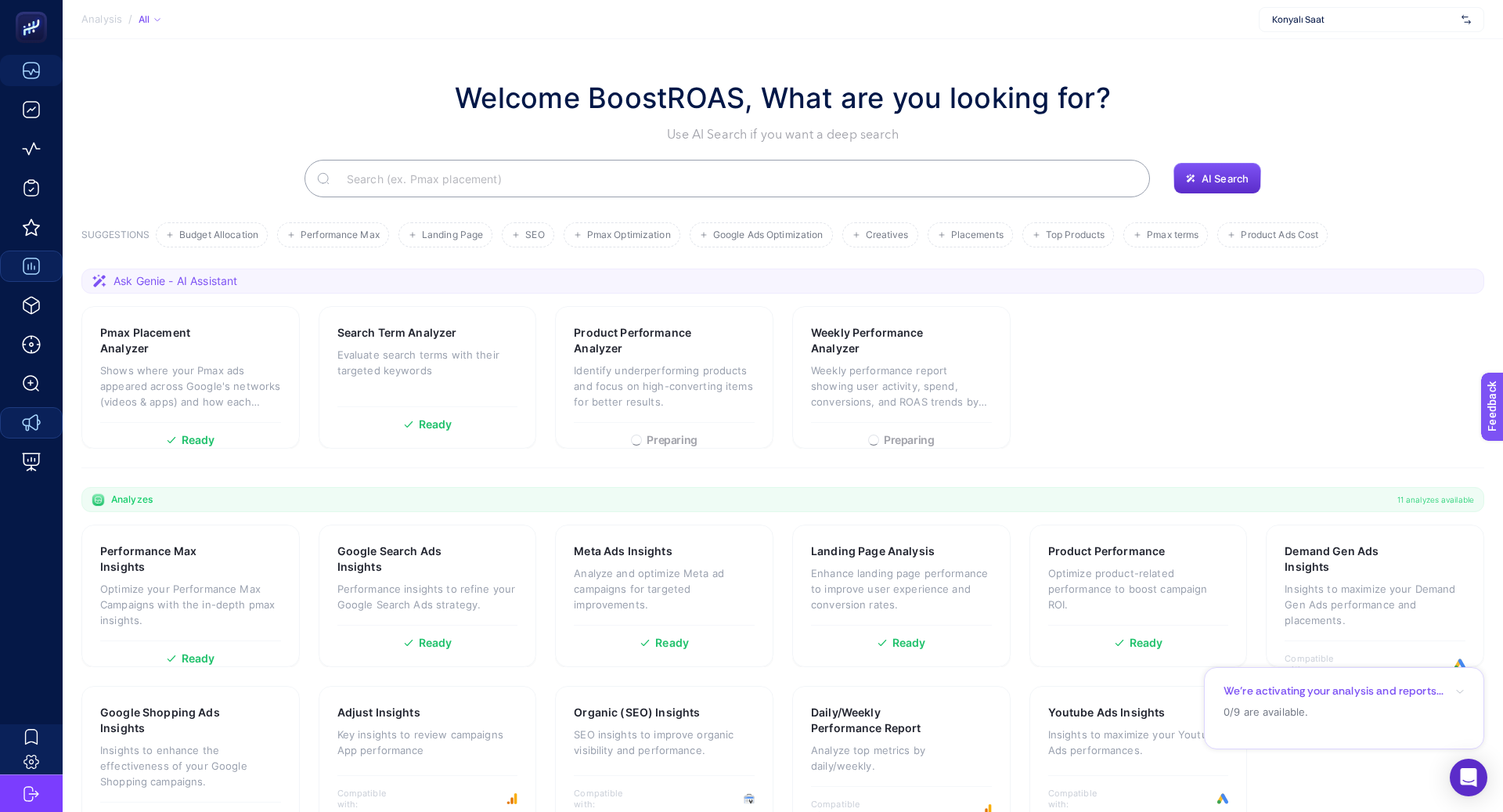
click at [556, 171] on input "Search" at bounding box center [736, 178] width 804 height 44
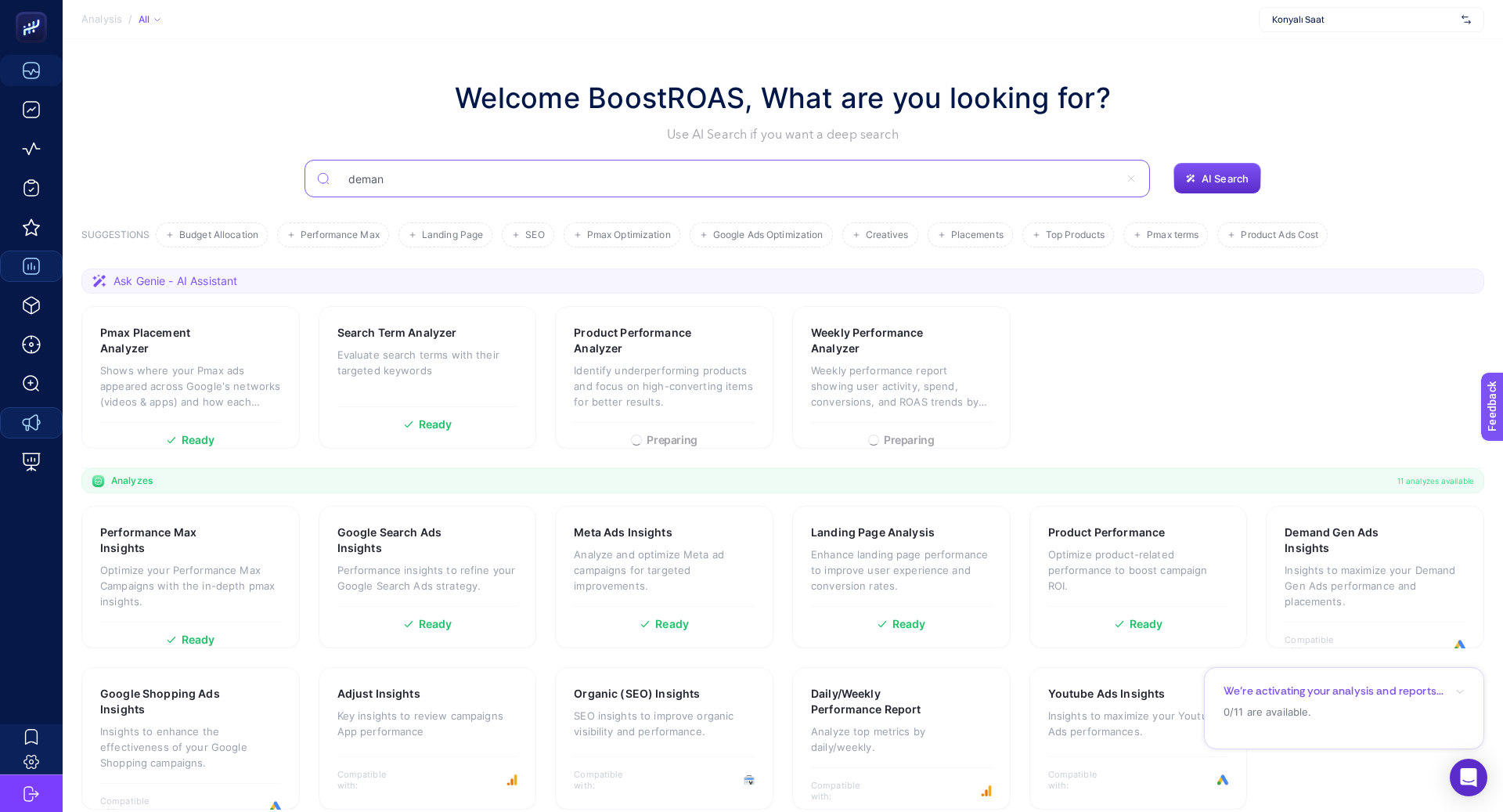
type input "deman"
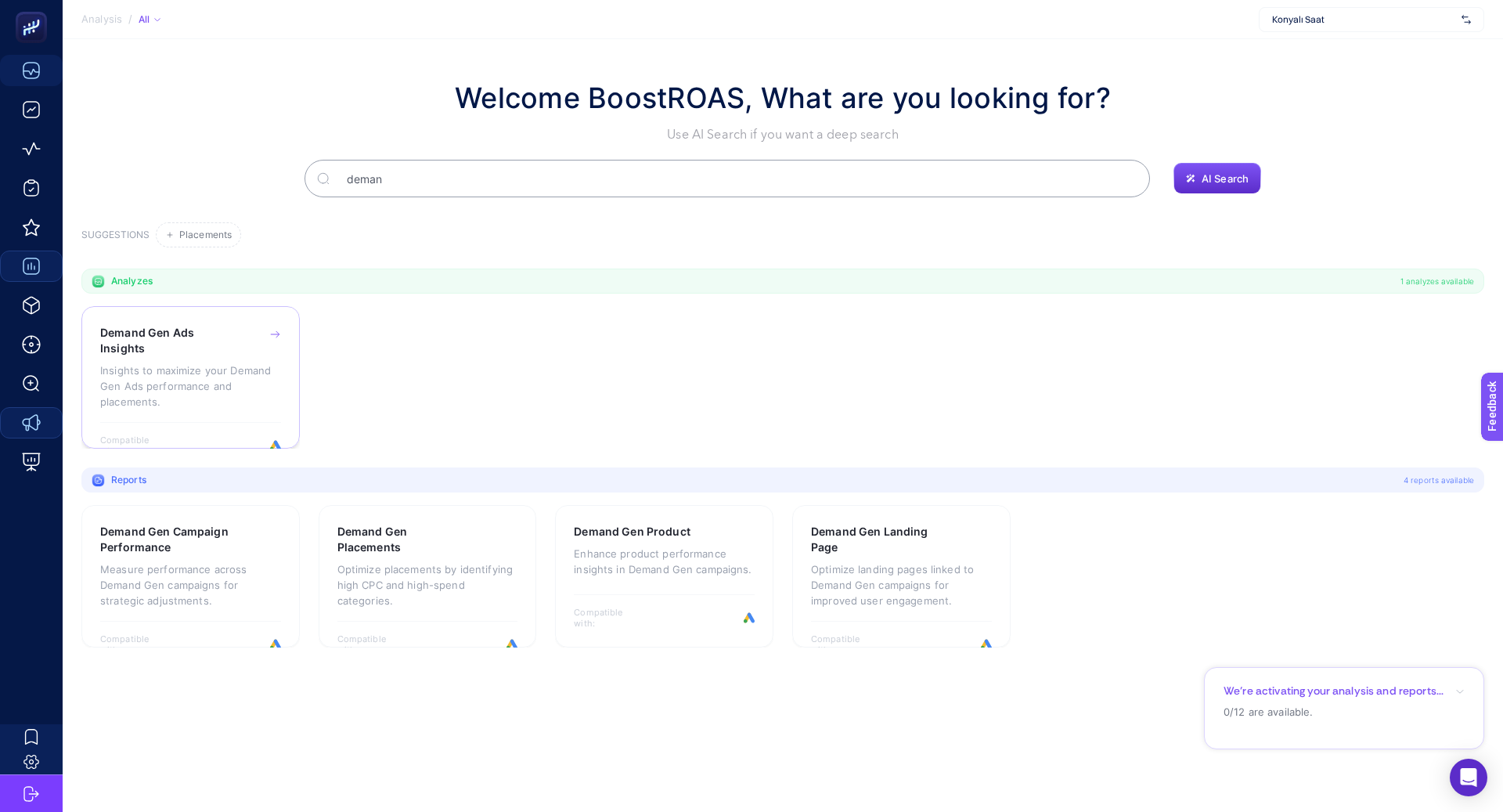
click at [145, 382] on p "Insights to maximize your Demand Gen Ads performance and placements." at bounding box center [190, 386] width 181 height 47
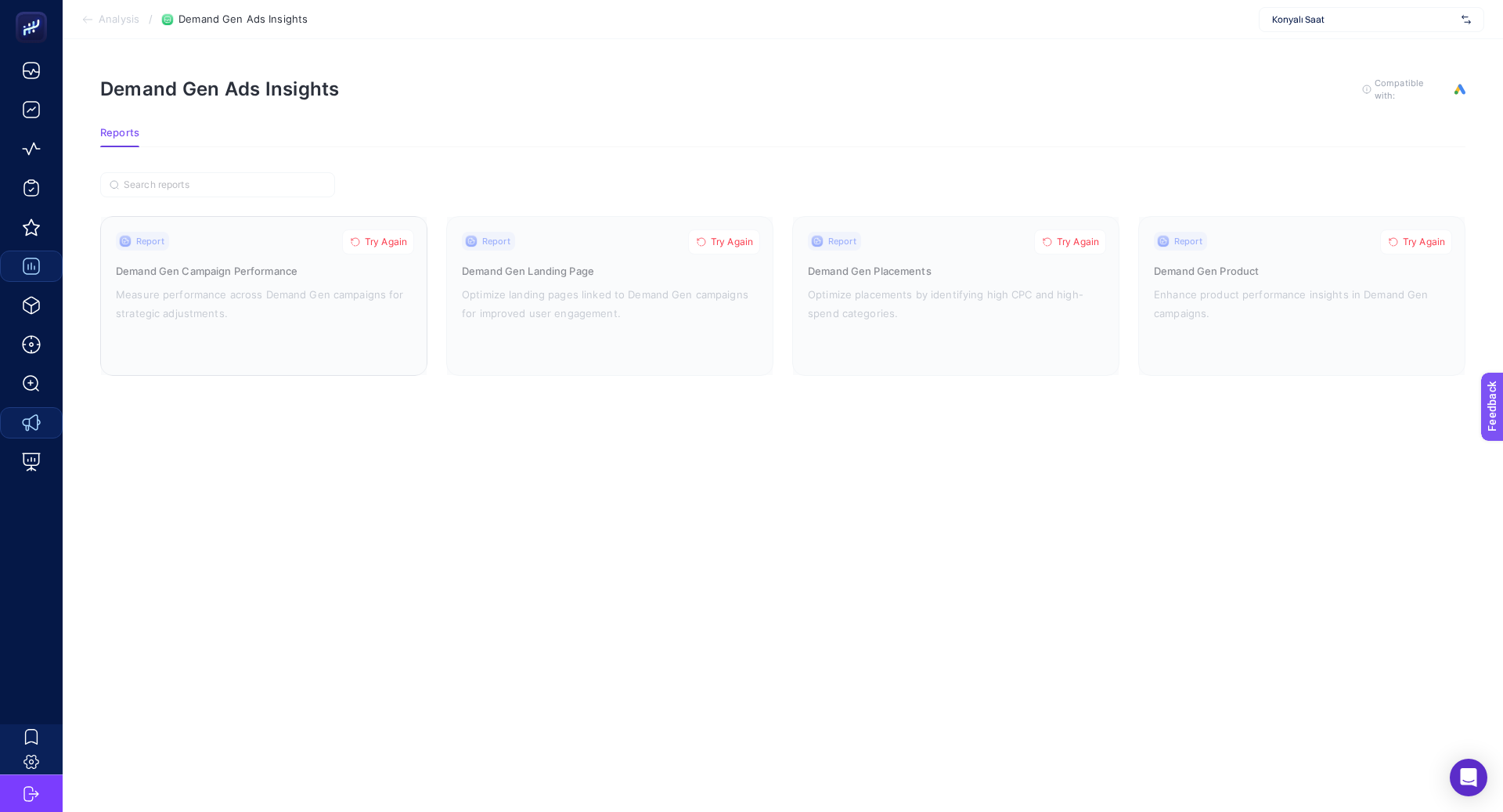
click at [376, 248] on button "Try Again" at bounding box center [378, 242] width 72 height 25
click at [747, 238] on span "Try Again" at bounding box center [732, 241] width 42 height 13
click at [1086, 235] on span "Try Again" at bounding box center [1078, 241] width 42 height 13
click at [1417, 235] on span "Try Again" at bounding box center [1424, 241] width 42 height 13
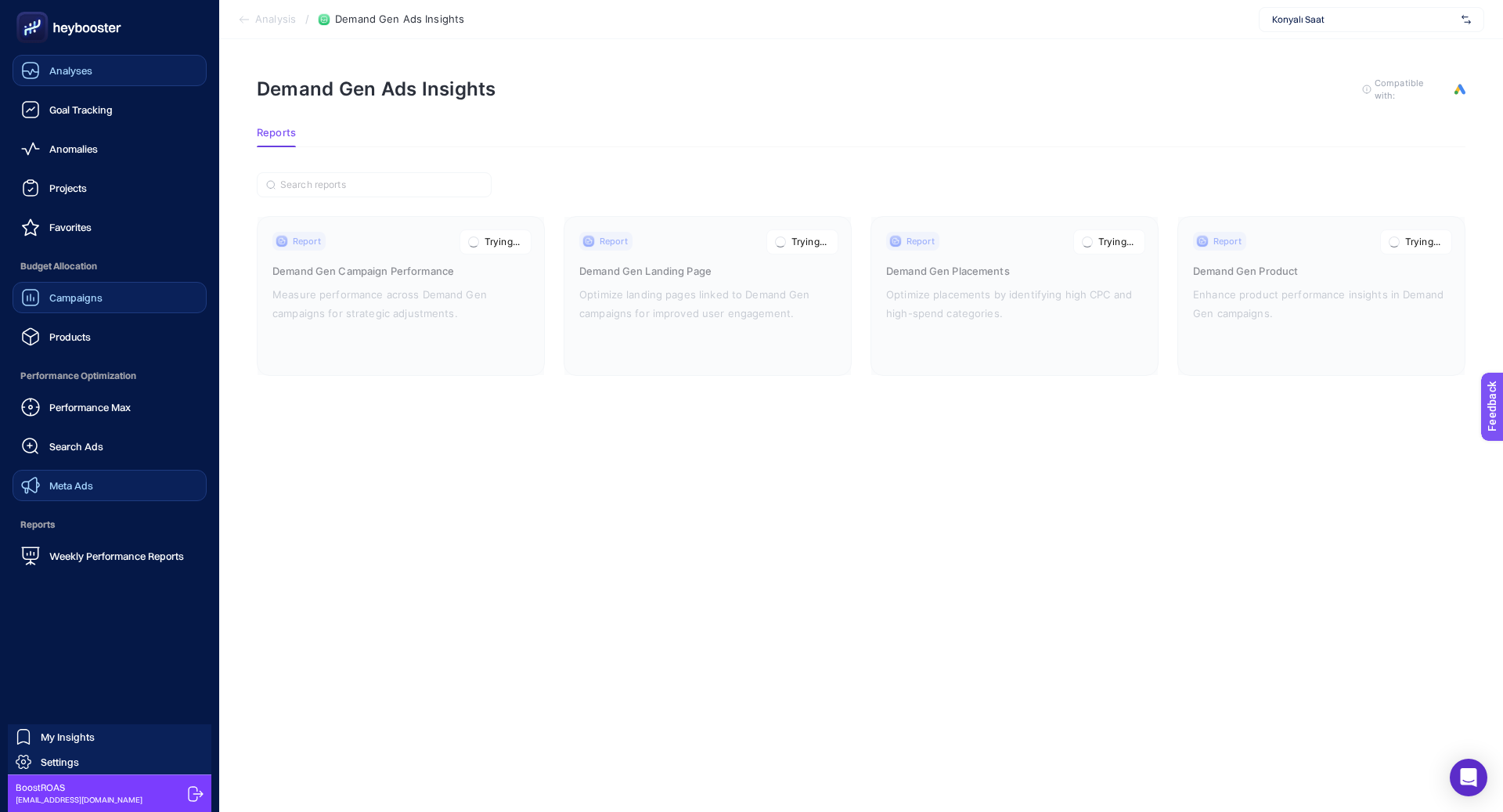
click at [58, 66] on span "Analyses" at bounding box center [71, 70] width 43 height 13
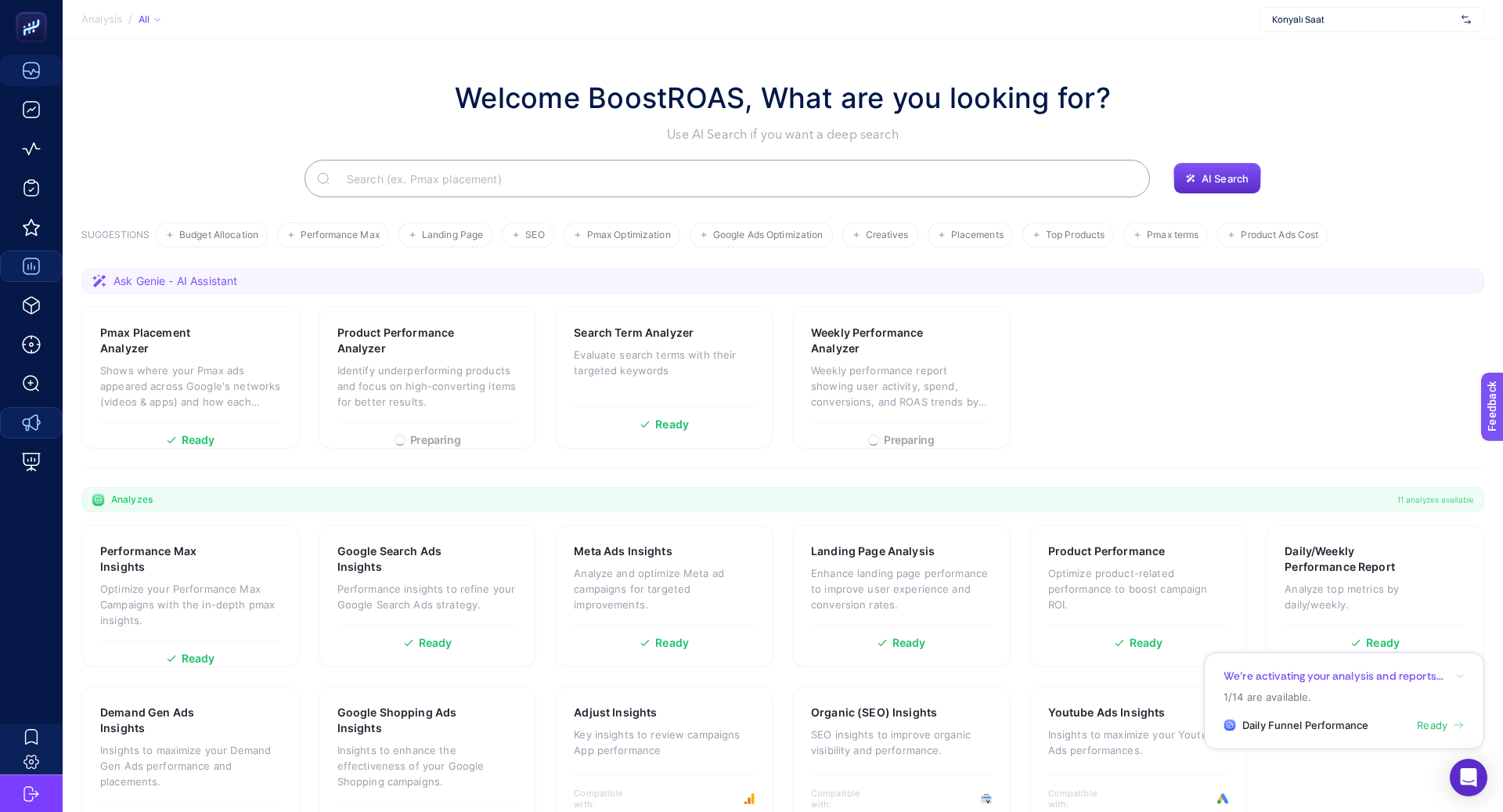
click at [479, 161] on input "Search" at bounding box center [736, 178] width 804 height 44
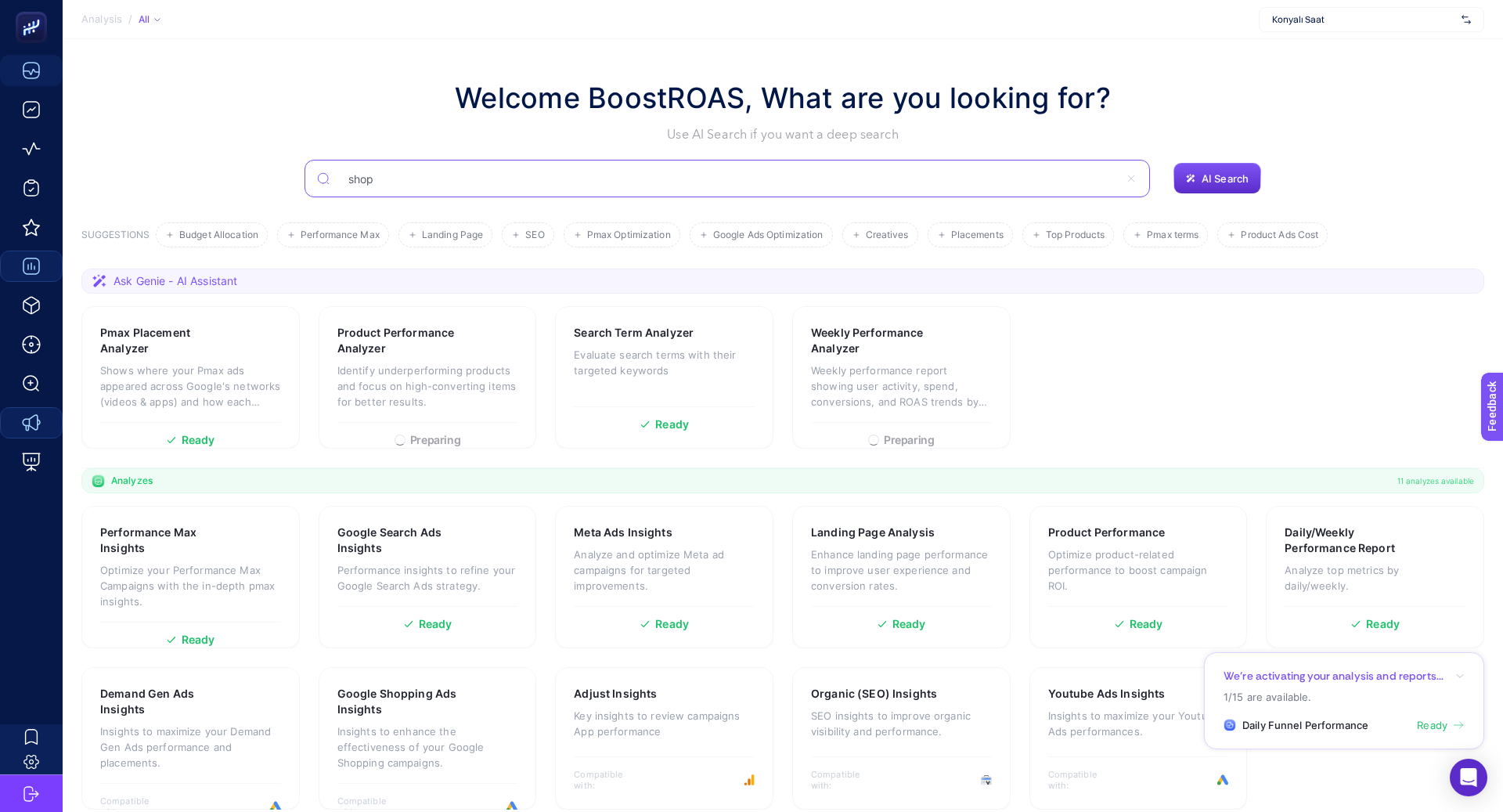
type input "shop"
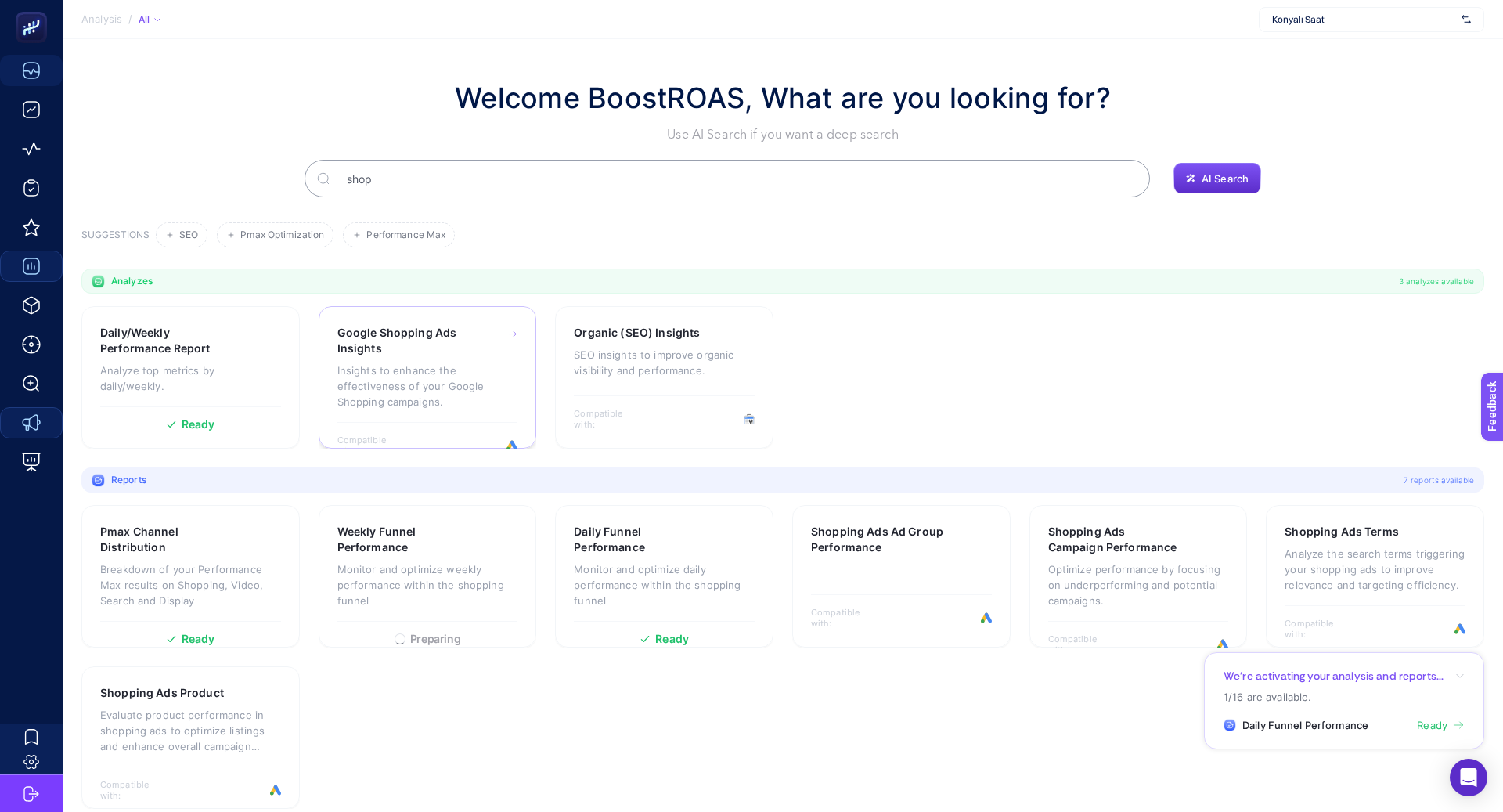
click at [462, 365] on p "Insights to enhance the effectiveness of your Google Shopping campaigns." at bounding box center [427, 386] width 181 height 47
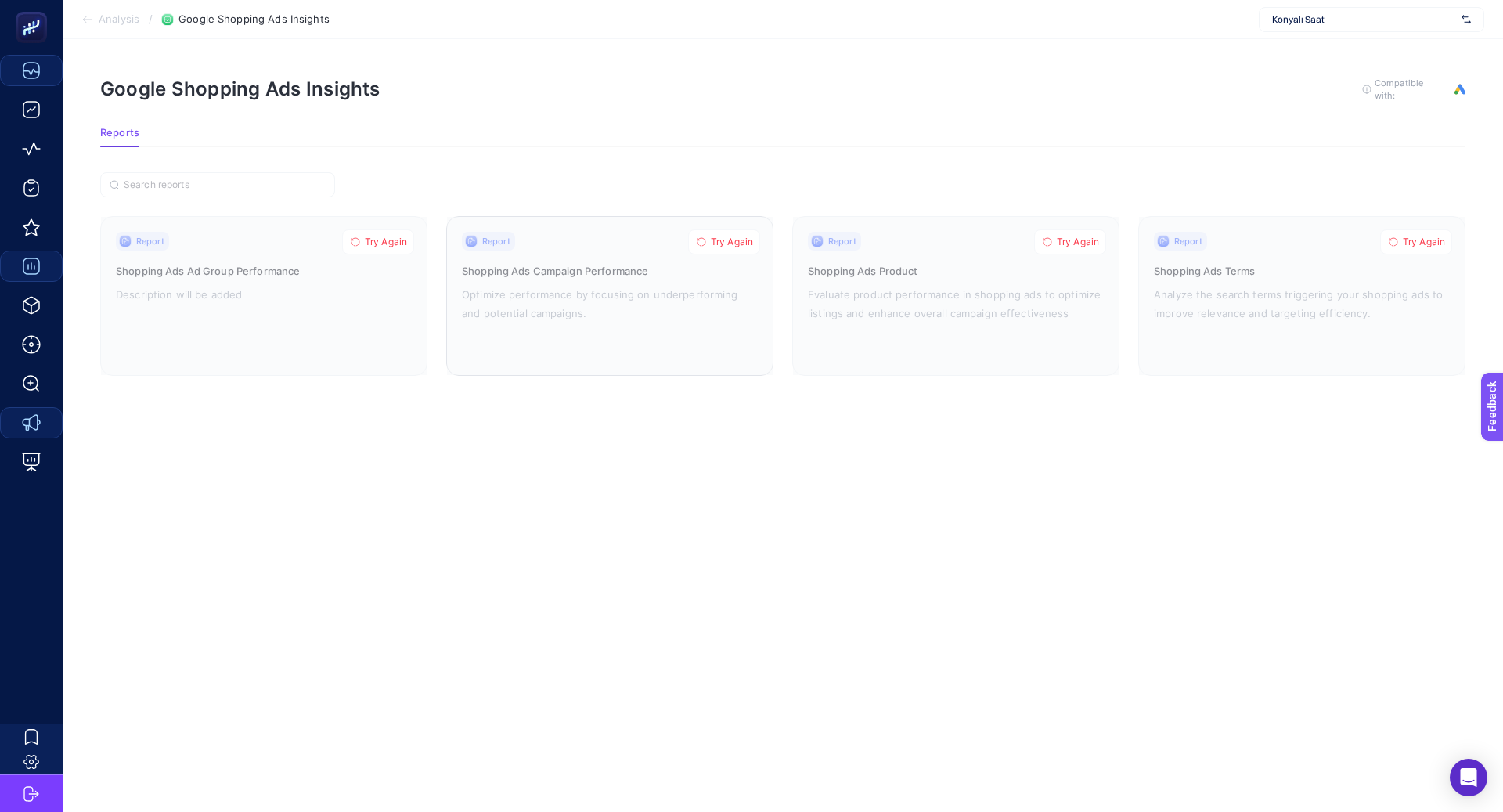
click at [721, 244] on span "Try Again" at bounding box center [732, 241] width 42 height 13
click at [370, 241] on span "Try Again" at bounding box center [386, 241] width 42 height 13
click at [1082, 237] on span "Try Again" at bounding box center [1078, 241] width 42 height 13
click at [1420, 245] on span "Try Again" at bounding box center [1424, 241] width 42 height 13
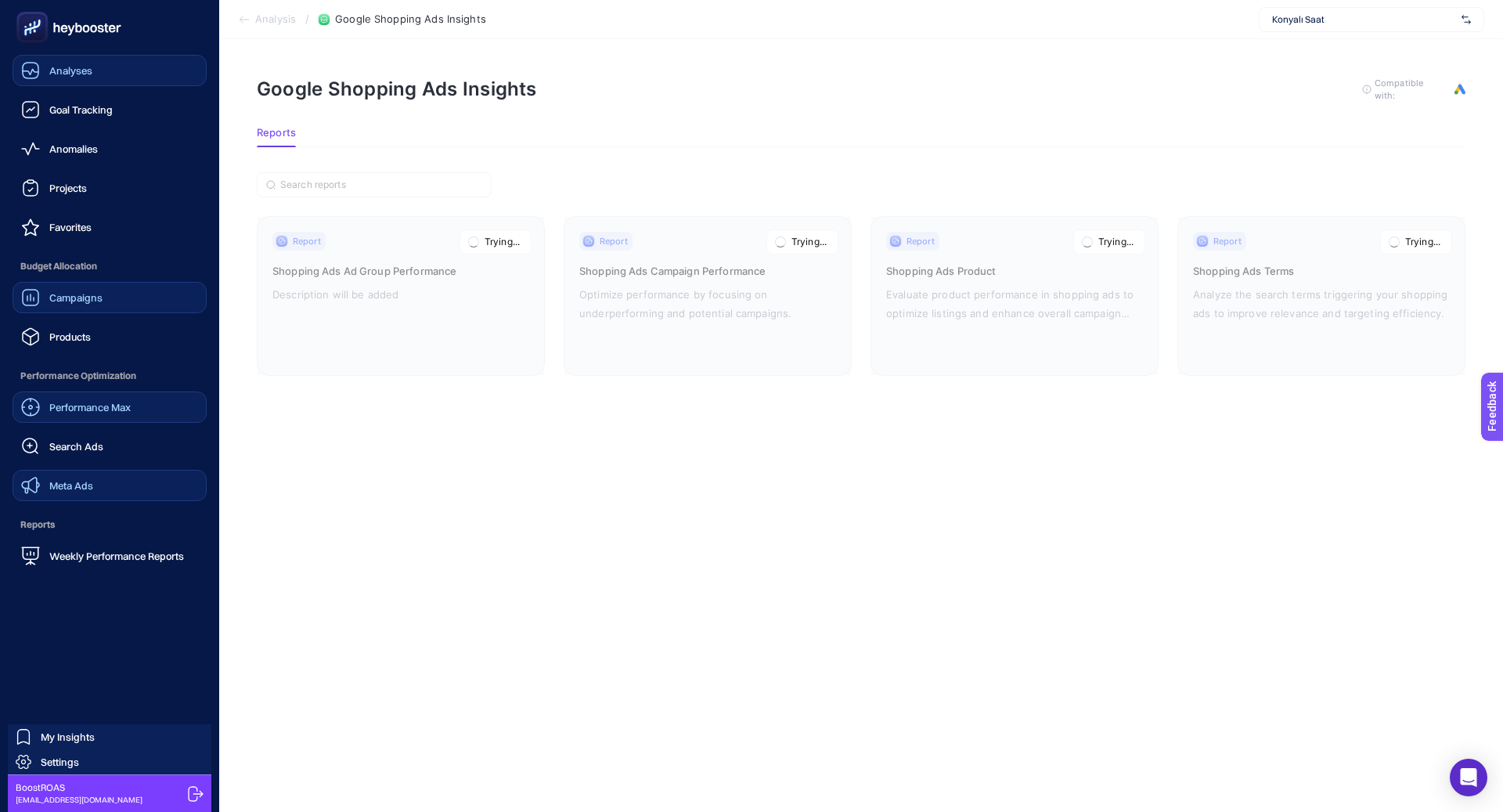
click at [117, 412] on span "Performance Max" at bounding box center [90, 407] width 82 height 13
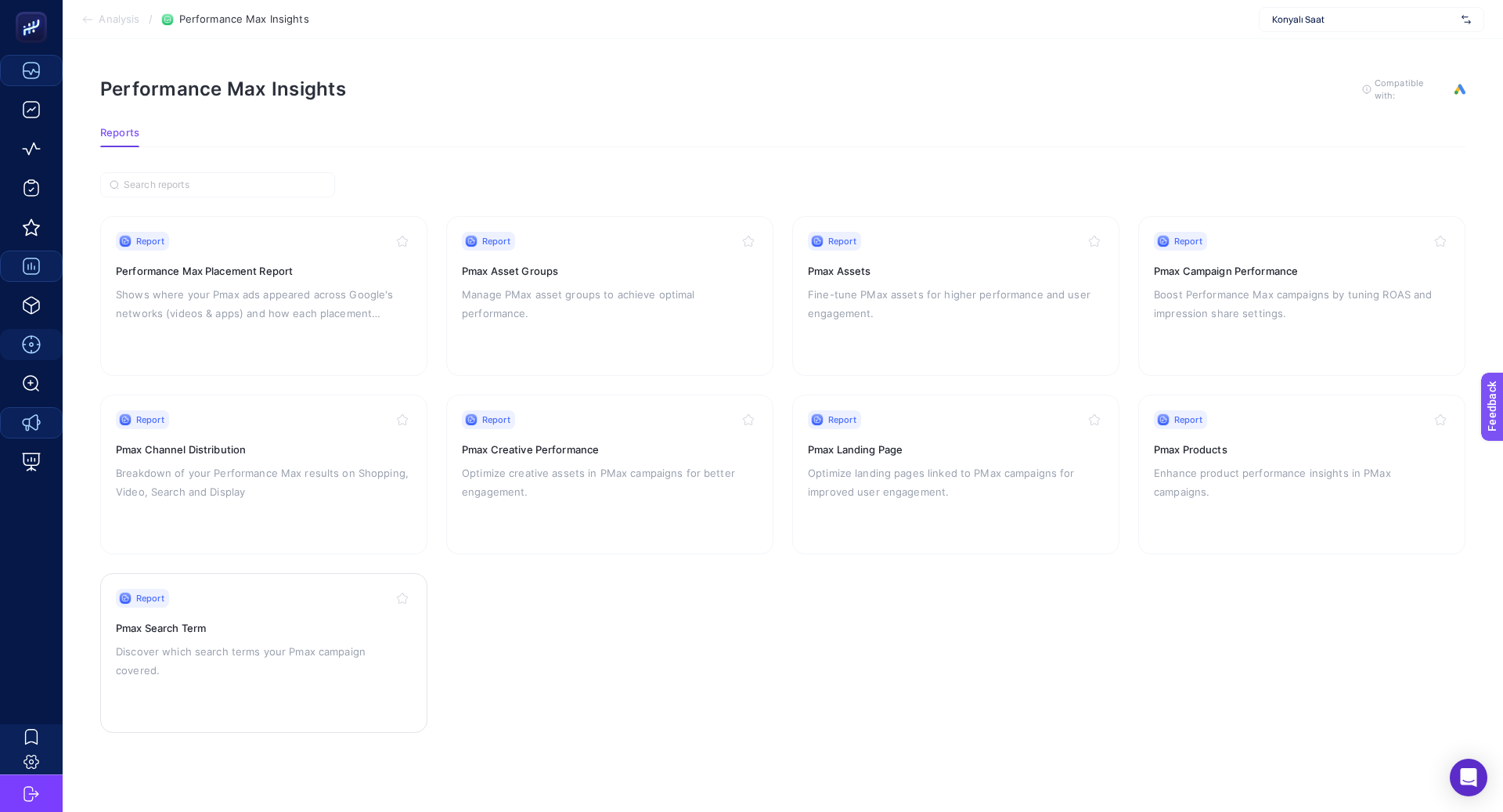
click at [231, 635] on div "Report Pmax Search Term Discover which search terms your Pmax campaign covered." at bounding box center [264, 652] width 296 height 129
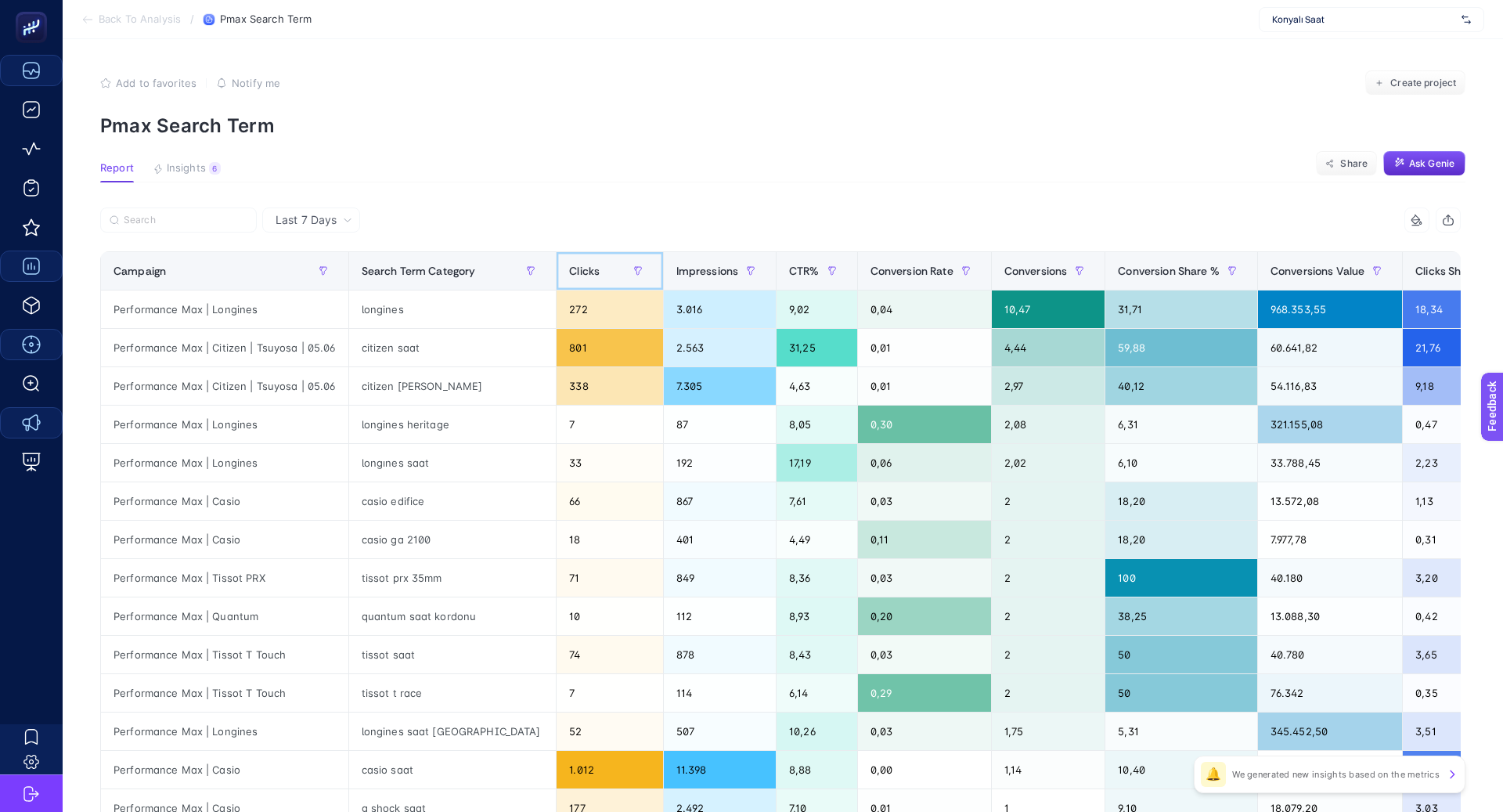
click at [588, 274] on span "Clicks" at bounding box center [584, 271] width 30 height 13
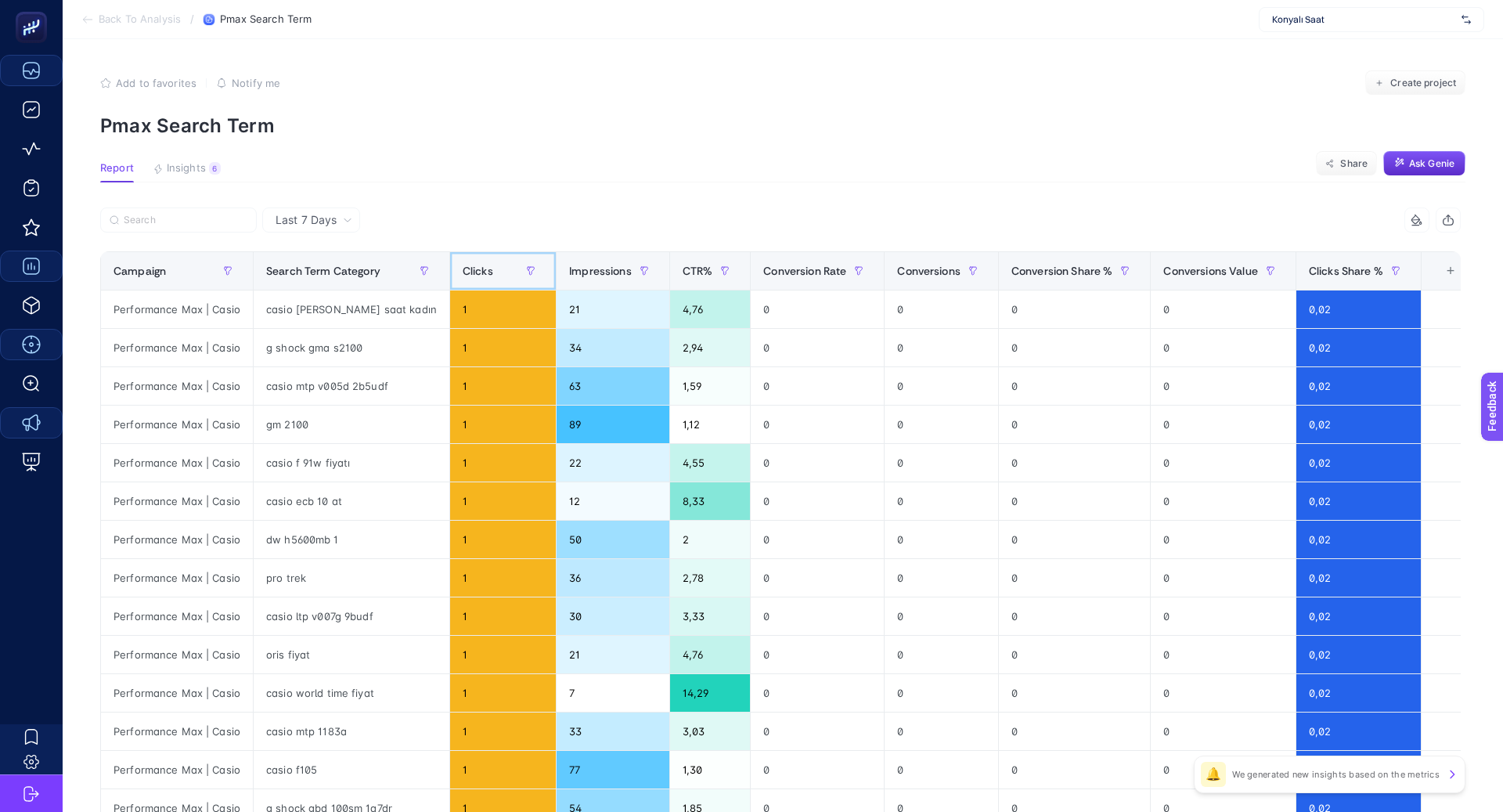
click at [472, 278] on div "Clicks" at bounding box center [503, 271] width 81 height 25
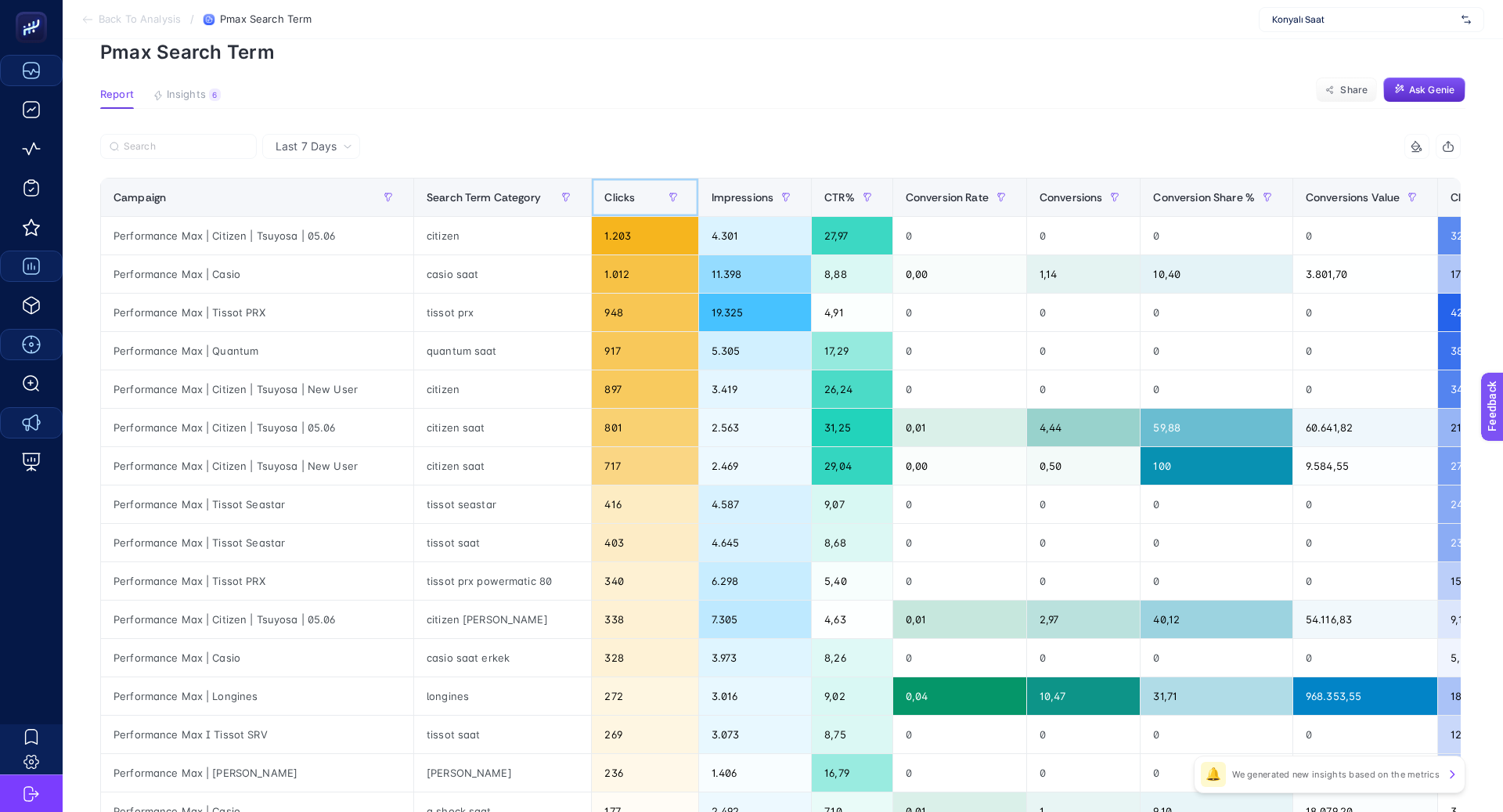
scroll to position [75, 0]
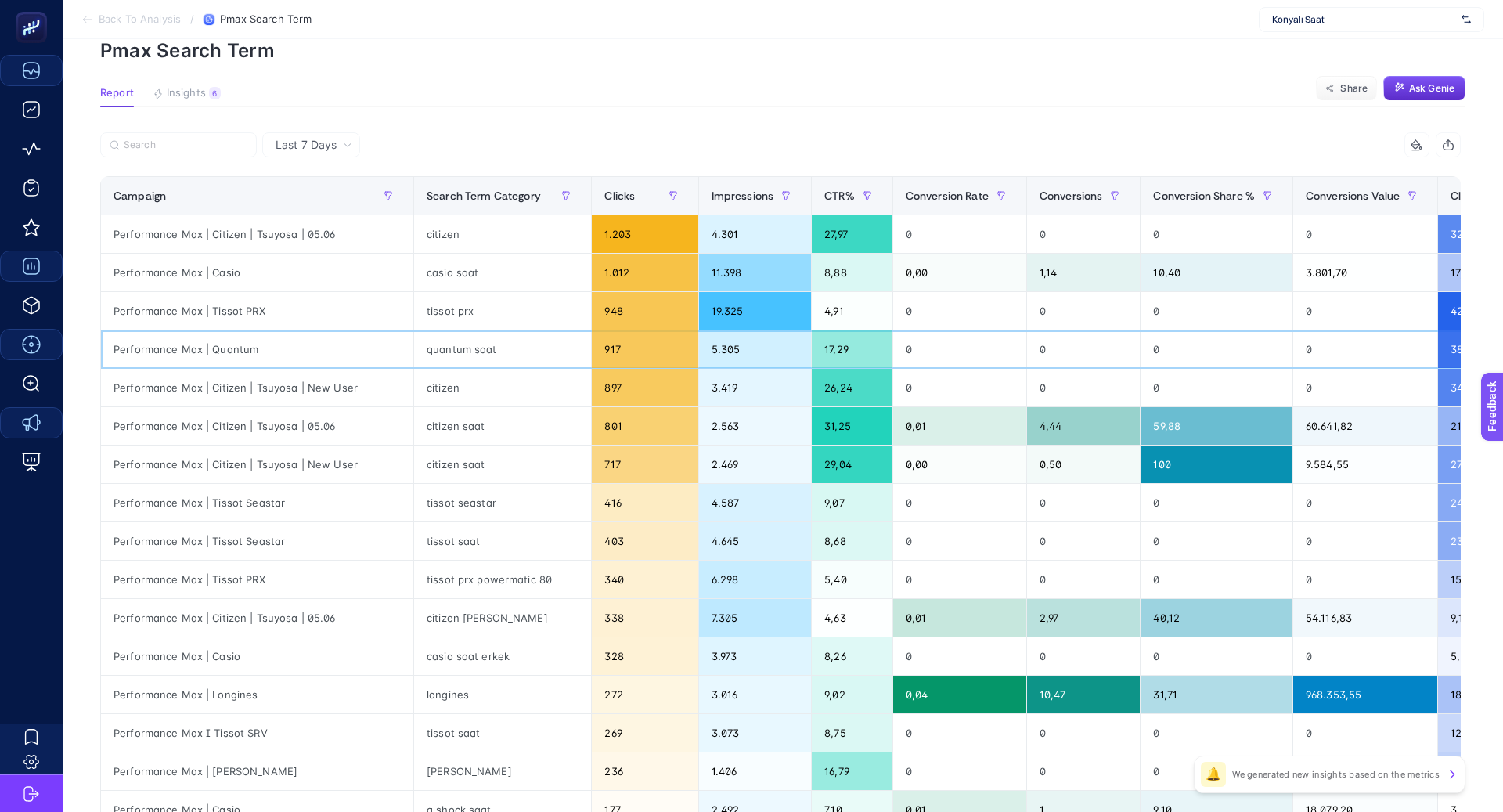
click at [430, 350] on div "quantum saat" at bounding box center [503, 349] width 177 height 38
click at [421, 382] on div "citizen" at bounding box center [503, 388] width 177 height 38
click at [421, 417] on div "citizen saat" at bounding box center [503, 425] width 177 height 38
click at [422, 455] on div "citizen saat" at bounding box center [503, 464] width 177 height 38
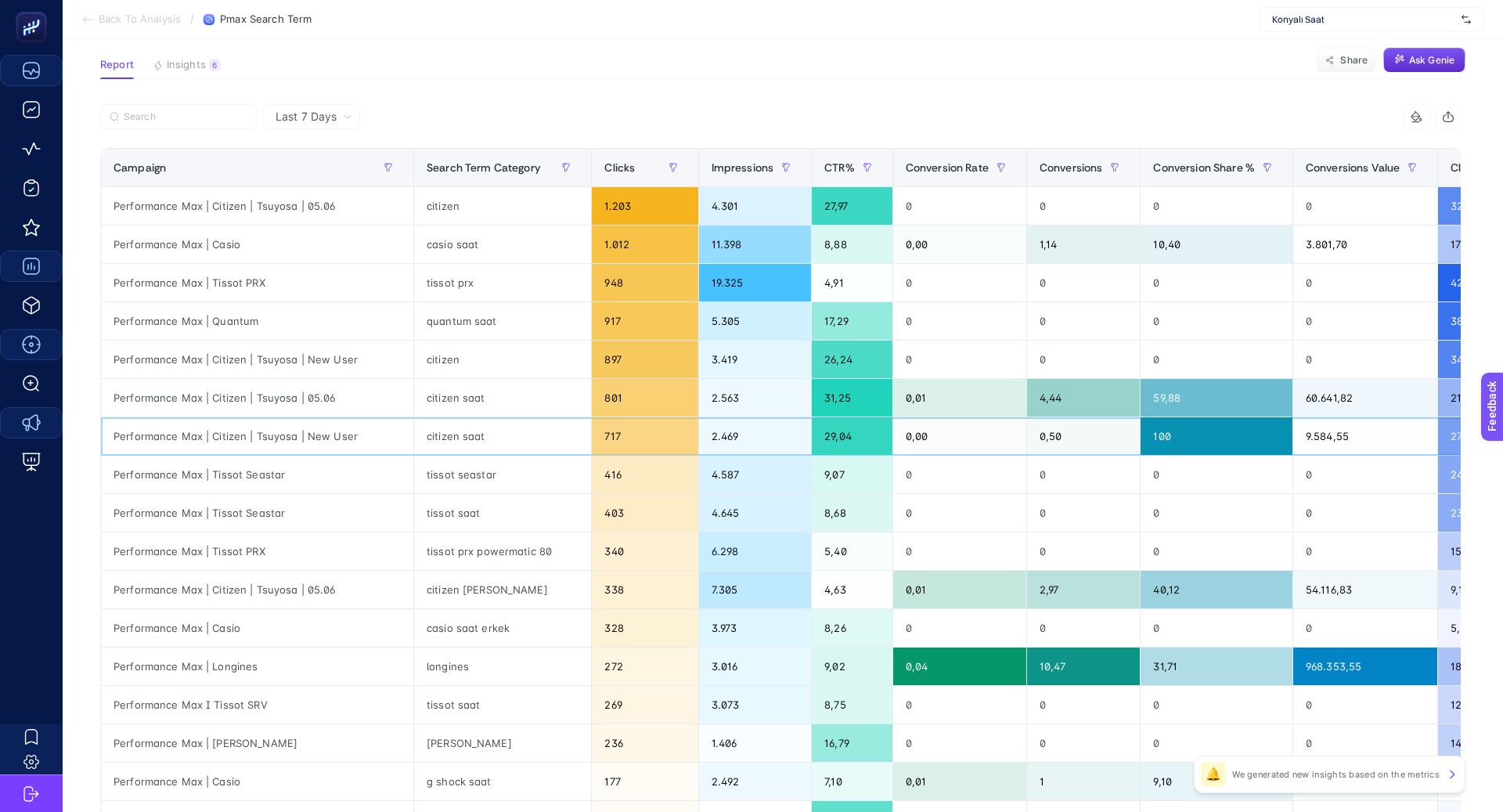
scroll to position [119, 0]
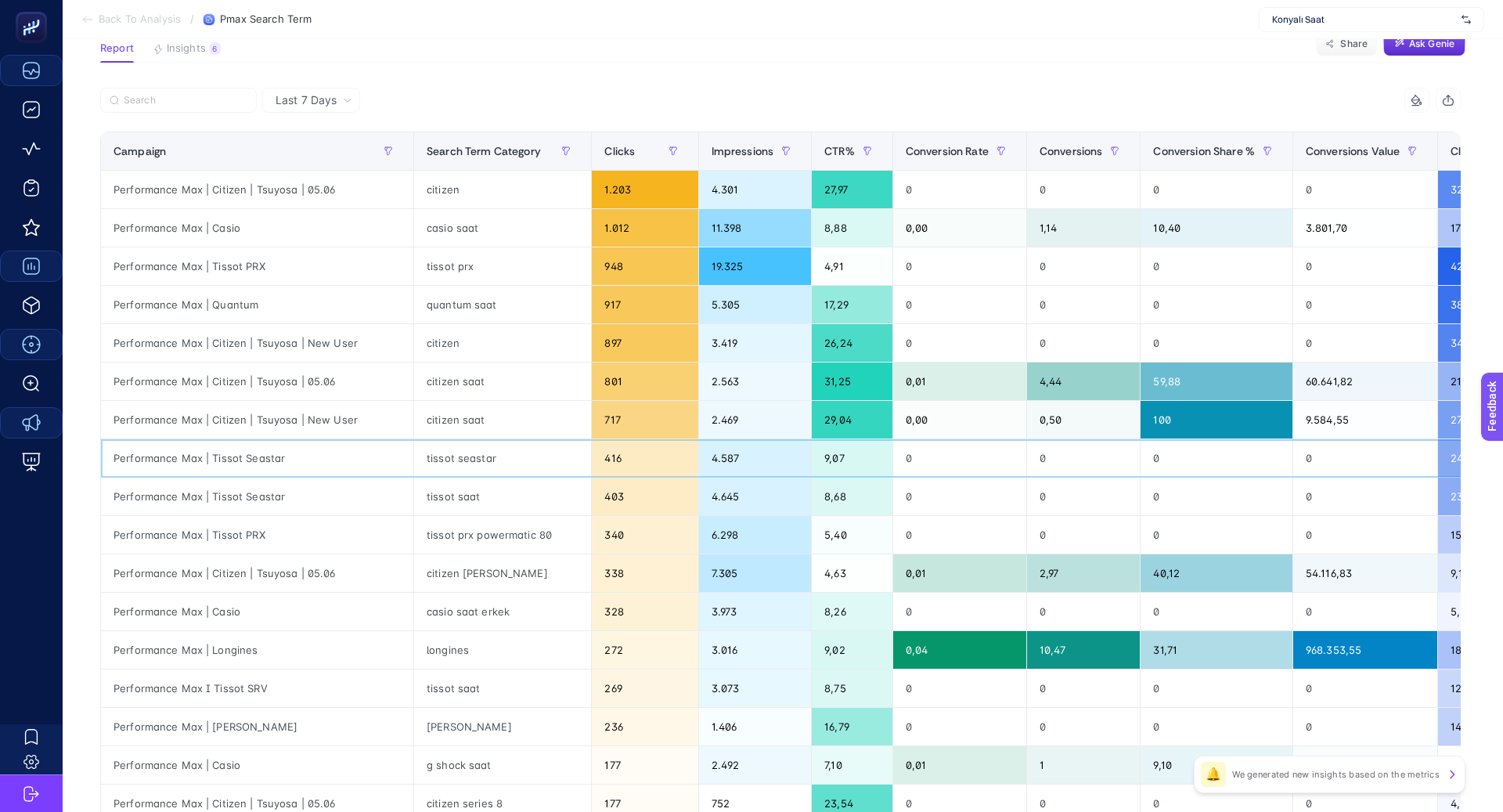
click at [422, 456] on div "tissot seastar" at bounding box center [503, 457] width 177 height 38
click at [419, 487] on div "tissot saat" at bounding box center [503, 496] width 177 height 38
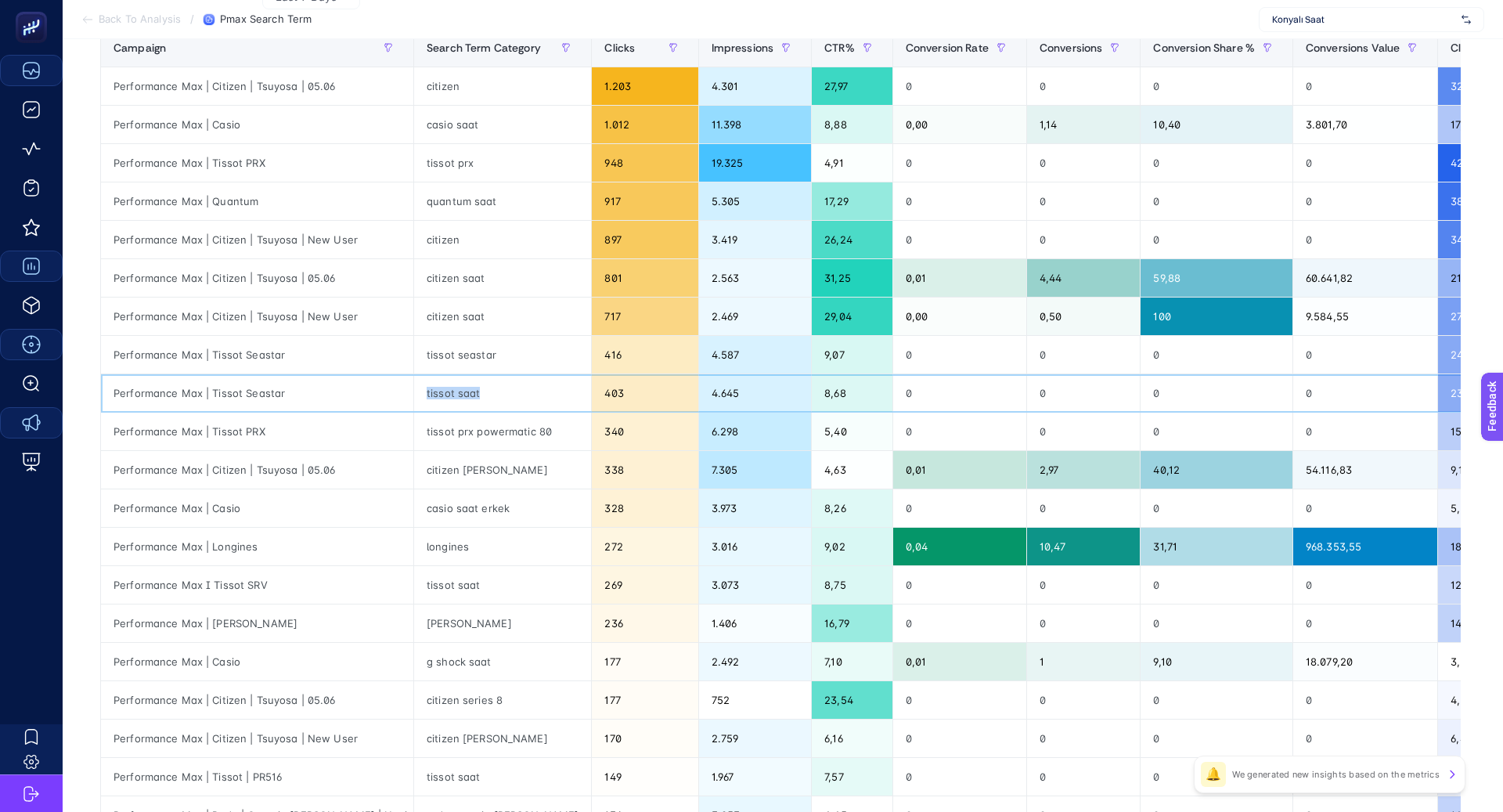
scroll to position [225, 0]
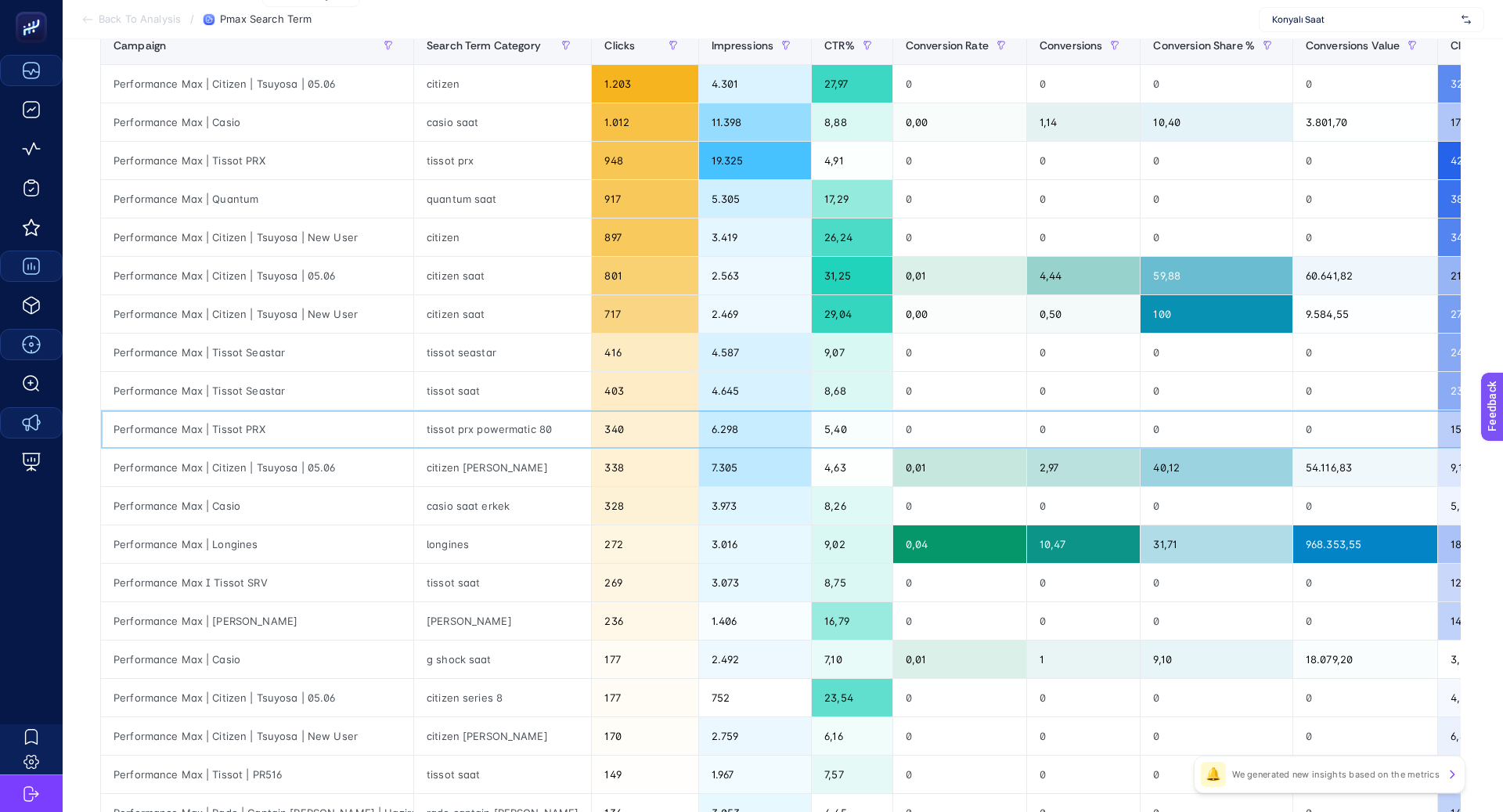
click at [434, 436] on div "tissot prx powermatic 80" at bounding box center [503, 429] width 177 height 38
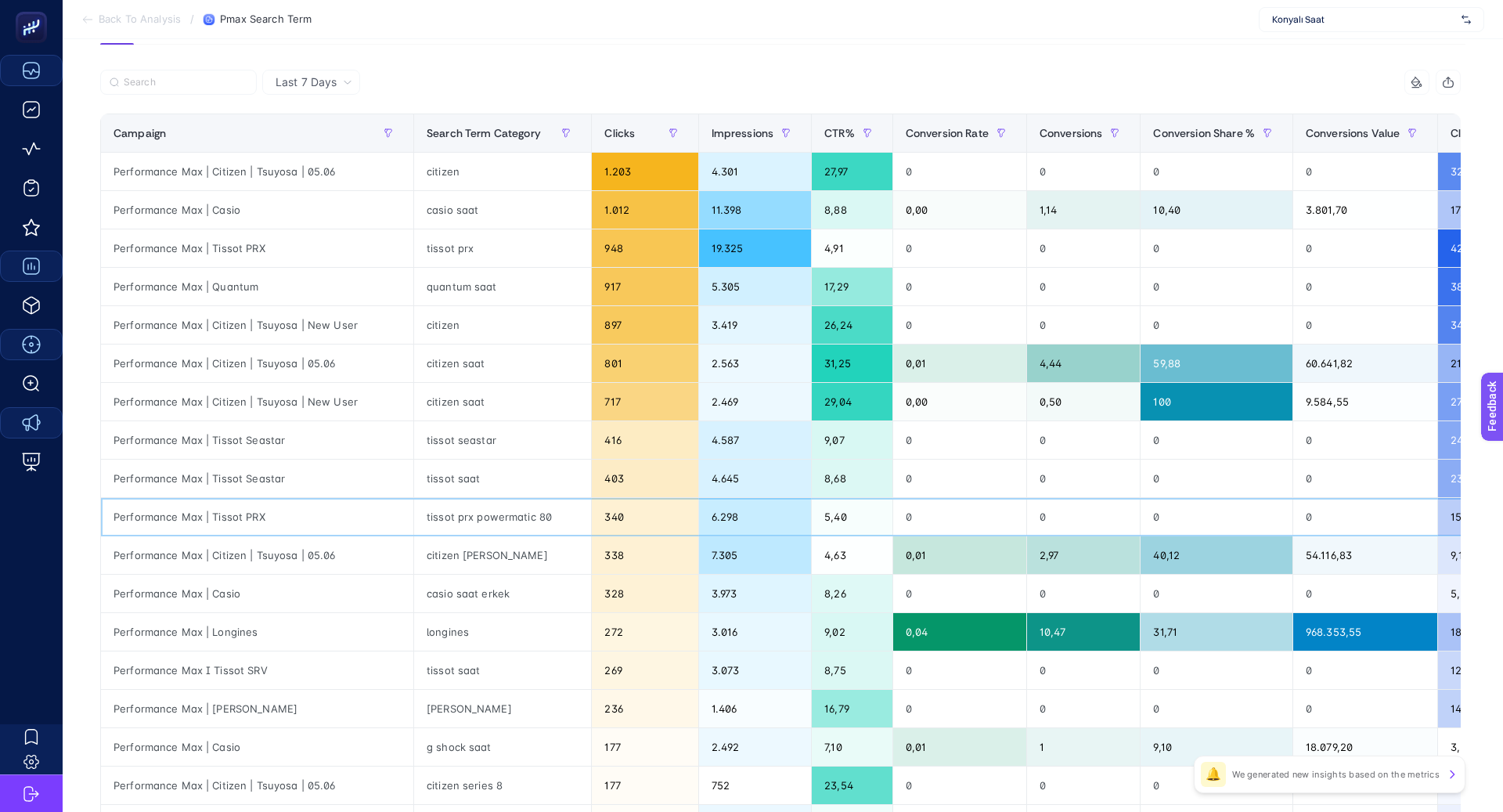
scroll to position [0, 0]
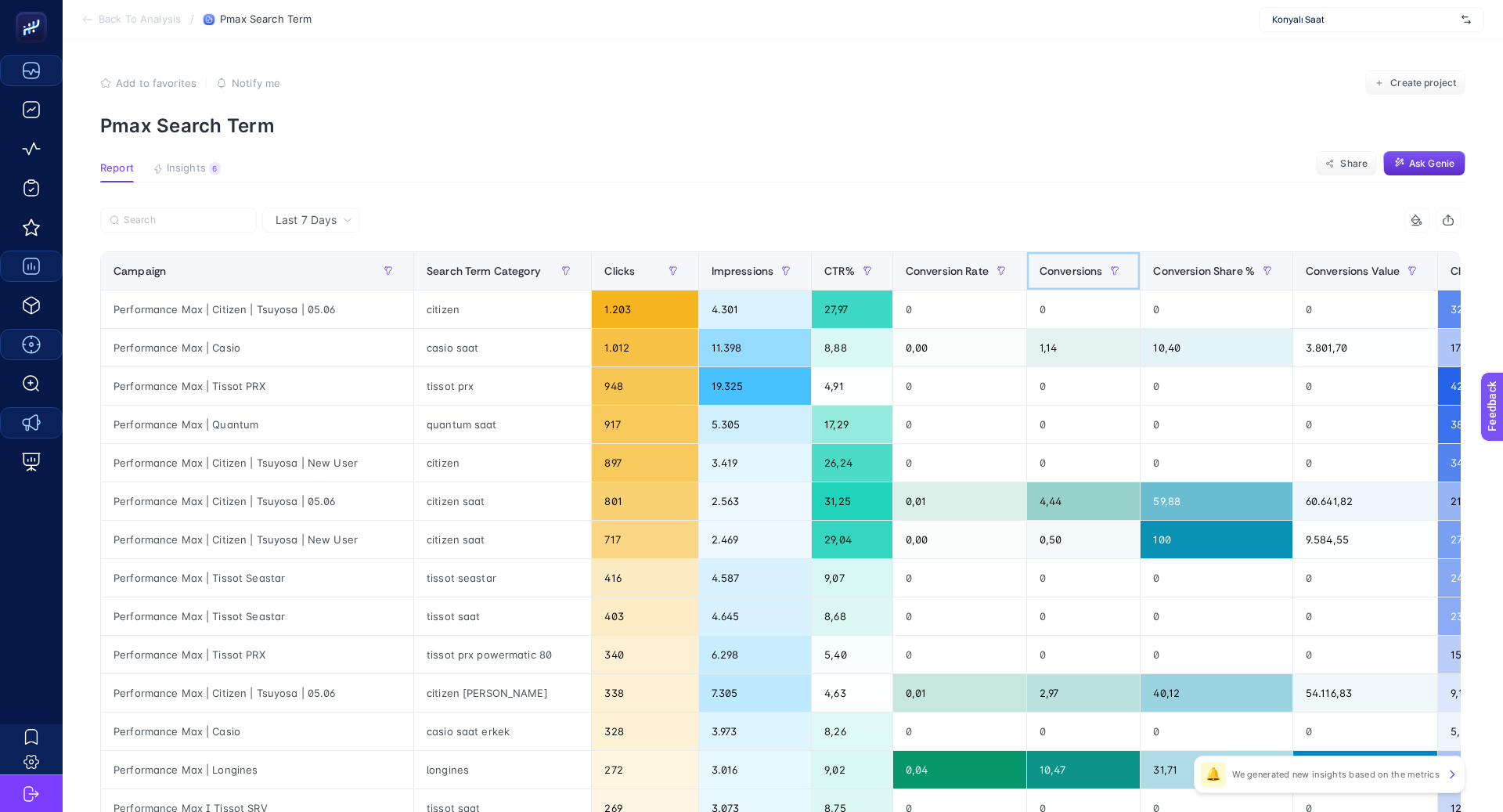
click at [1040, 269] on span "Conversions" at bounding box center [1071, 271] width 63 height 13
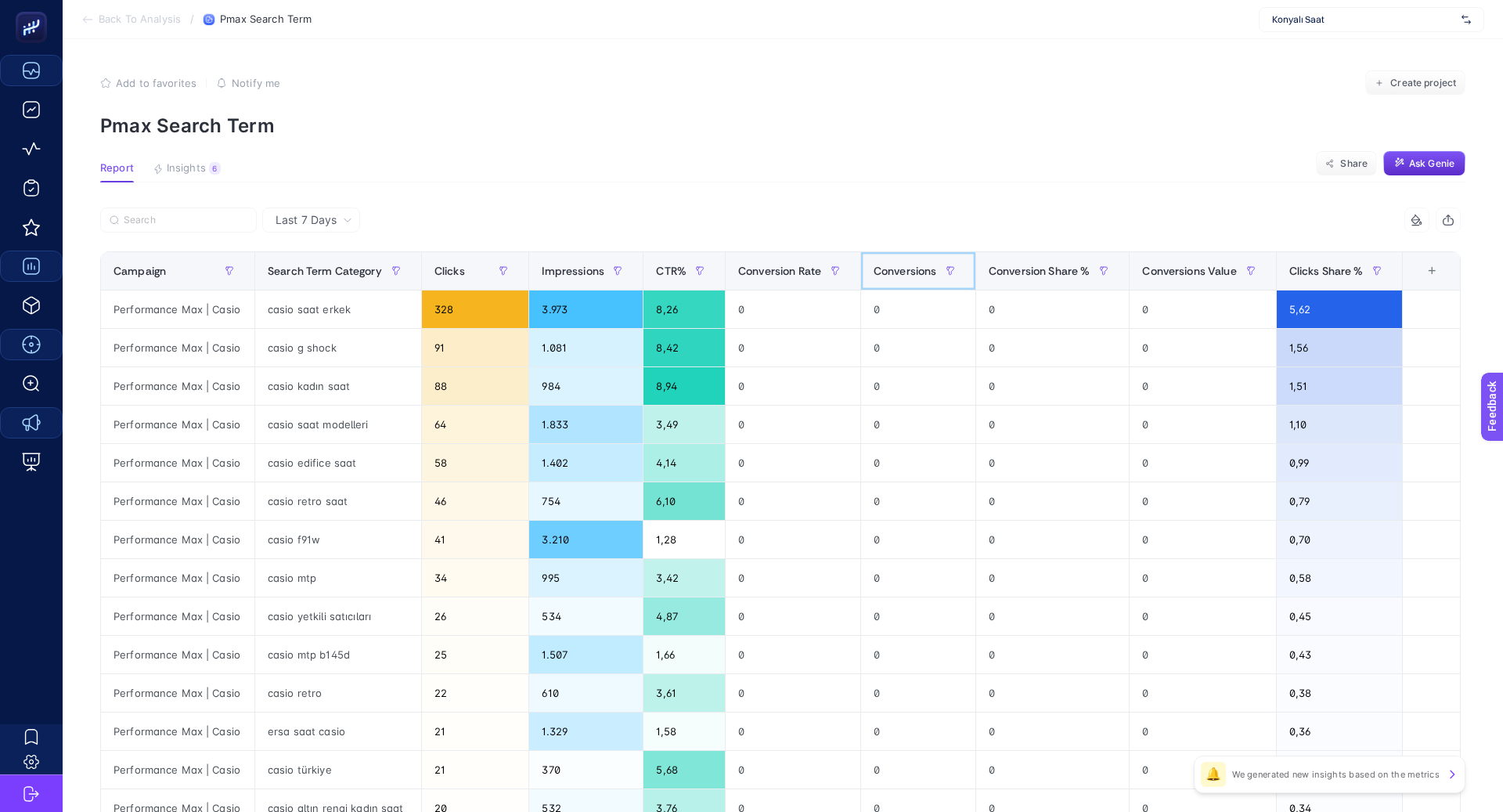
click at [937, 271] on span "Conversions" at bounding box center [904, 271] width 63 height 13
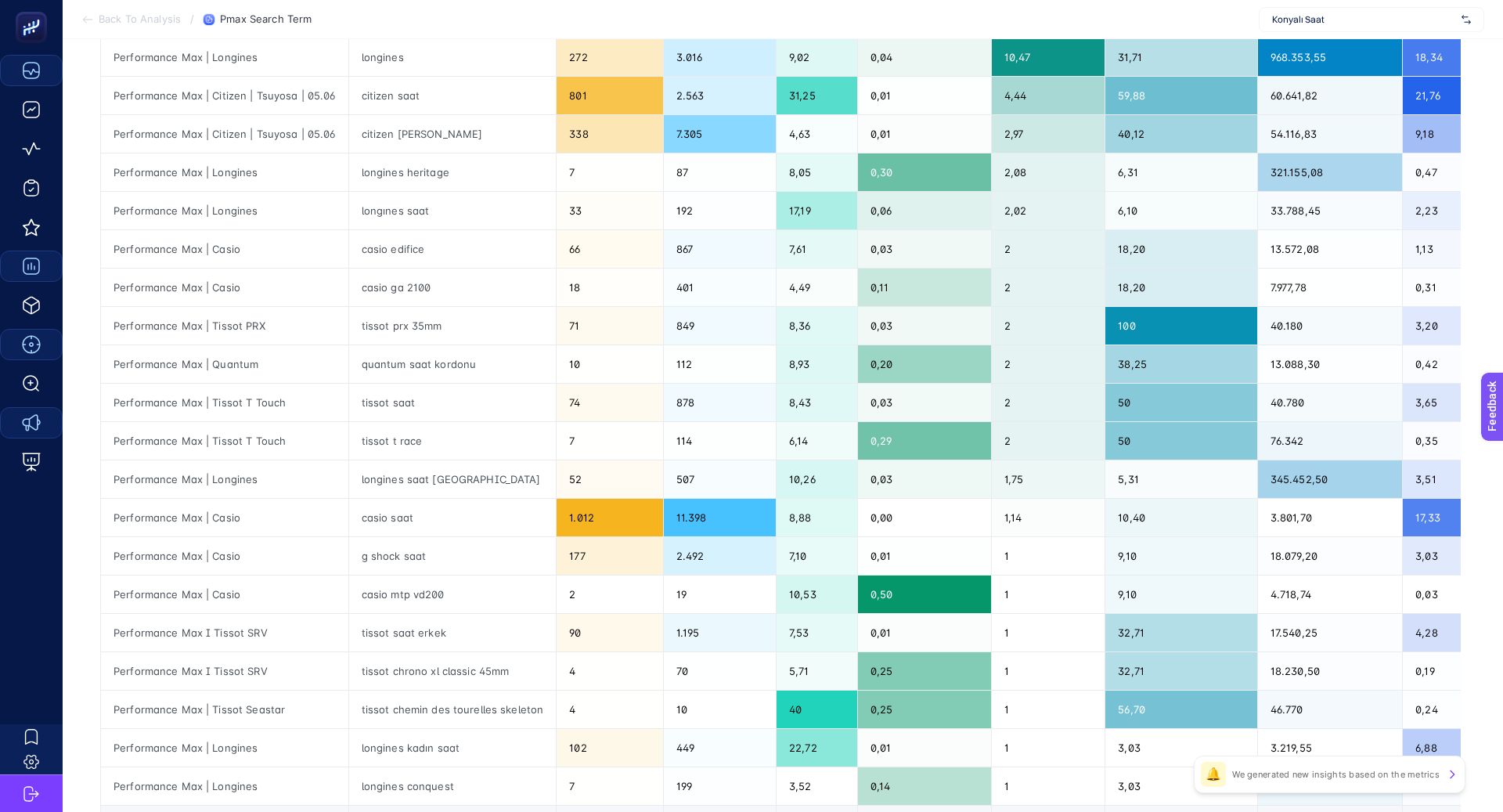
scroll to position [254, 0]
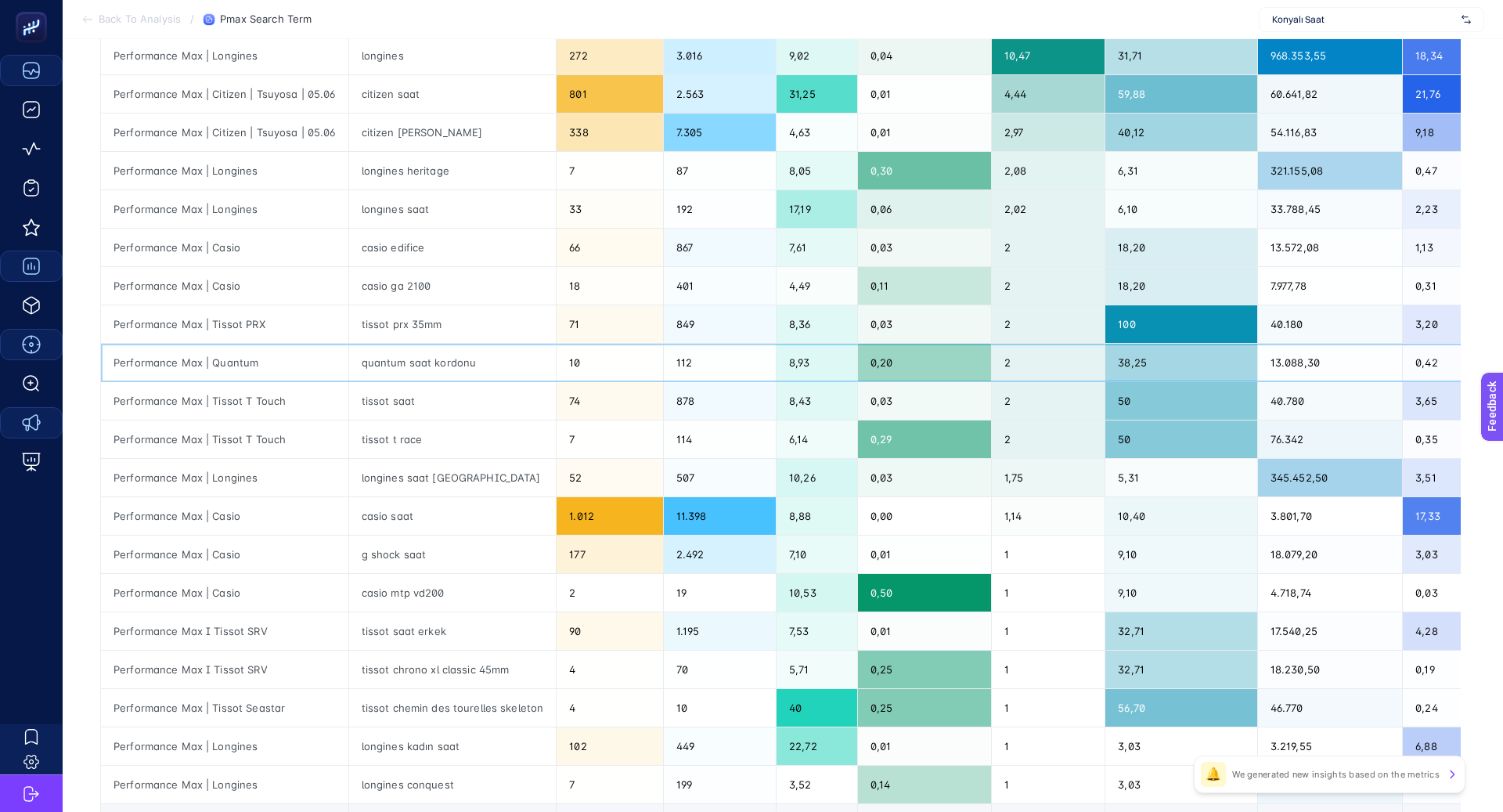
click at [447, 357] on div "quantum saat kordonu" at bounding box center [452, 362] width 208 height 38
copy div "kordonu"
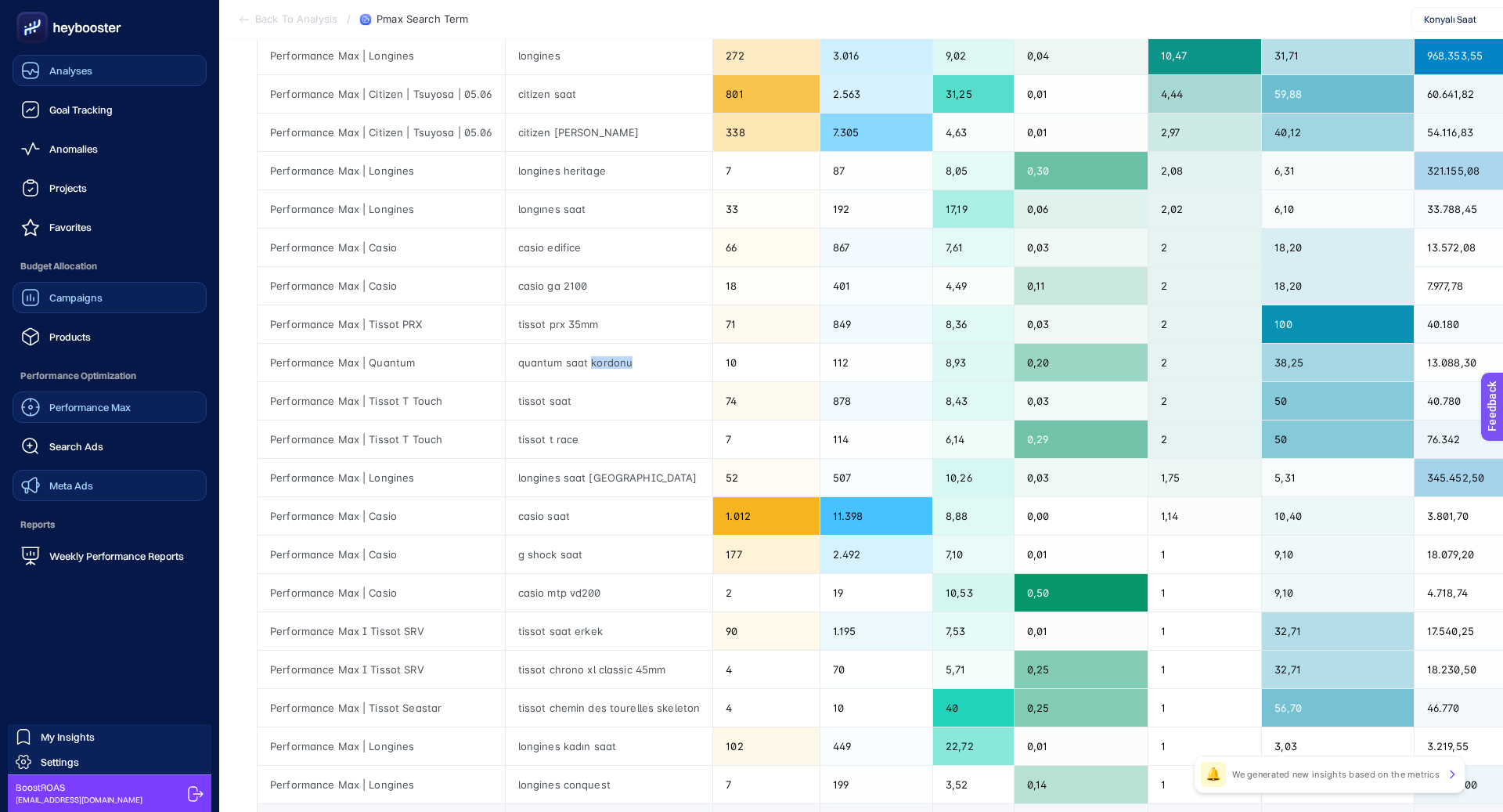
click at [113, 397] on link "Performance Max" at bounding box center [109, 407] width 194 height 31
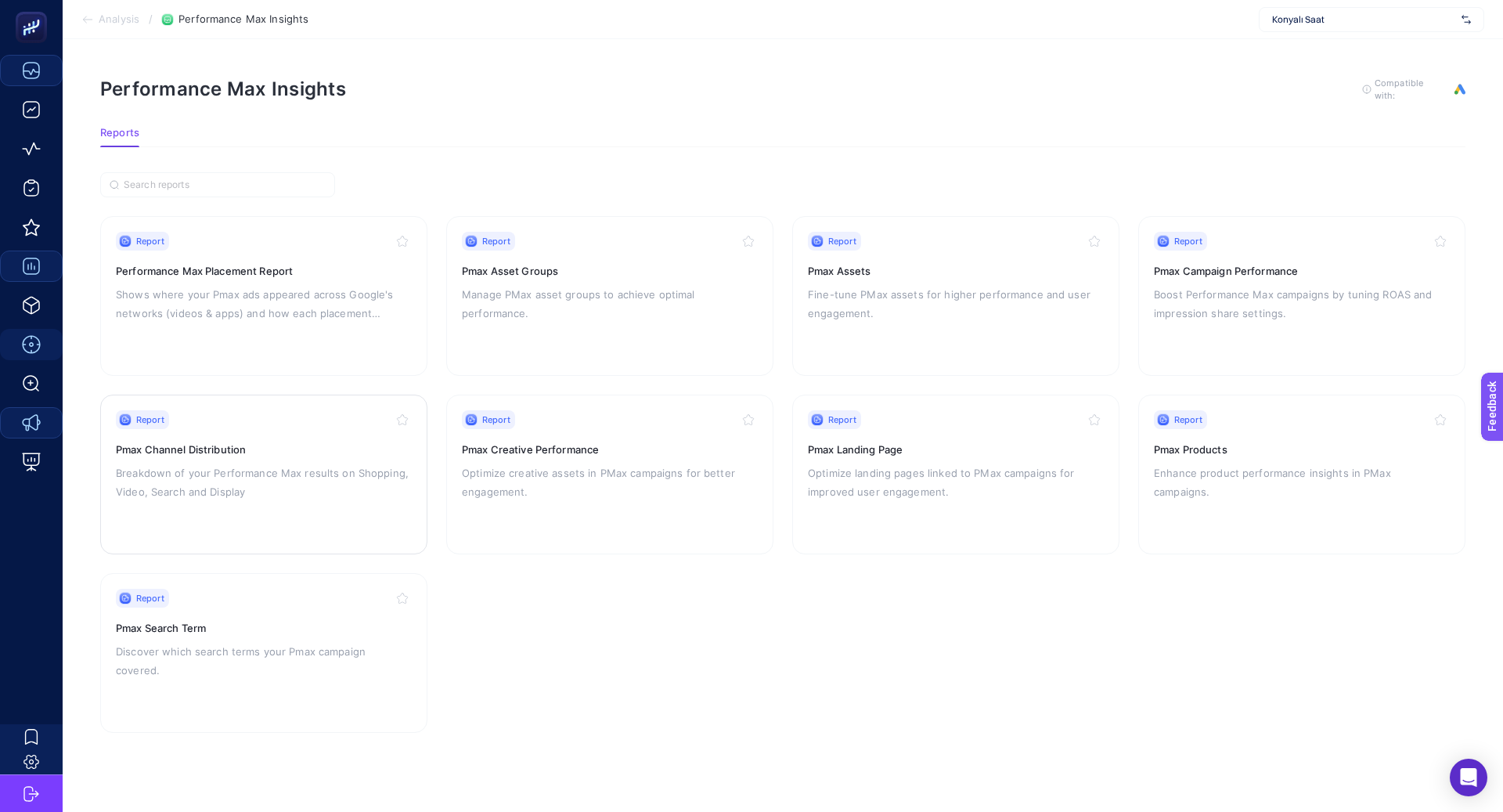
click at [253, 452] on h3 "Pmax Channel Distribution" at bounding box center [264, 449] width 296 height 16
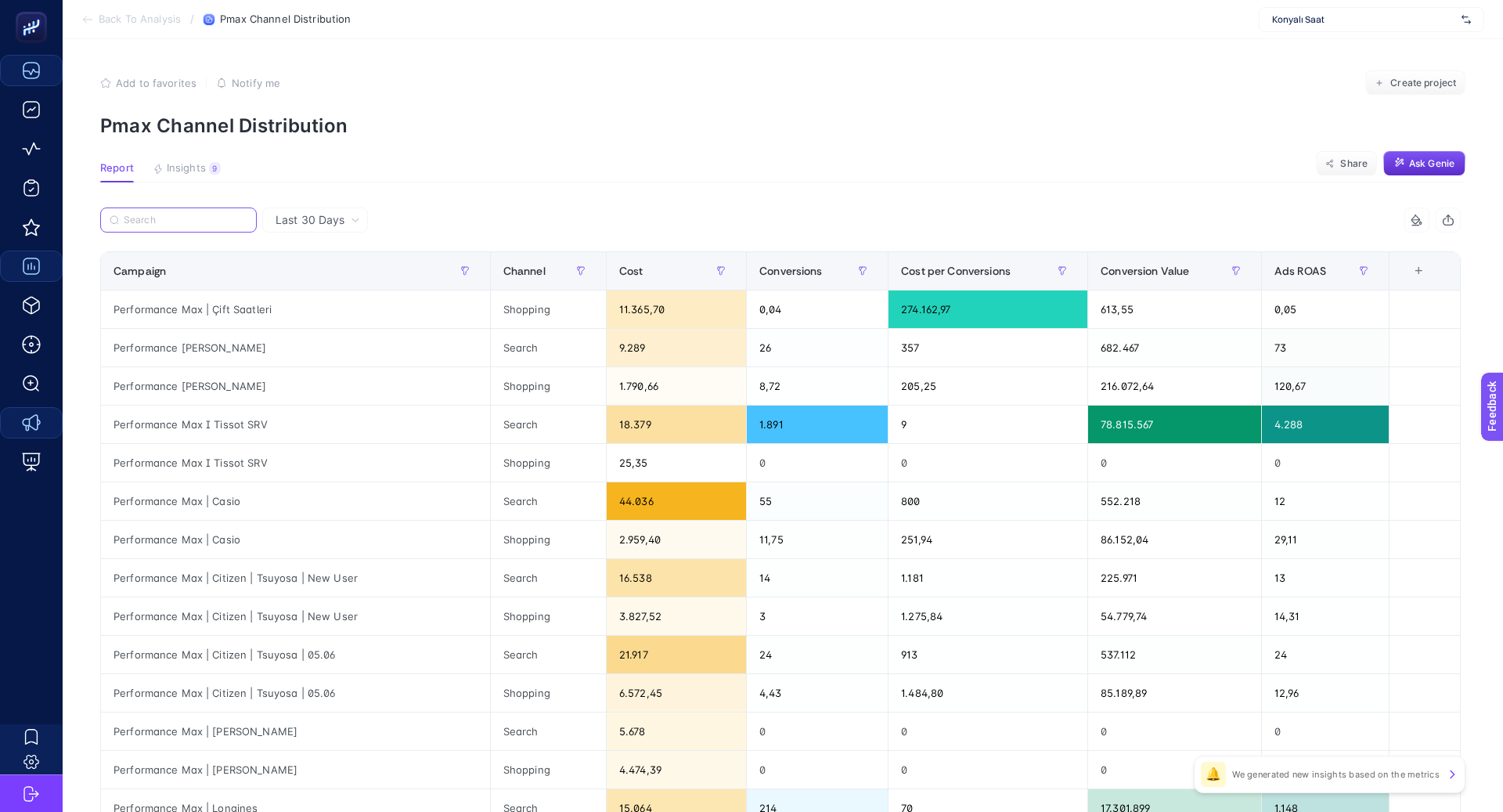
click at [154, 223] on input "Search" at bounding box center [185, 220] width 124 height 12
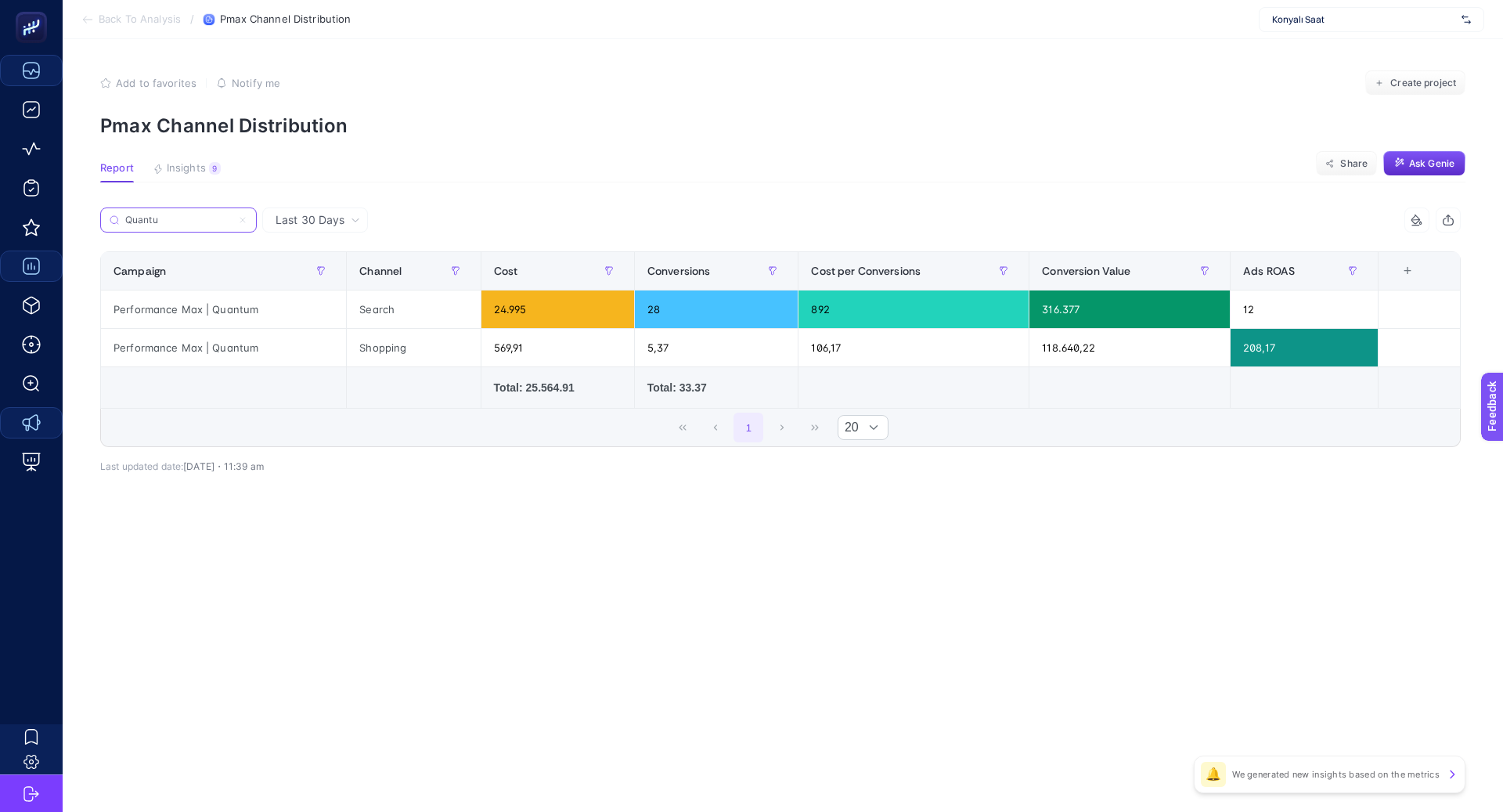
type input "Quantu"
